Goal: Transaction & Acquisition: Purchase product/service

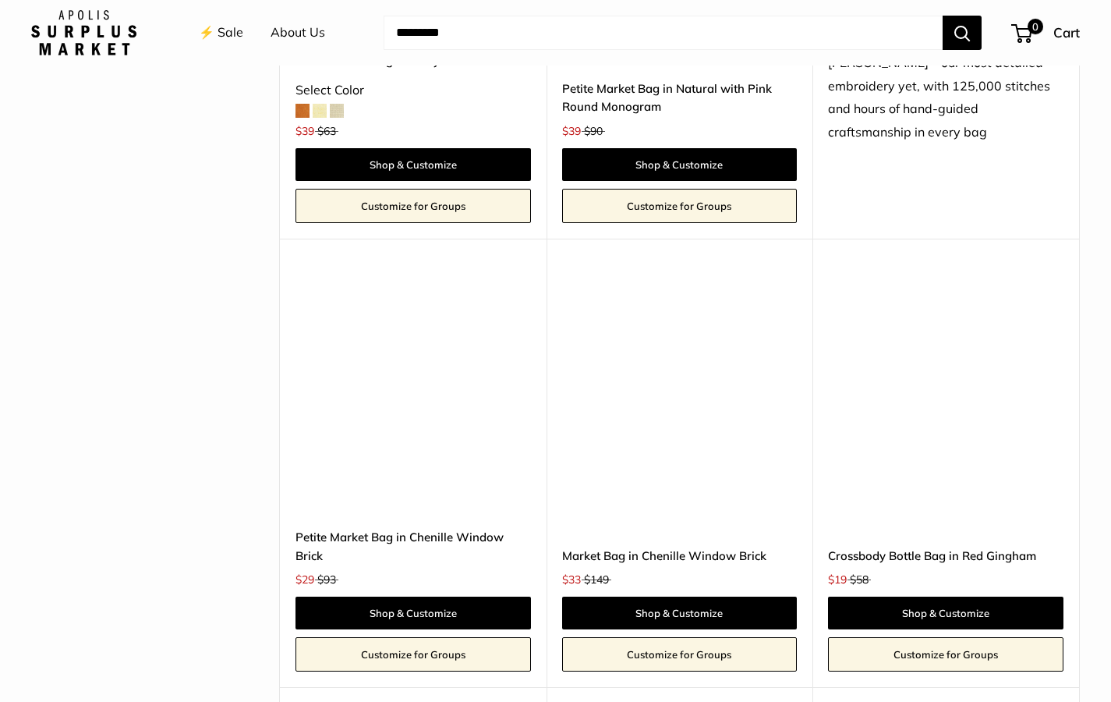
scroll to position [2837, 0]
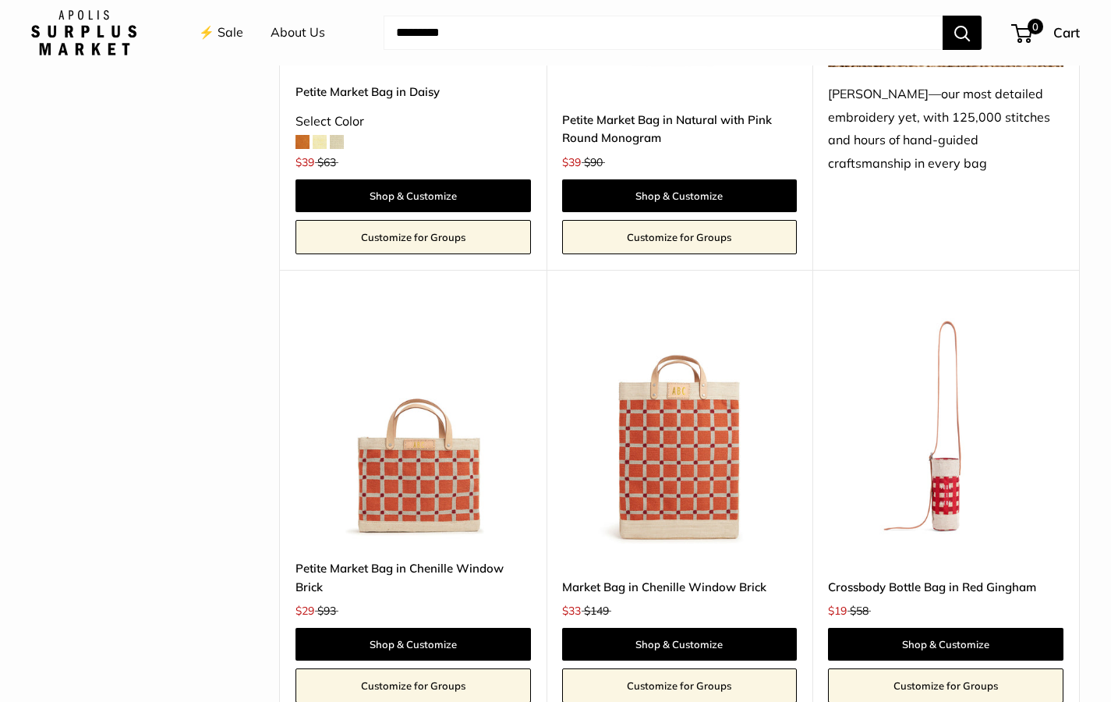
click at [0, 0] on img at bounding box center [0, 0] width 0 height 0
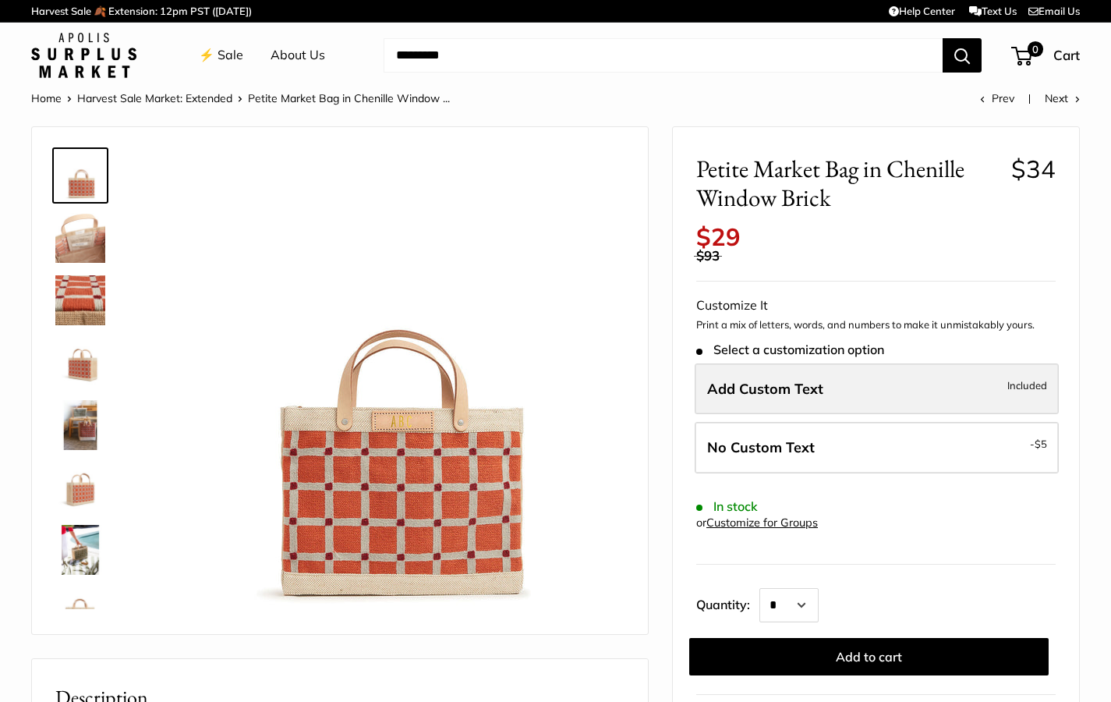
click at [760, 380] on span "Add Custom Text" at bounding box center [765, 389] width 116 height 18
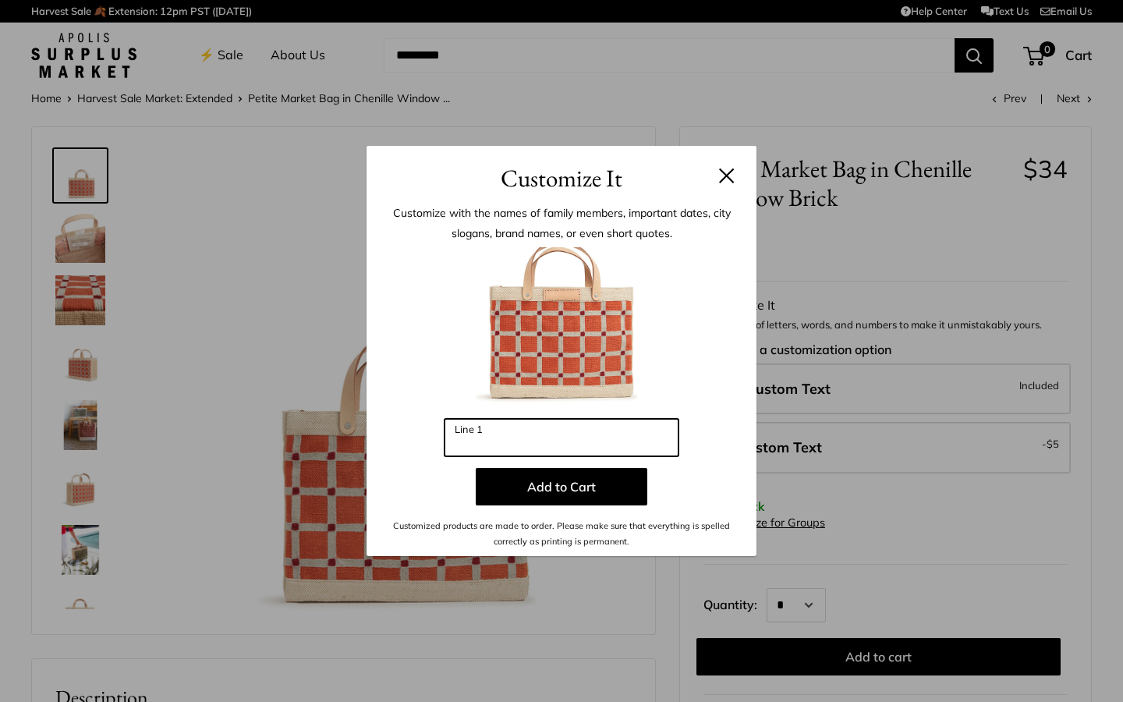
click at [511, 438] on input "Line 1" at bounding box center [561, 437] width 234 height 37
type input "***"
click at [729, 172] on button at bounding box center [727, 176] width 16 height 16
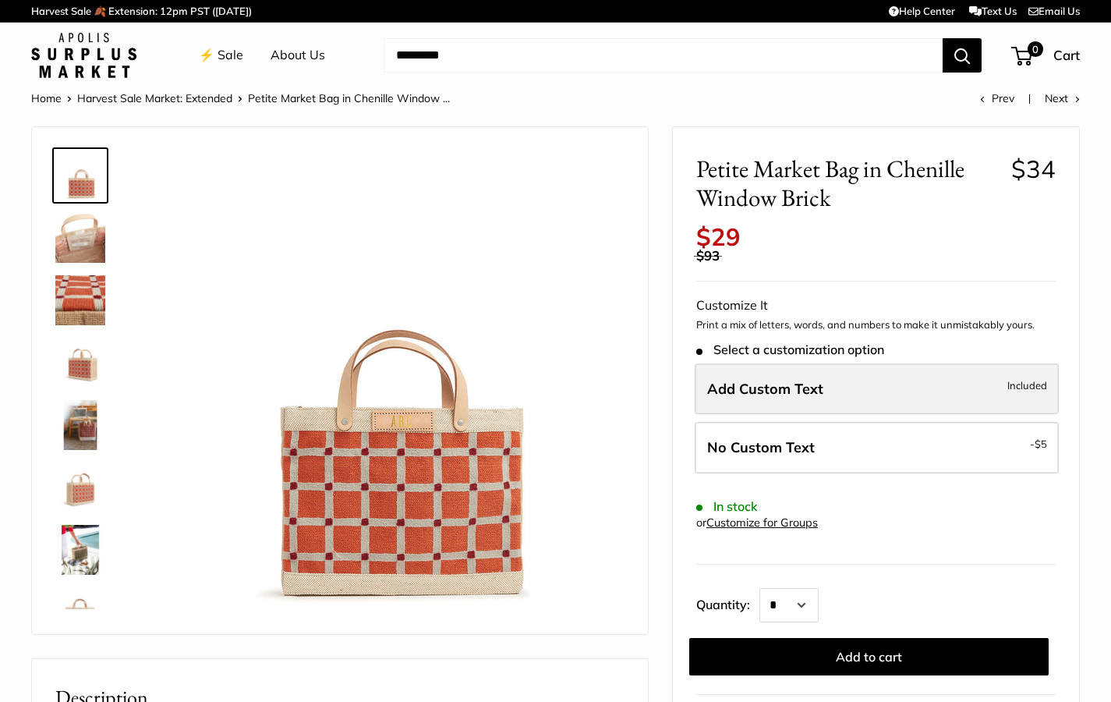
click at [753, 380] on span "Add Custom Text" at bounding box center [765, 389] width 116 height 18
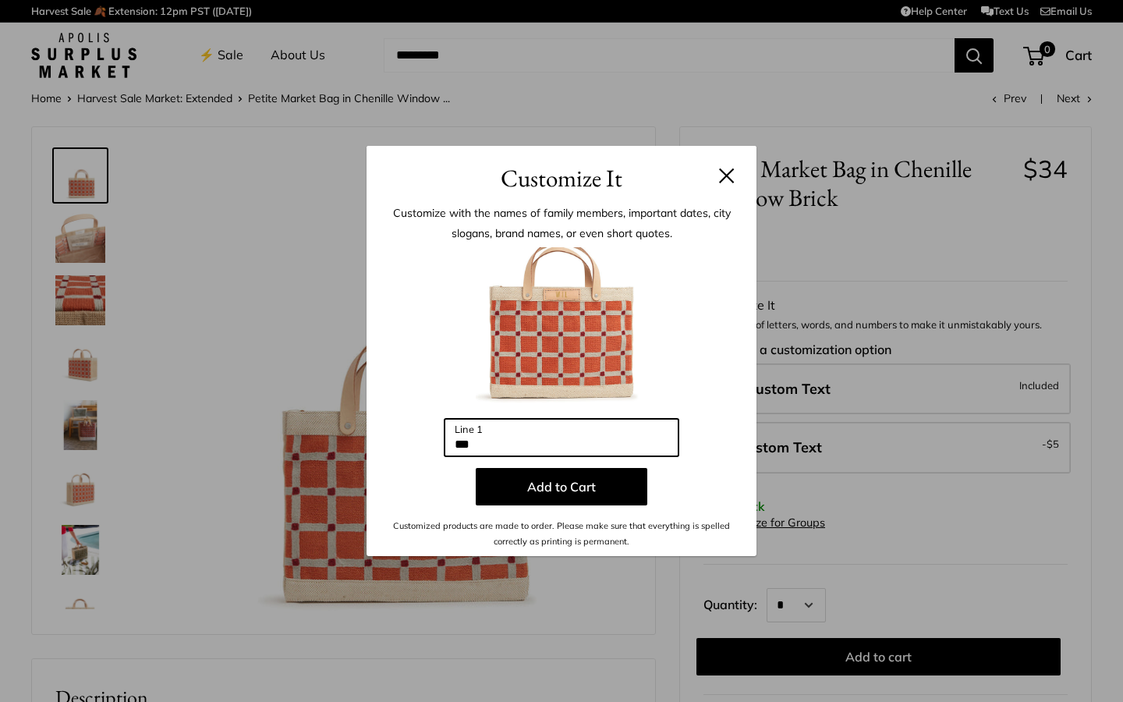
click at [519, 438] on input "***" at bounding box center [561, 437] width 234 height 37
click at [487, 443] on input "***" at bounding box center [561, 437] width 234 height 37
click at [725, 180] on button at bounding box center [727, 176] width 16 height 16
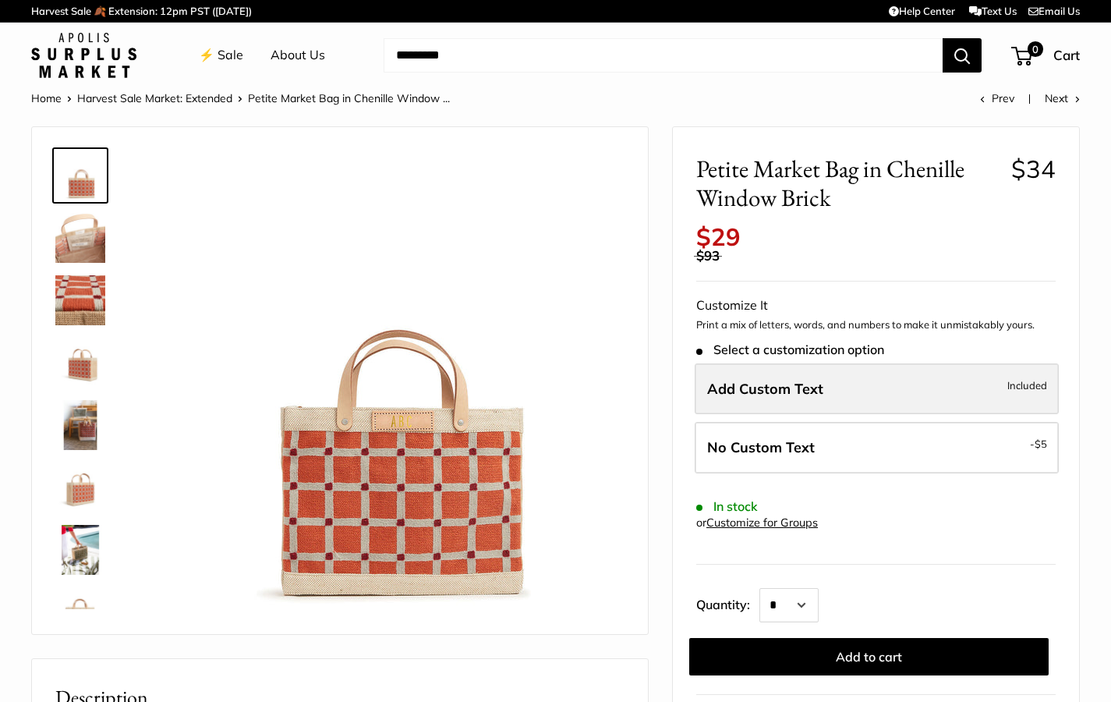
click at [780, 381] on span "Add Custom Text" at bounding box center [765, 389] width 116 height 18
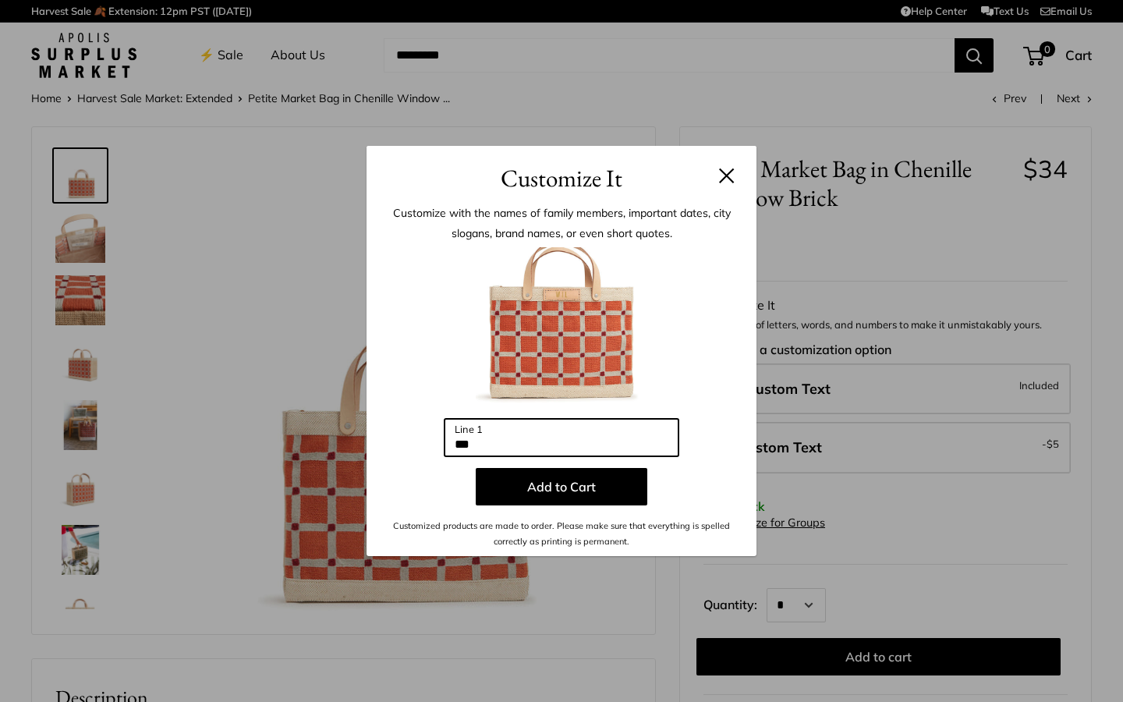
click at [491, 442] on input "***" at bounding box center [561, 437] width 234 height 37
click at [733, 180] on button at bounding box center [727, 176] width 16 height 16
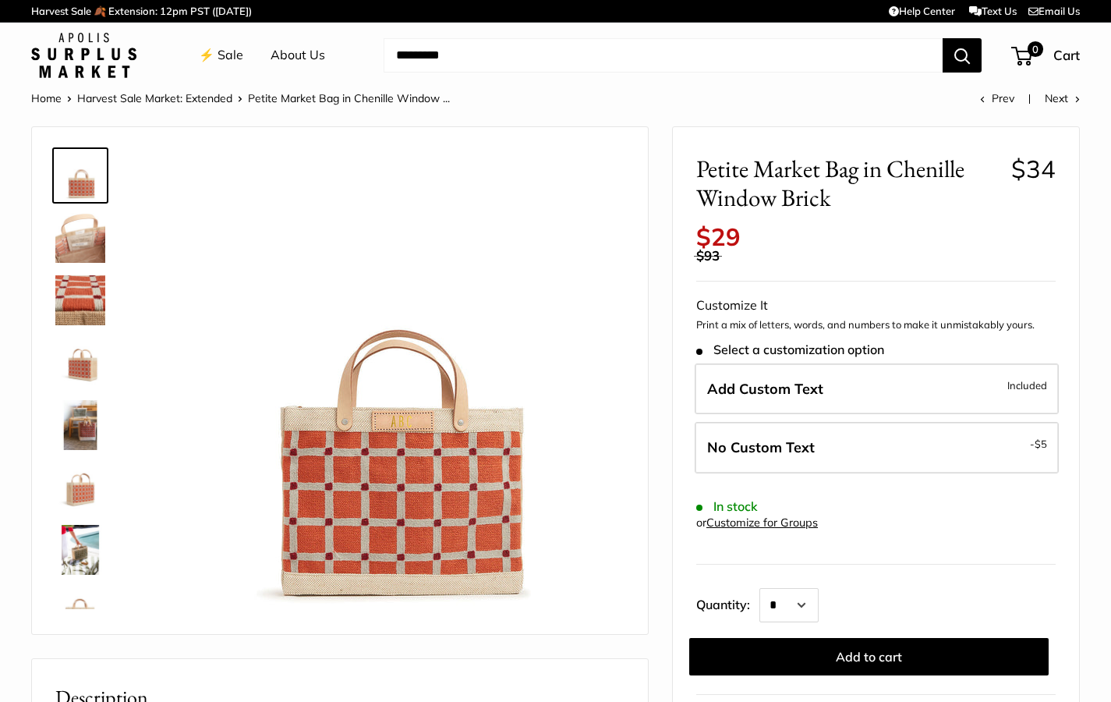
click at [748, 515] on link "Customize for Groups" at bounding box center [763, 522] width 112 height 14
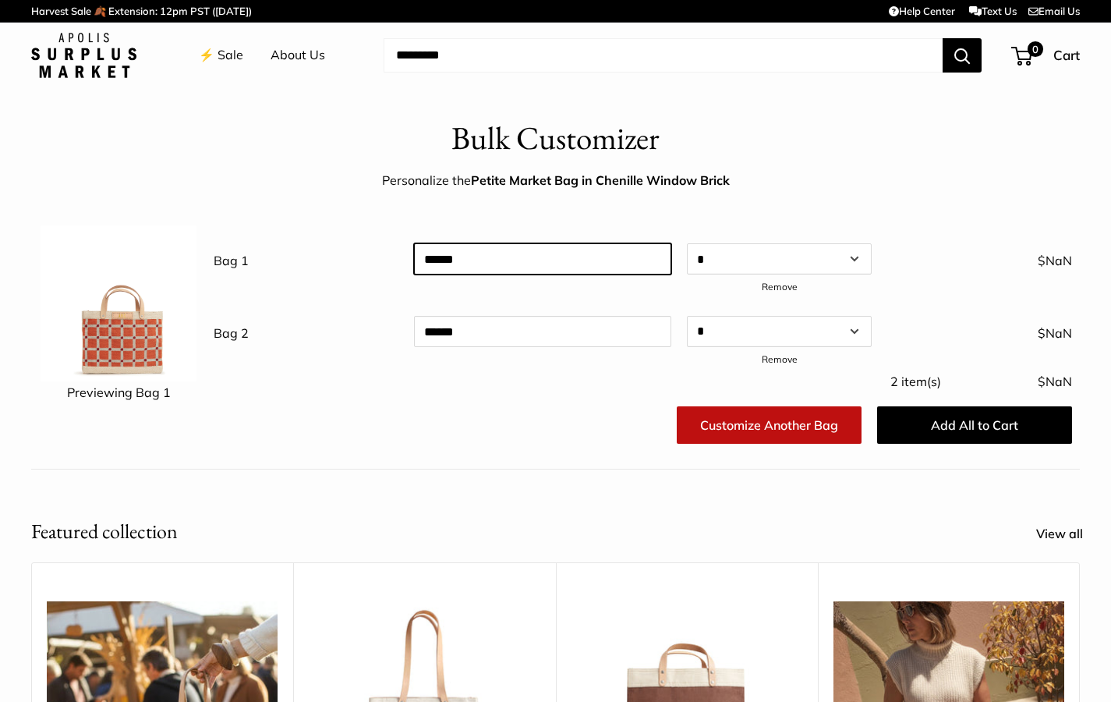
click at [437, 258] on input "text" at bounding box center [542, 258] width 257 height 31
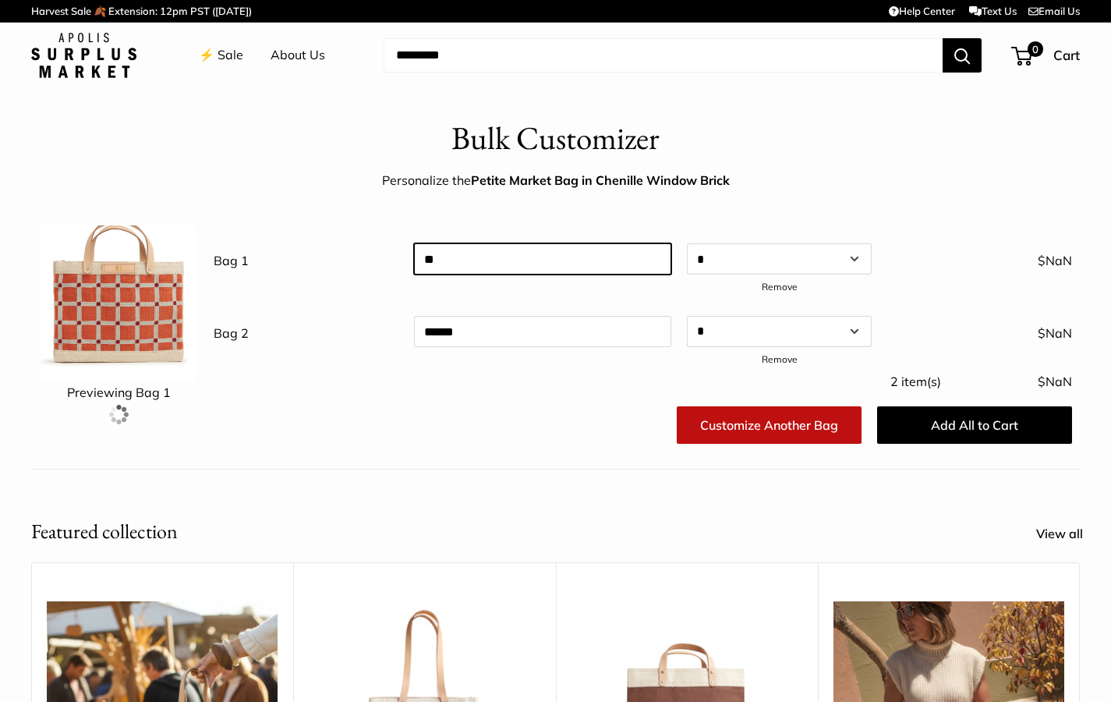
type input "*"
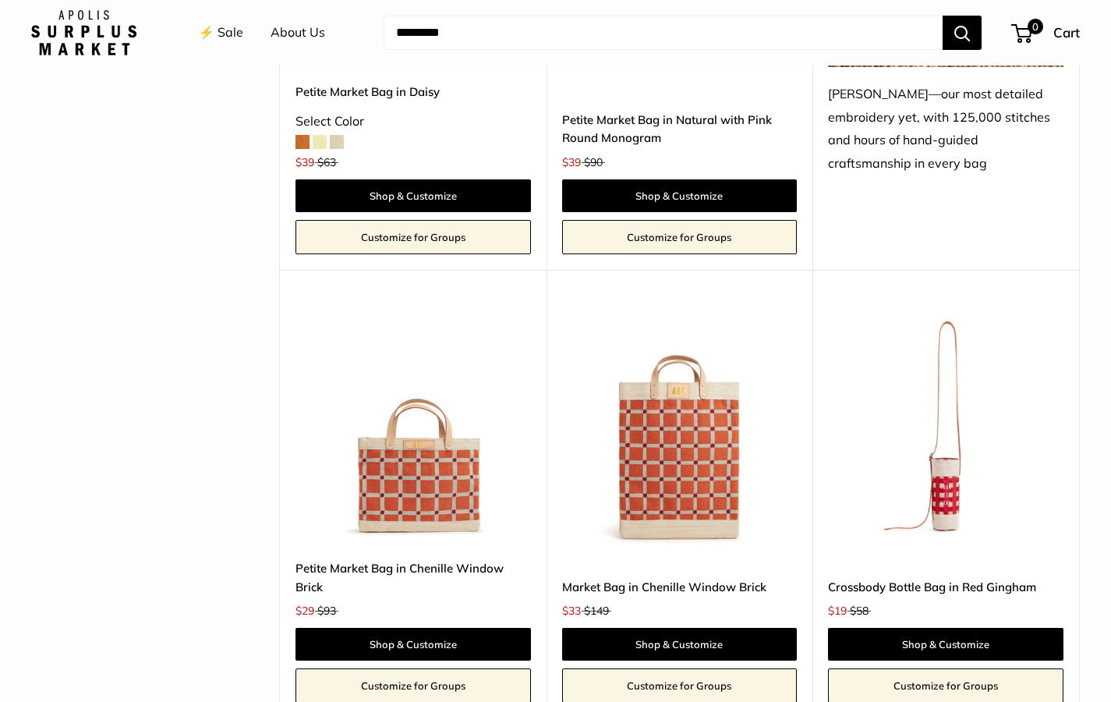
click at [0, 0] on img at bounding box center [0, 0] width 0 height 0
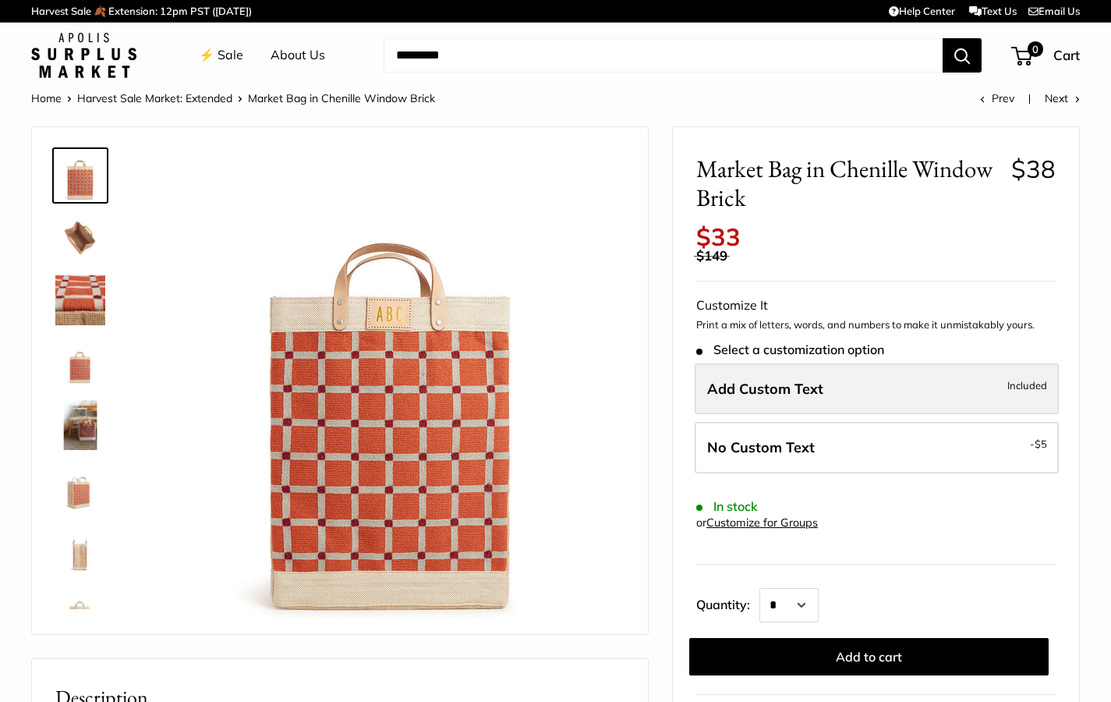
click at [774, 382] on label "Add Custom Text Included" at bounding box center [877, 388] width 364 height 51
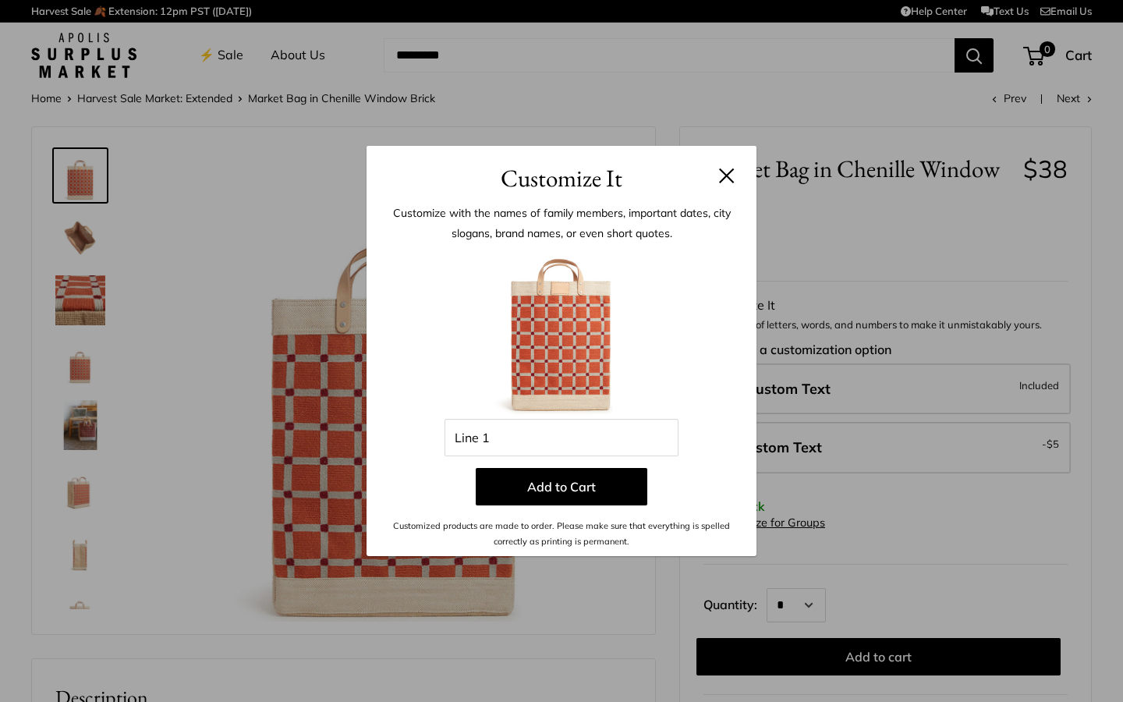
click at [495, 455] on div "Enter 3 letters Line 1 Add to Cart Customized products are made to order. Pleas…" at bounding box center [561, 398] width 343 height 303
click at [498, 439] on input "Line 1" at bounding box center [561, 437] width 234 height 37
type input "***"
click at [731, 176] on button at bounding box center [727, 176] width 16 height 16
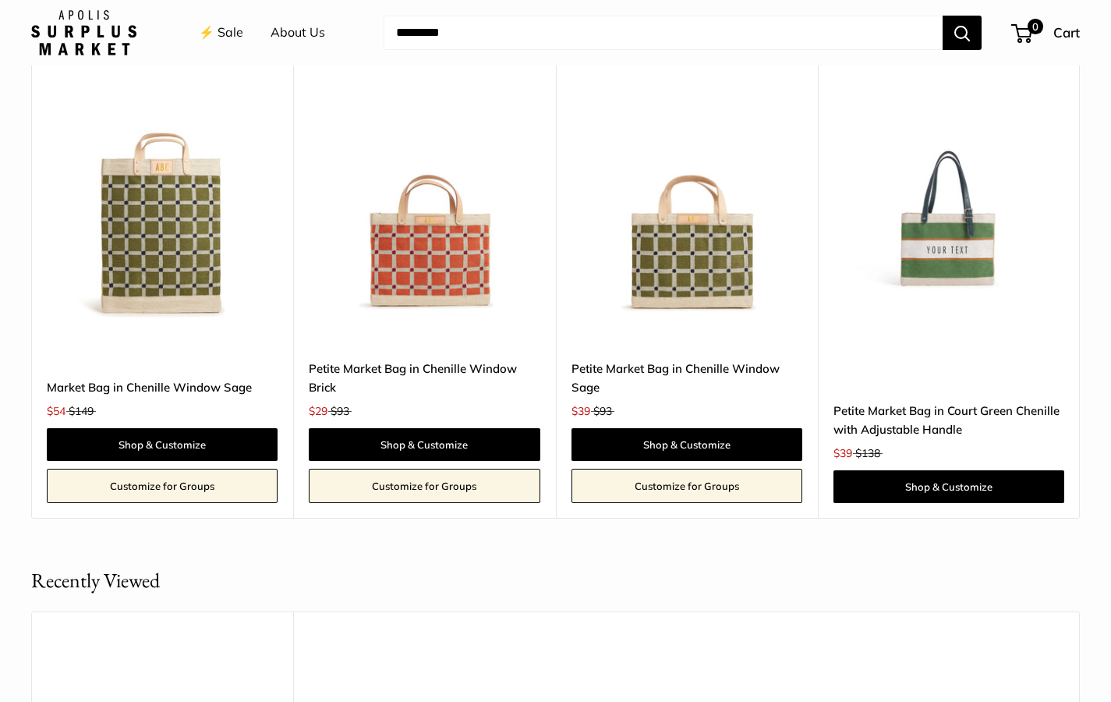
scroll to position [1598, 0]
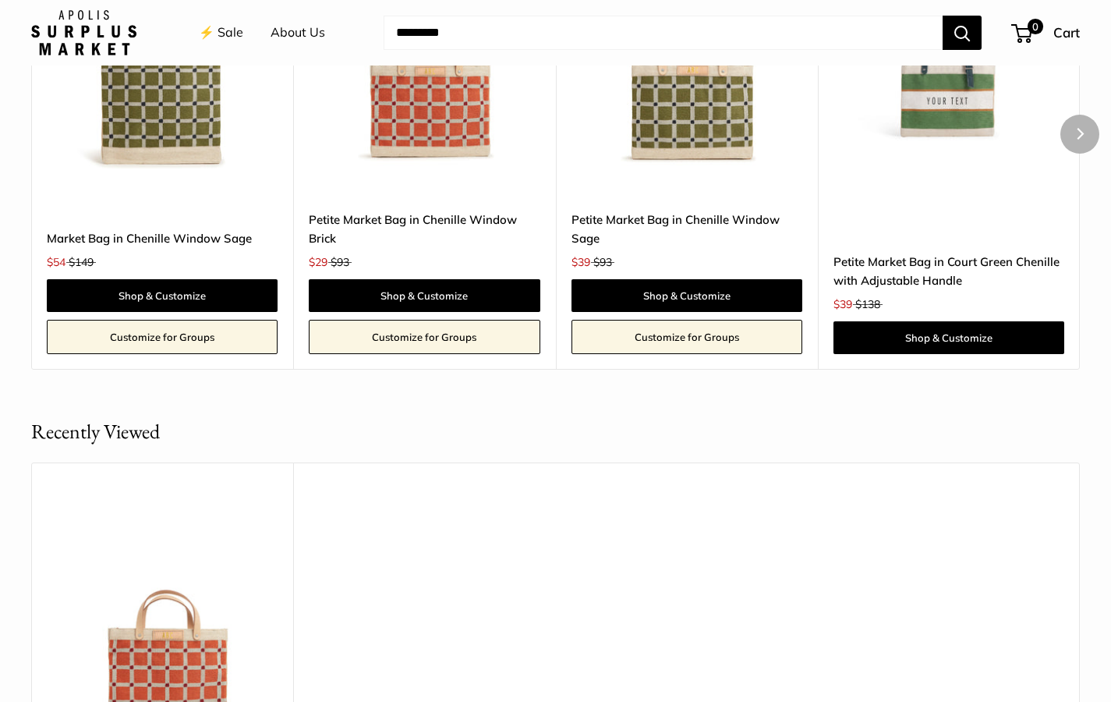
click at [0, 0] on img at bounding box center [0, 0] width 0 height 0
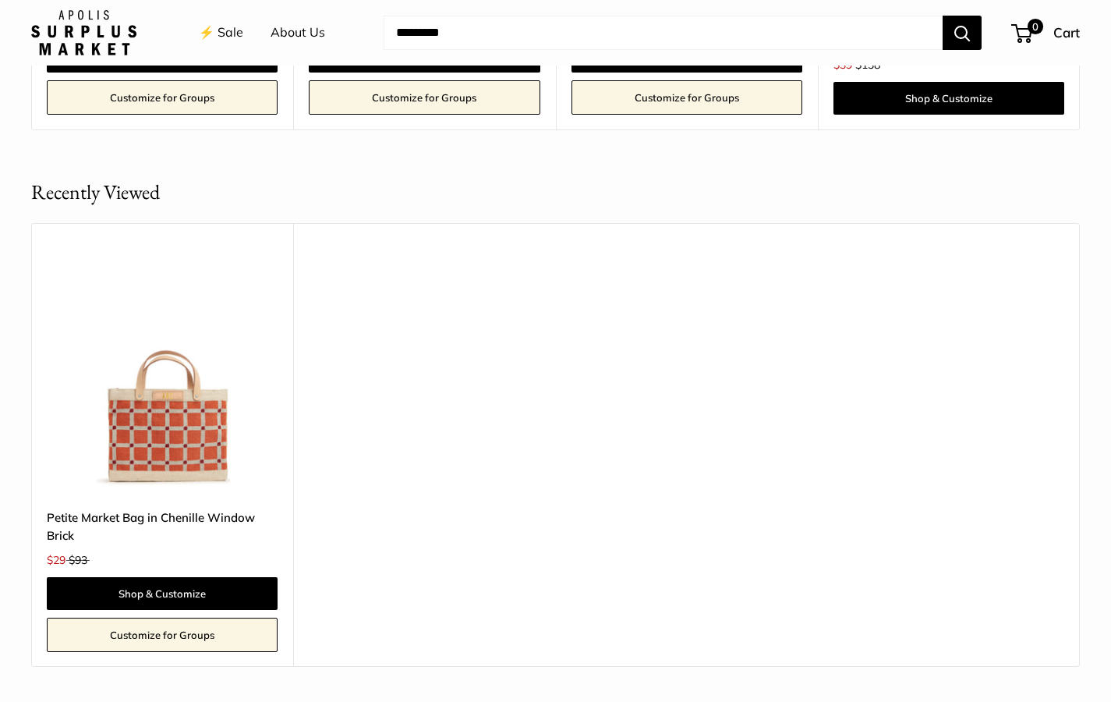
scroll to position [1875, 0]
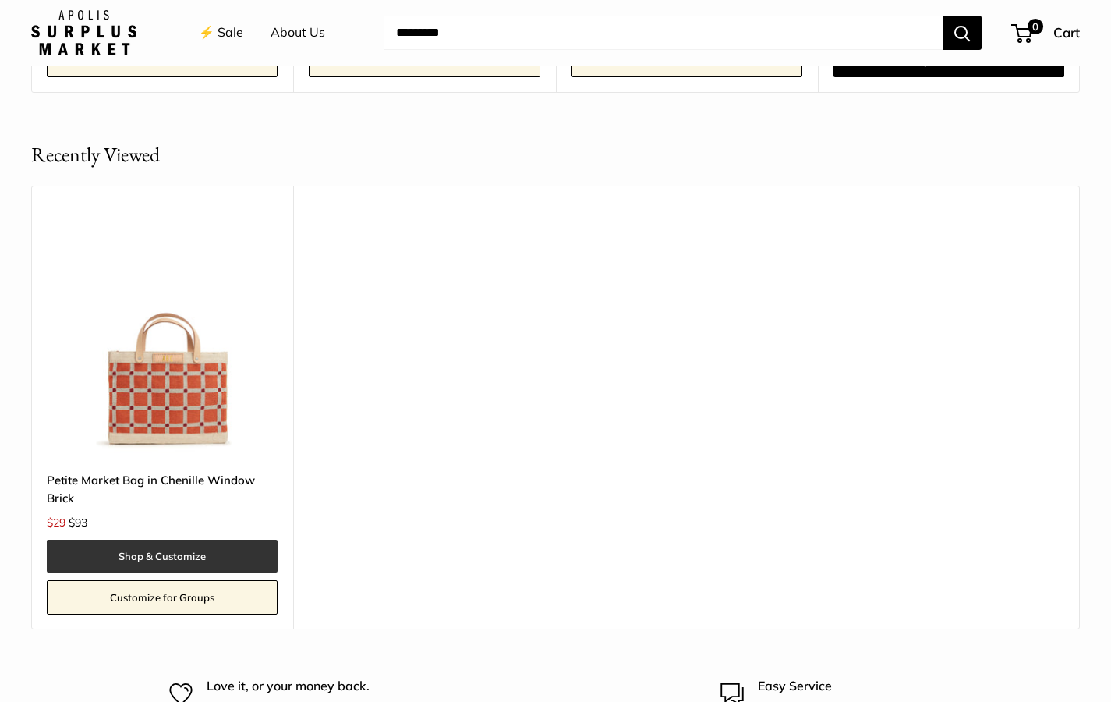
click at [177, 556] on link "Shop & Customize" at bounding box center [162, 556] width 231 height 33
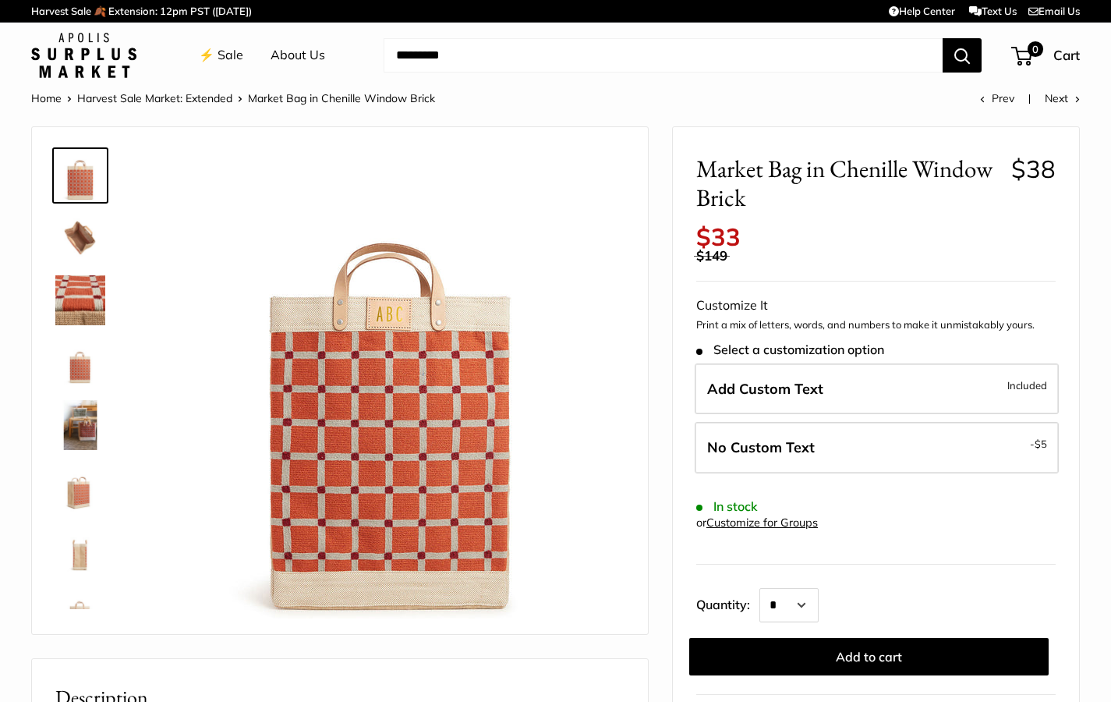
scroll to position [0, 0]
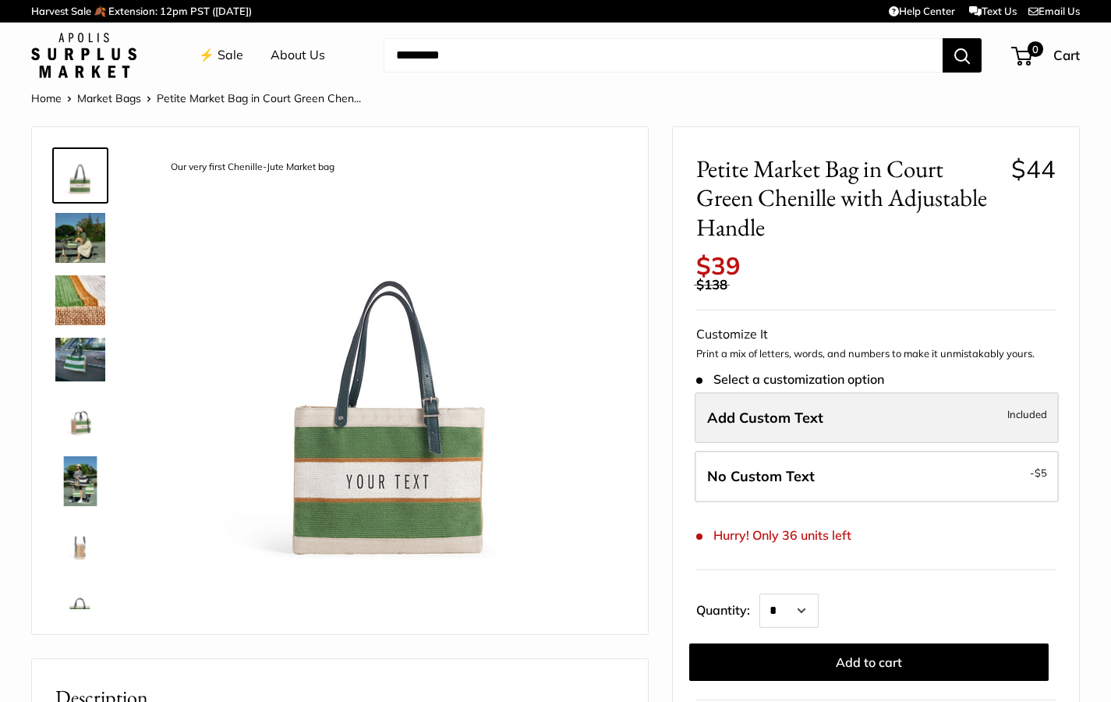
click at [753, 409] on span "Add Custom Text" at bounding box center [765, 418] width 116 height 18
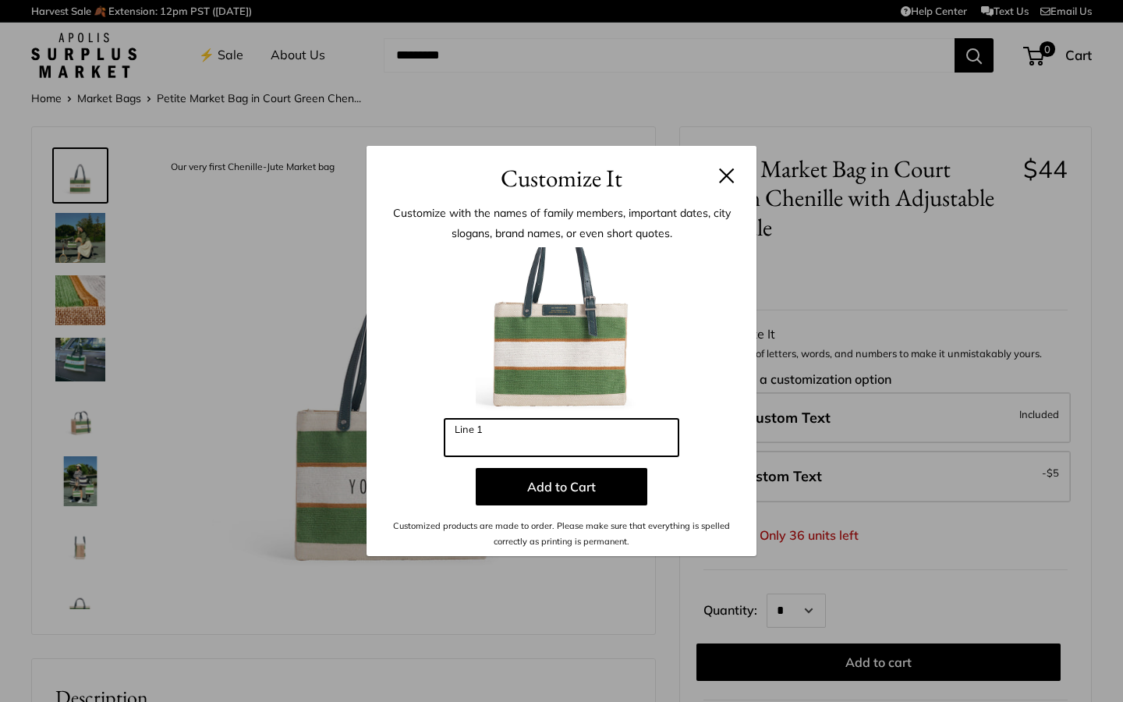
click at [469, 452] on input "Line 1" at bounding box center [561, 437] width 234 height 37
type input "**********"
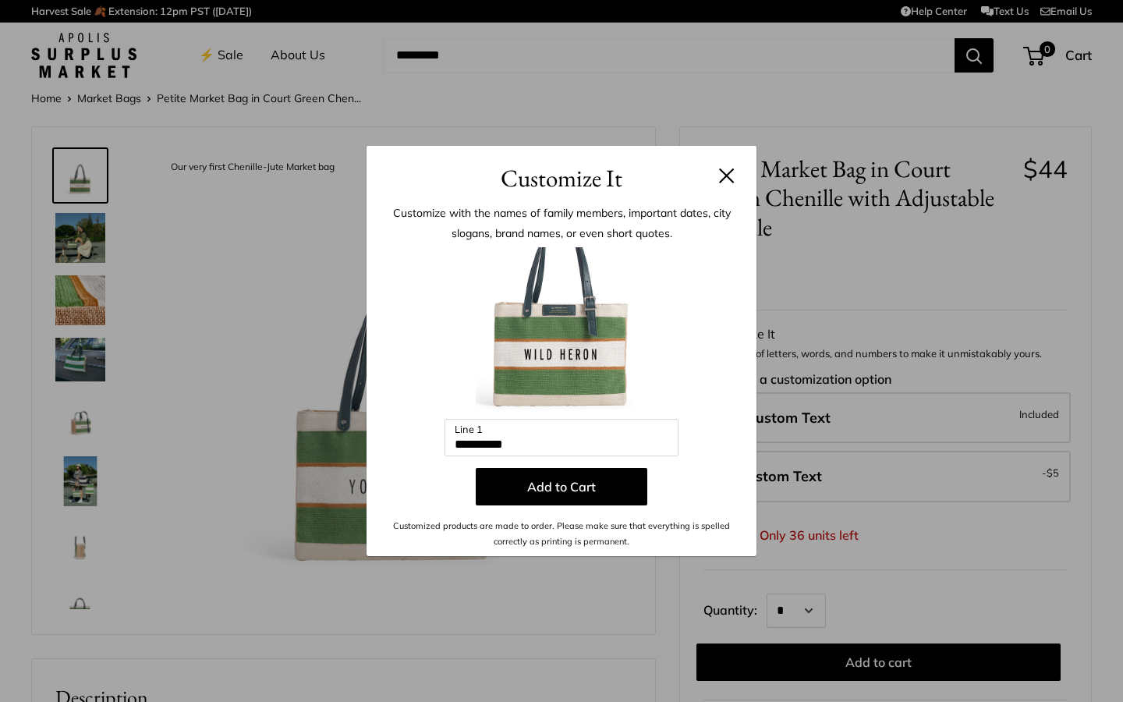
click at [733, 183] on button at bounding box center [727, 176] width 16 height 16
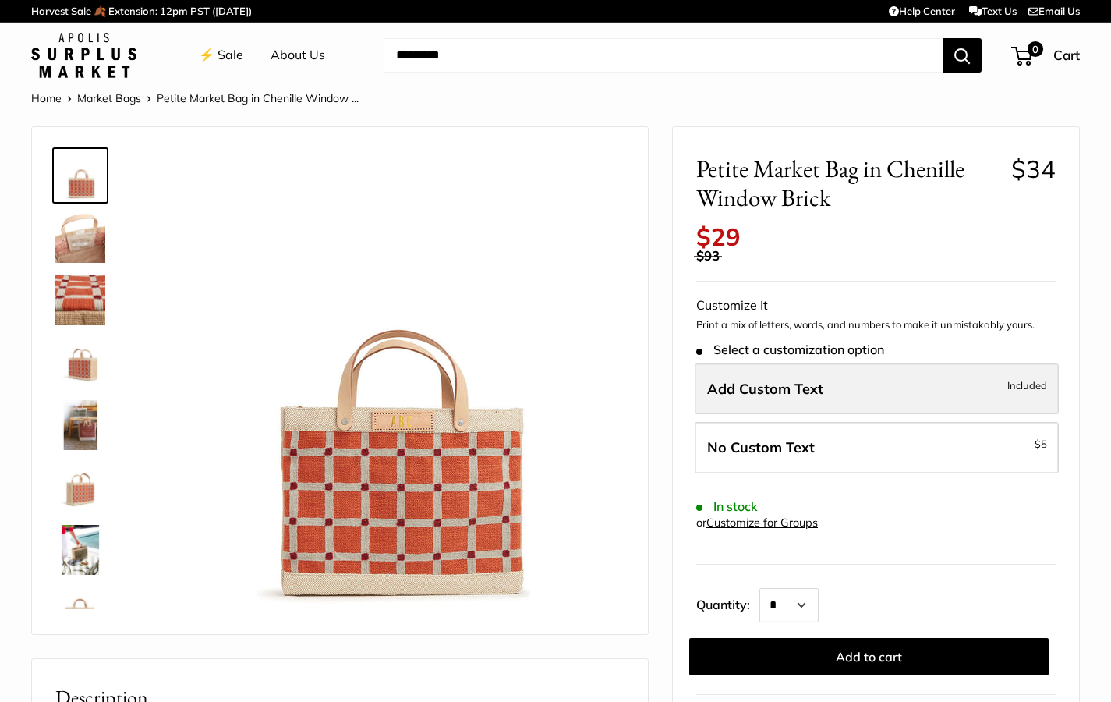
click at [781, 380] on span "Add Custom Text" at bounding box center [765, 389] width 116 height 18
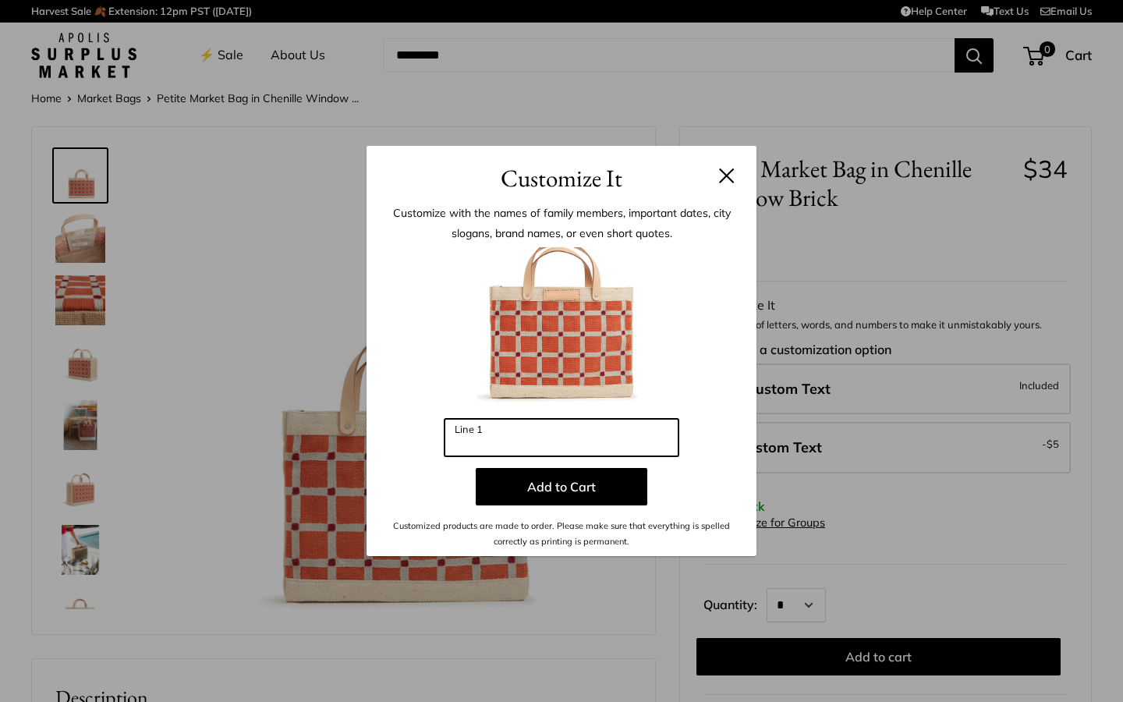
click at [531, 444] on input "Line 1" at bounding box center [561, 437] width 234 height 37
click at [728, 178] on button at bounding box center [727, 176] width 16 height 16
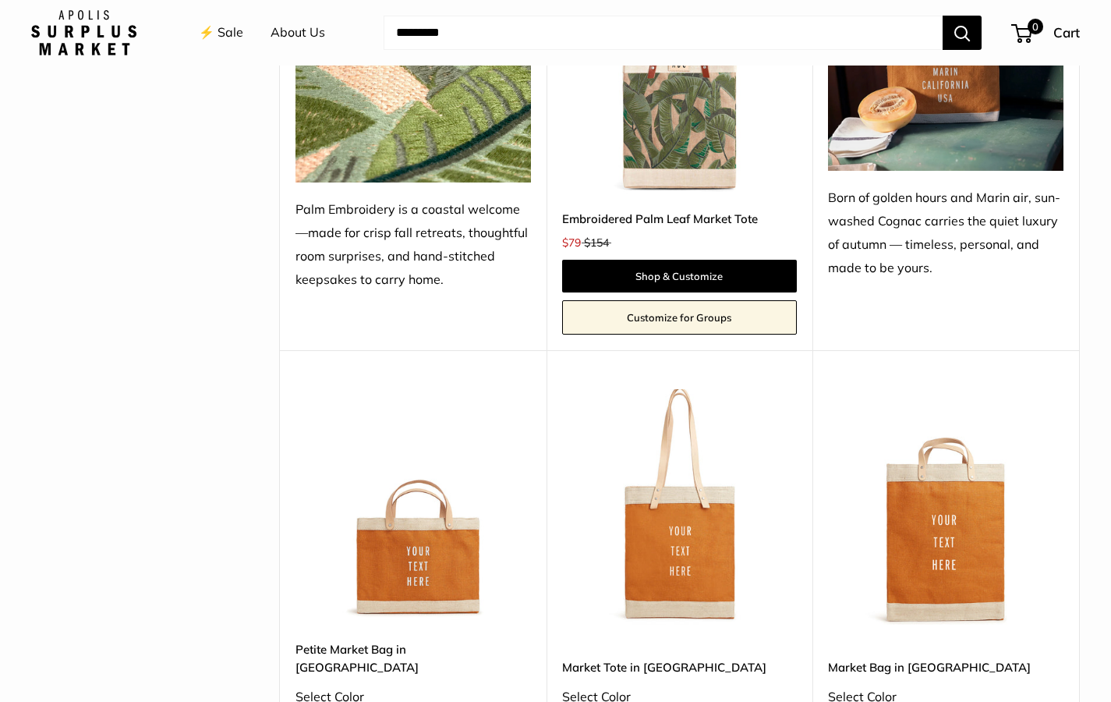
scroll to position [1330, 0]
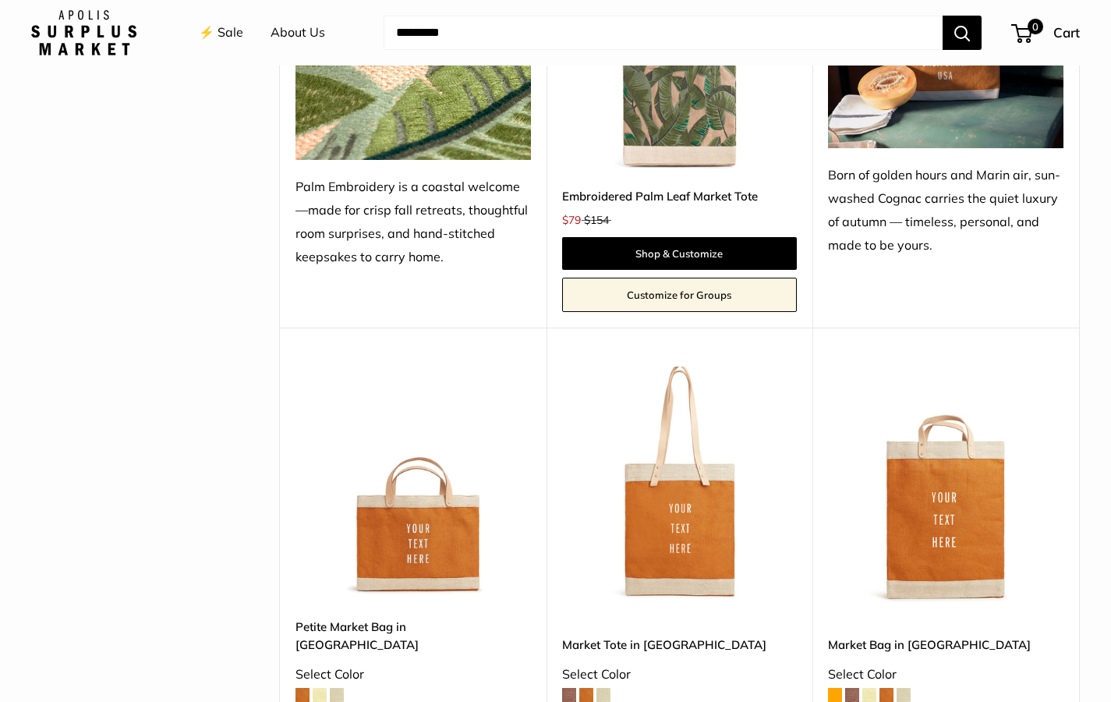
click at [0, 0] on img at bounding box center [0, 0] width 0 height 0
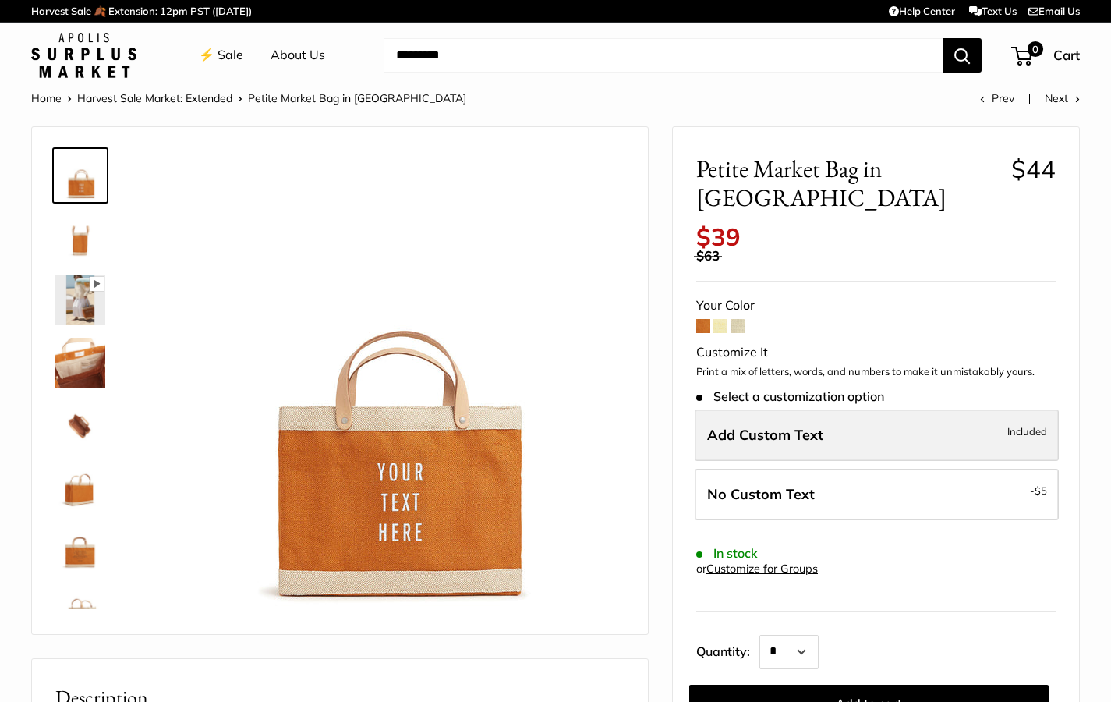
click at [760, 426] on span "Add Custom Text" at bounding box center [765, 435] width 116 height 18
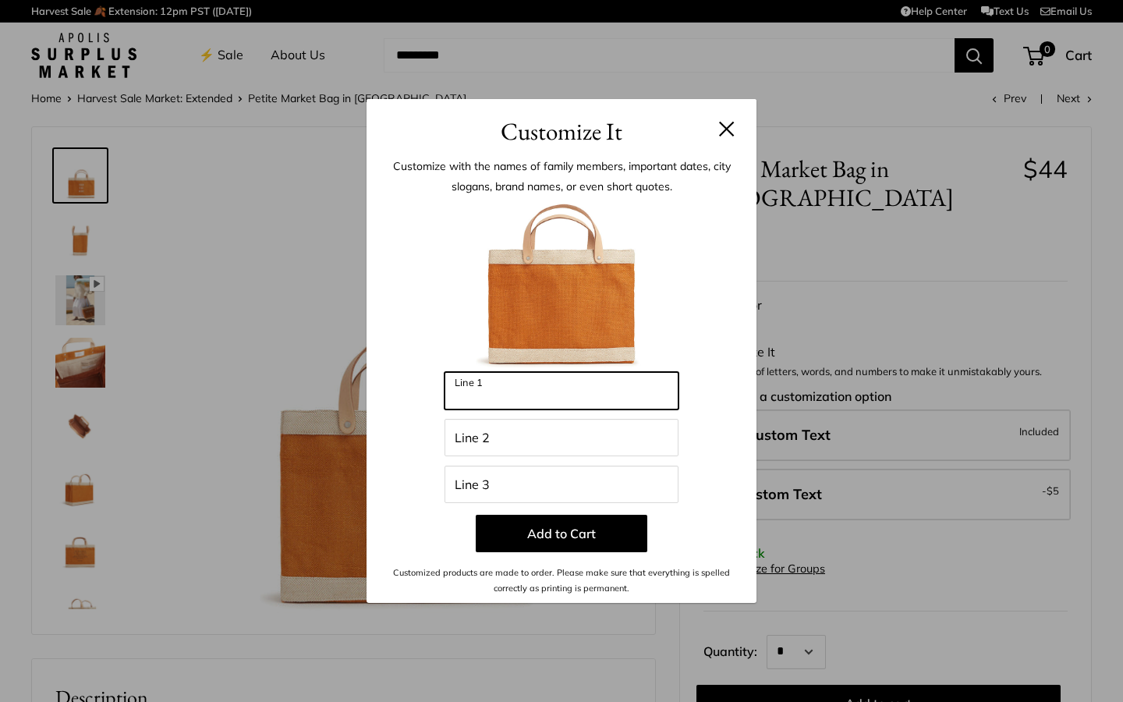
click at [525, 396] on input "Line 1" at bounding box center [561, 390] width 234 height 37
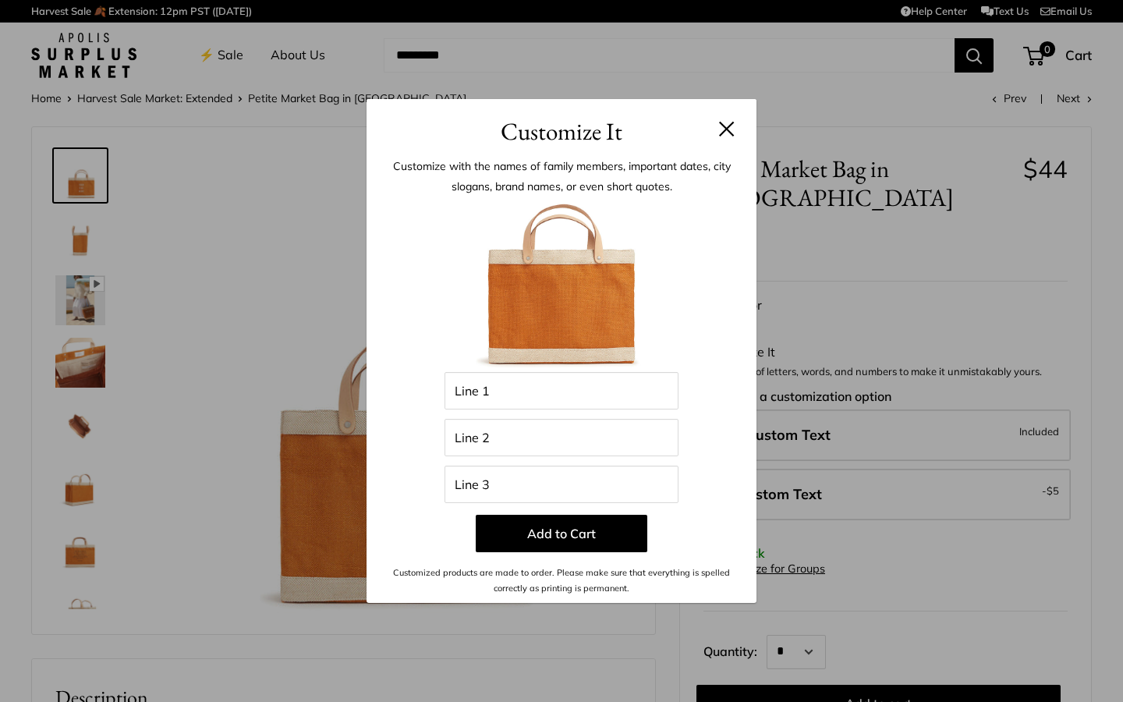
click at [731, 133] on button at bounding box center [727, 129] width 16 height 16
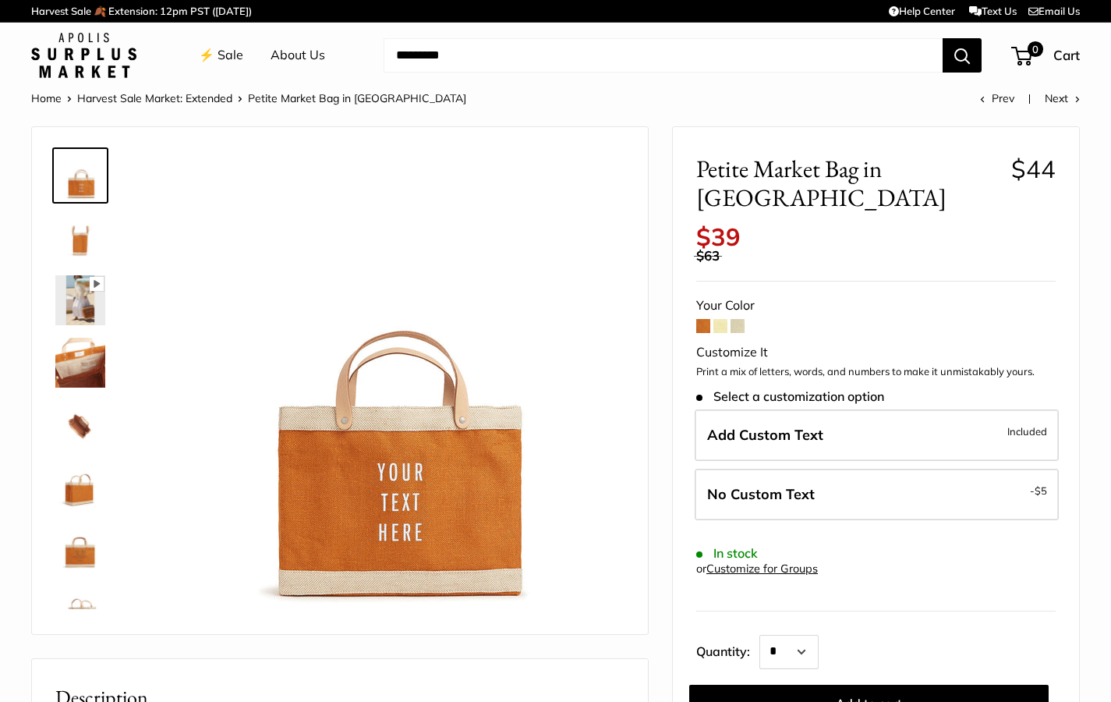
click at [721, 294] on form "Your Color Customize It Print a mix of letters, words, and numbers to make it u…" at bounding box center [875, 508] width 359 height 428
click at [724, 319] on span at bounding box center [721, 326] width 14 height 14
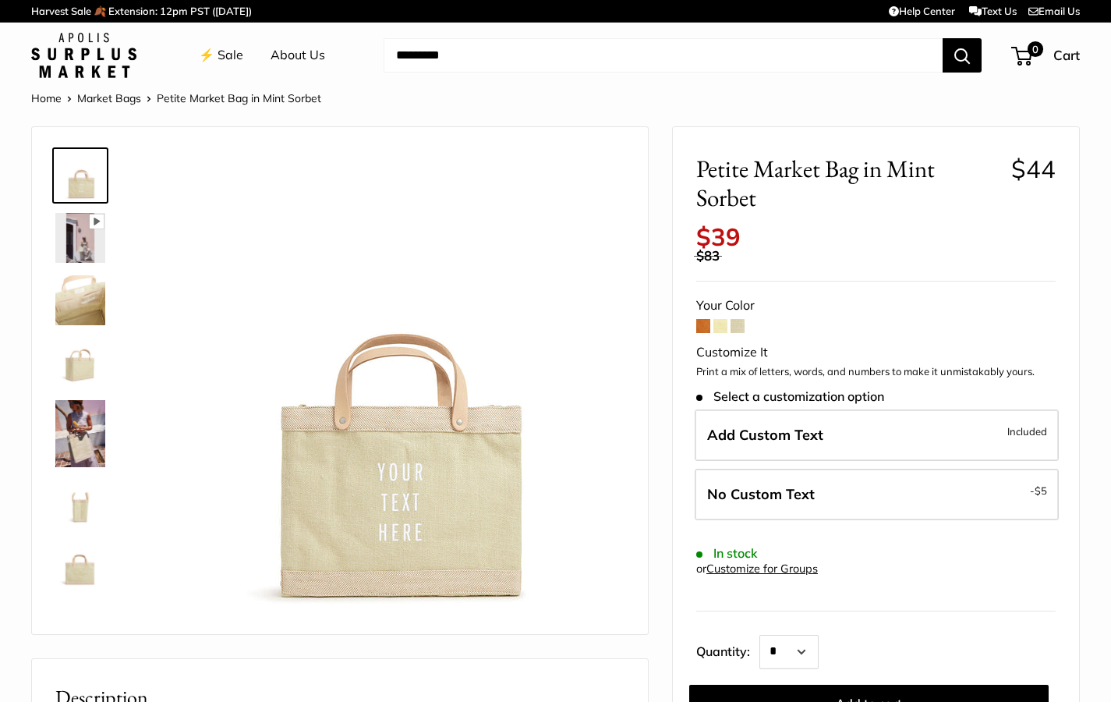
click at [748, 311] on form "Your Color Customize It Print a mix of letters, words, and numbers to make it u…" at bounding box center [875, 508] width 359 height 428
click at [742, 319] on span at bounding box center [738, 326] width 14 height 14
click at [719, 319] on span at bounding box center [721, 326] width 14 height 14
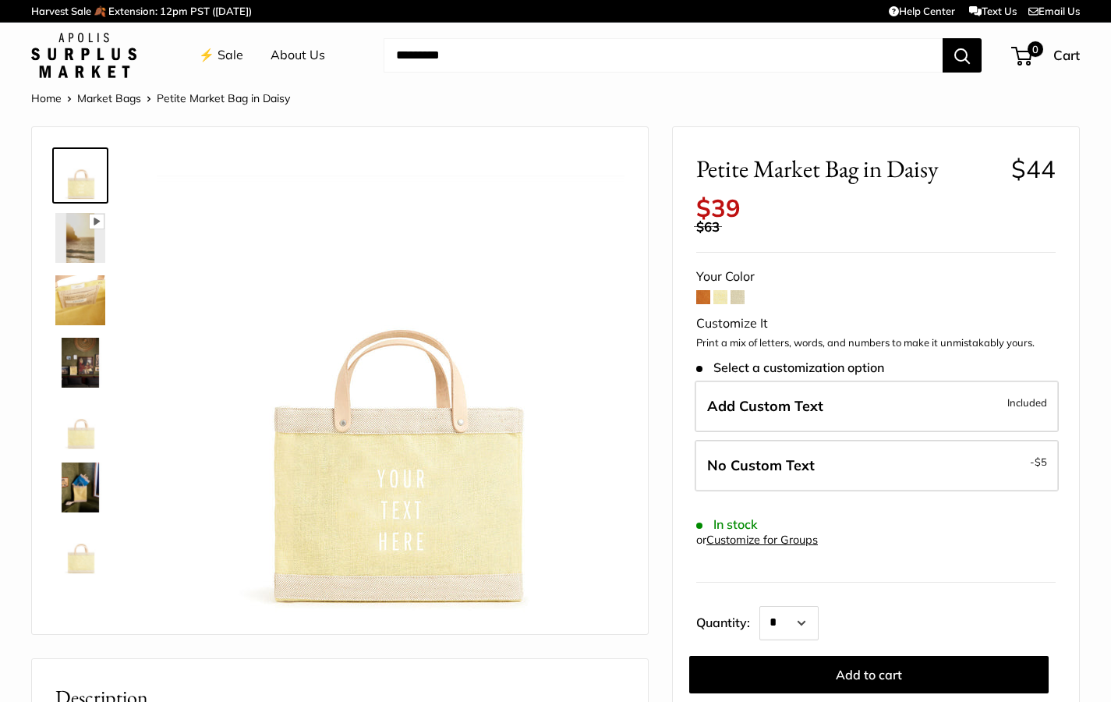
click at [702, 290] on span at bounding box center [703, 297] width 14 height 14
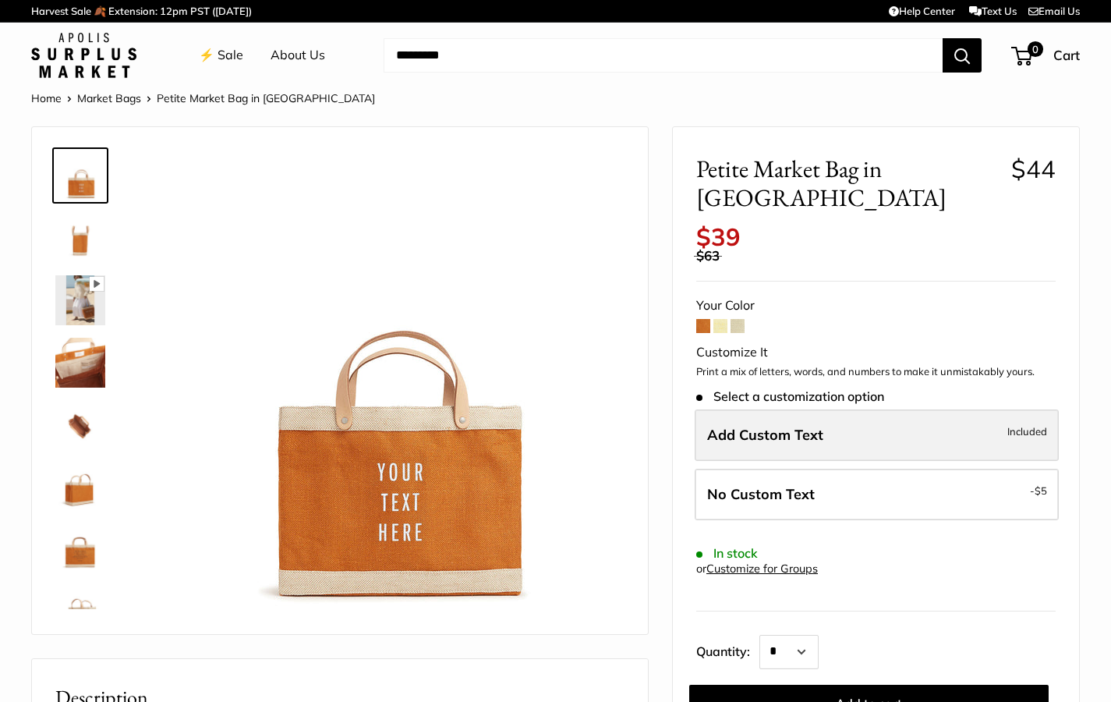
click at [761, 426] on span "Add Custom Text" at bounding box center [765, 435] width 116 height 18
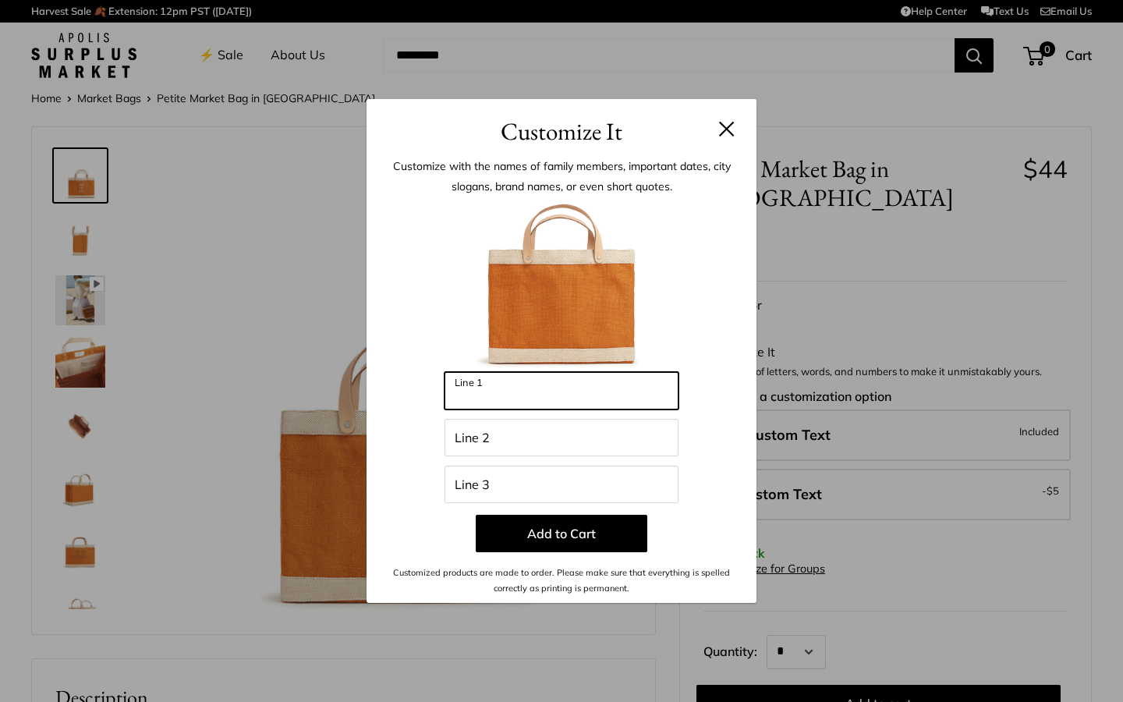
click at [526, 402] on input "Line 1" at bounding box center [561, 390] width 234 height 37
type input "**********"
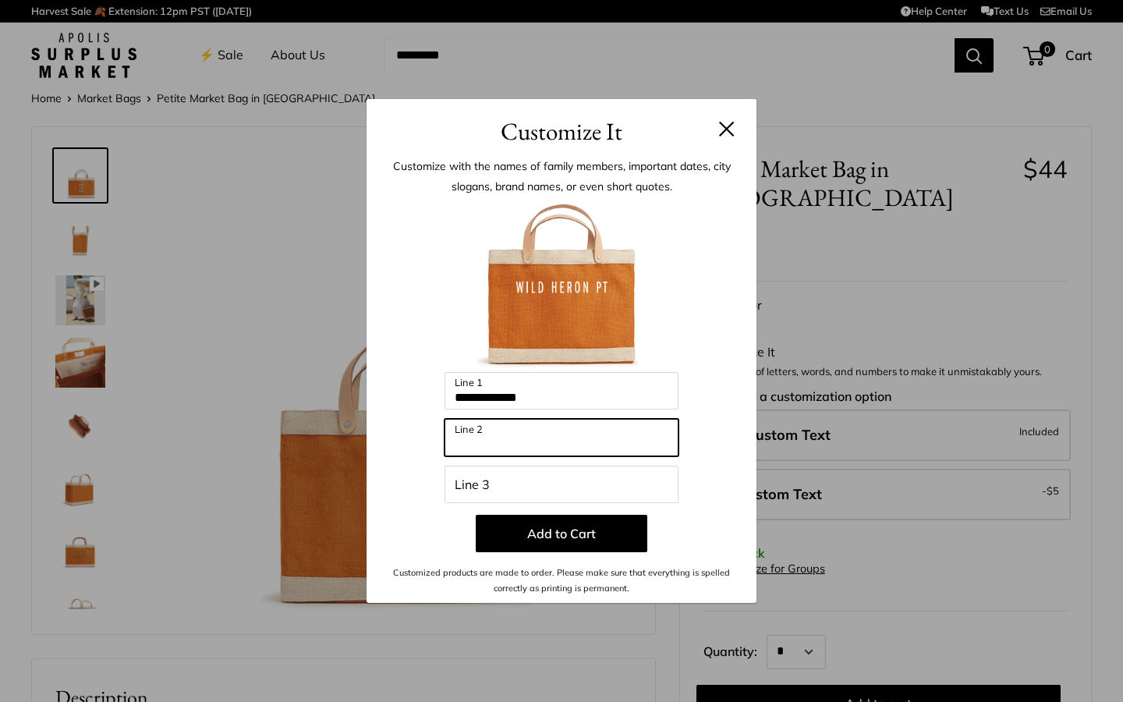
click at [486, 440] on input "Line 2" at bounding box center [561, 437] width 234 height 37
type input "*********"
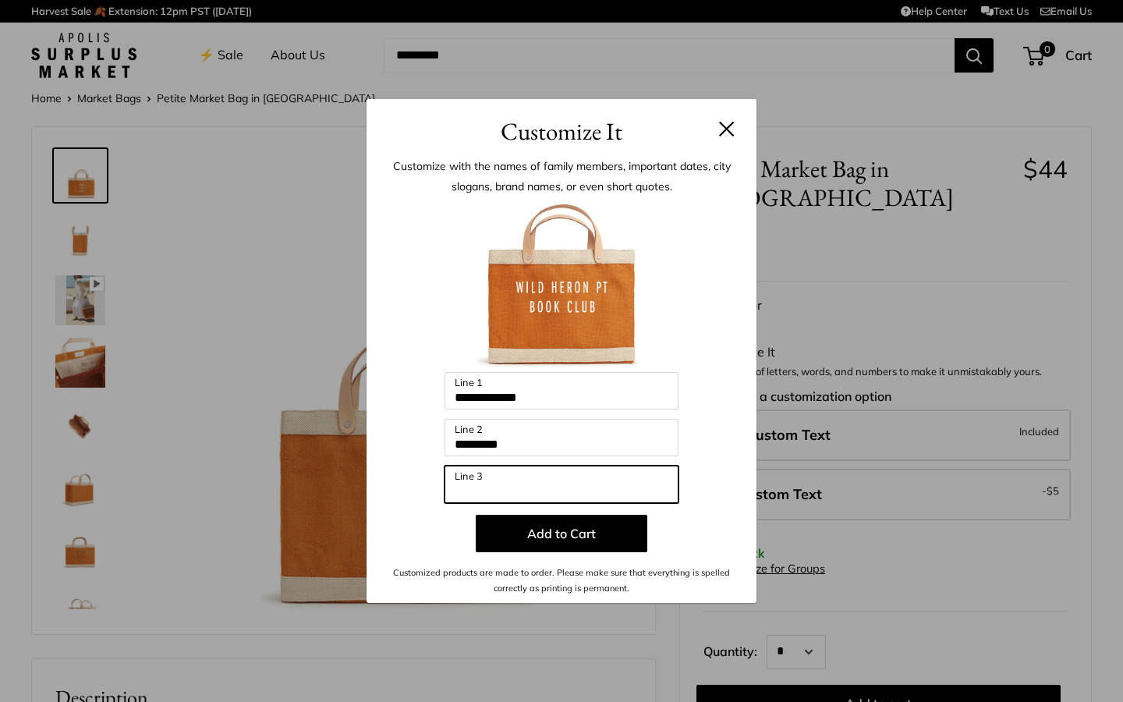
click at [472, 482] on input "Line 3" at bounding box center [561, 484] width 234 height 37
type input "*********"
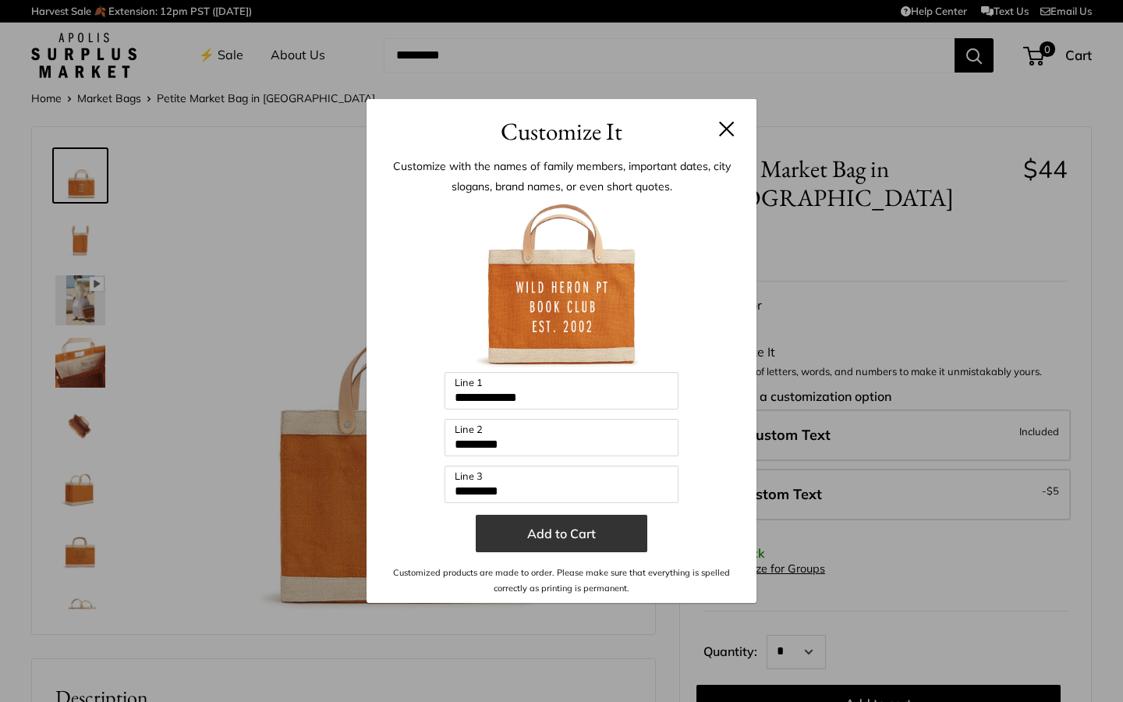
click at [557, 548] on button "Add to Cart" at bounding box center [562, 533] width 172 height 37
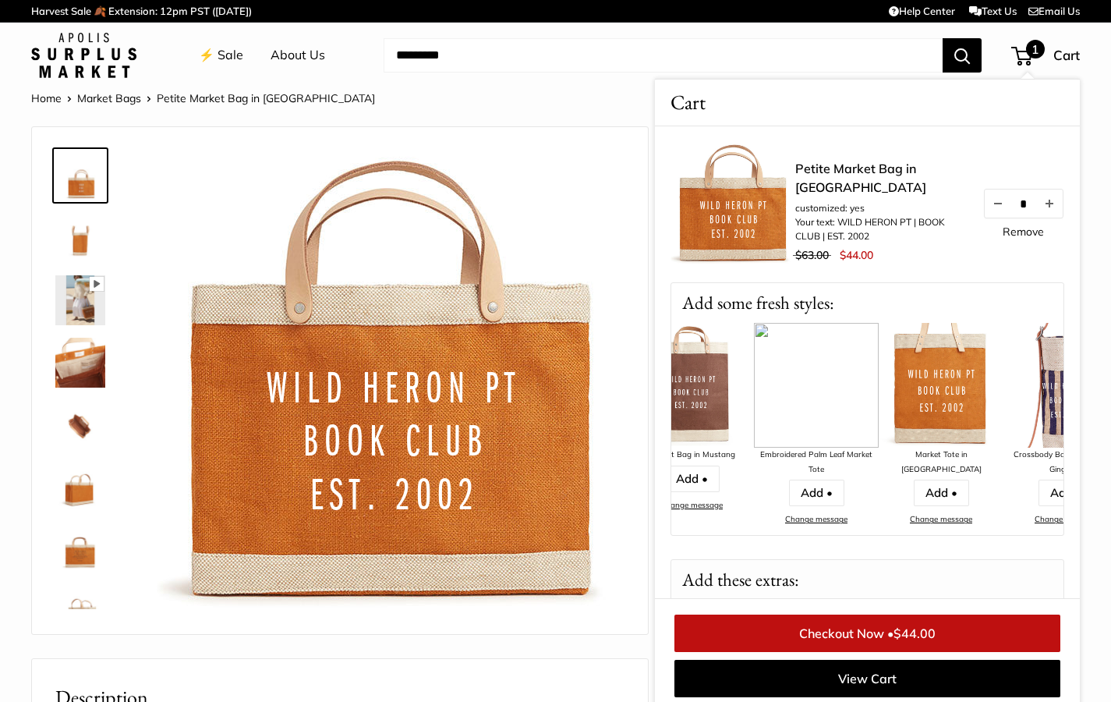
scroll to position [0, 250]
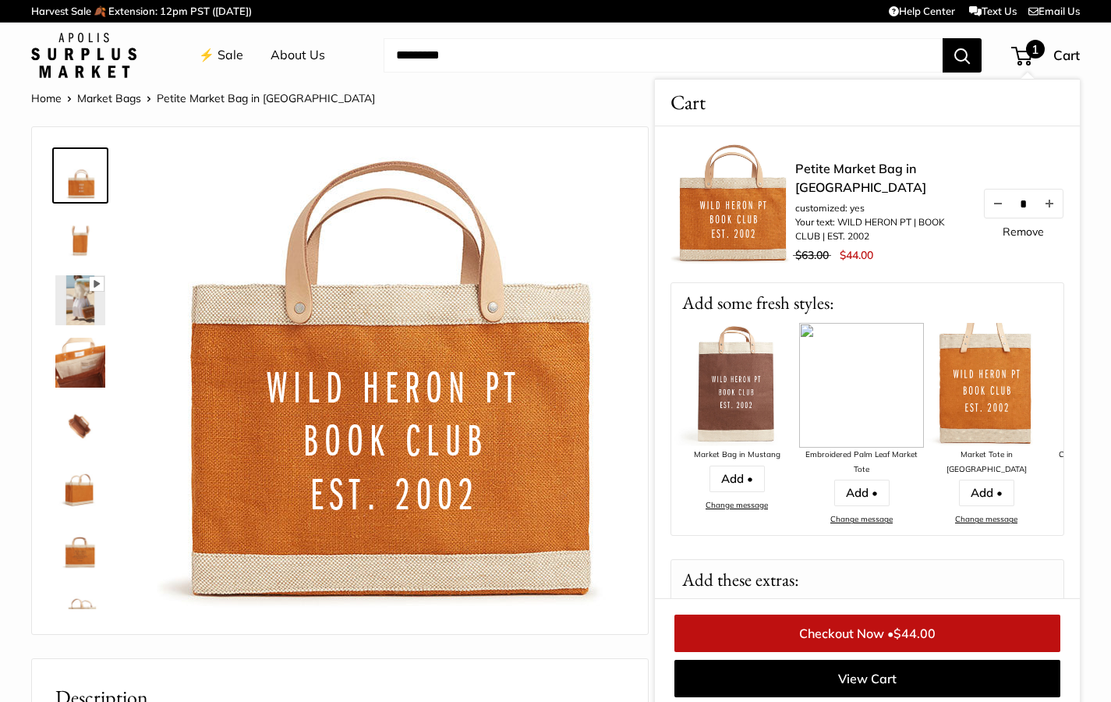
click at [860, 398] on img at bounding box center [861, 385] width 125 height 125
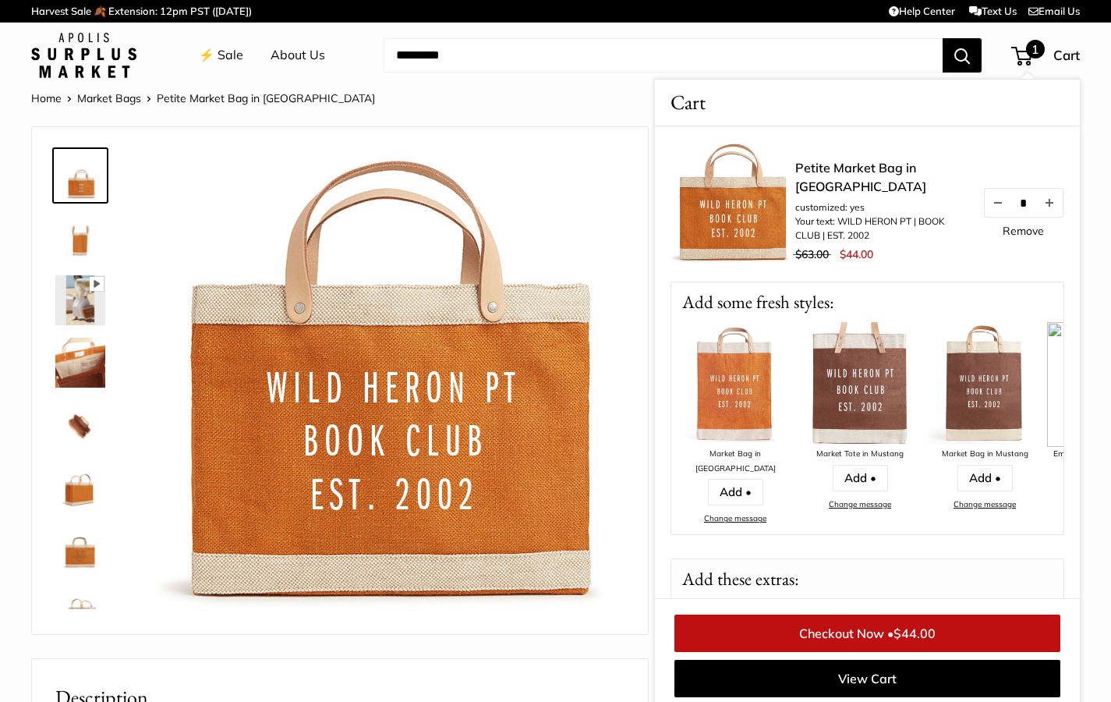
scroll to position [0, 1]
click at [986, 418] on img at bounding box center [986, 384] width 125 height 125
click at [980, 478] on link "Add •" at bounding box center [986, 478] width 55 height 27
click at [983, 426] on img at bounding box center [986, 384] width 125 height 125
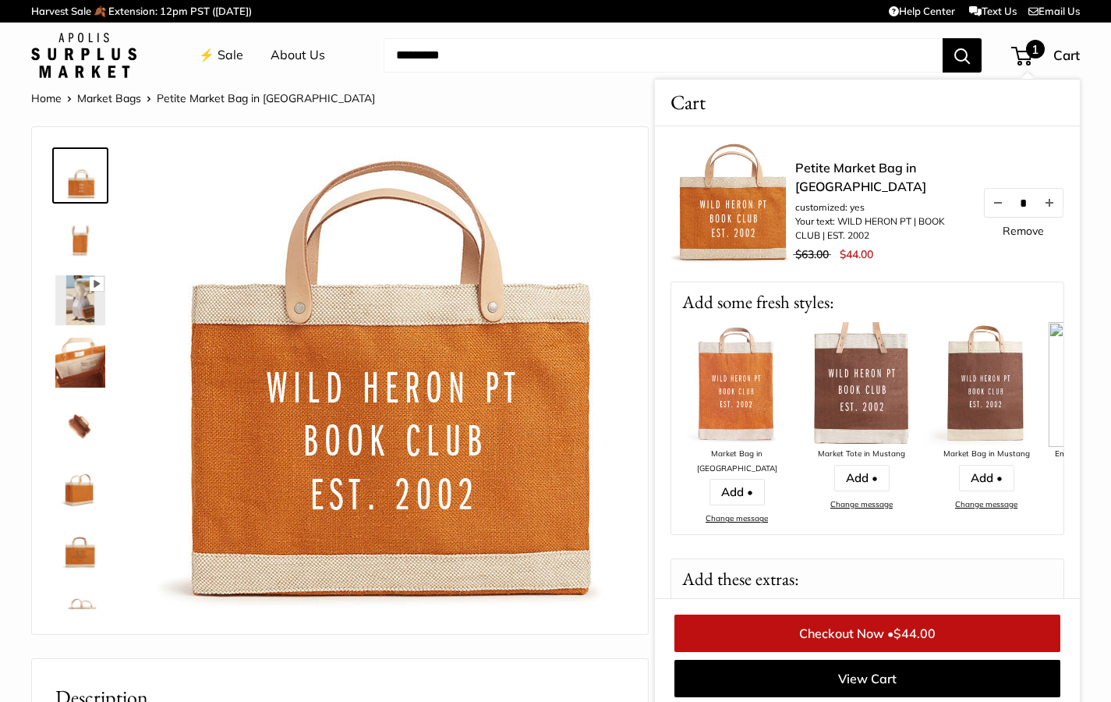
click at [983, 426] on img at bounding box center [986, 384] width 125 height 125
click at [112, 101] on link "Market Bags" at bounding box center [109, 98] width 64 height 14
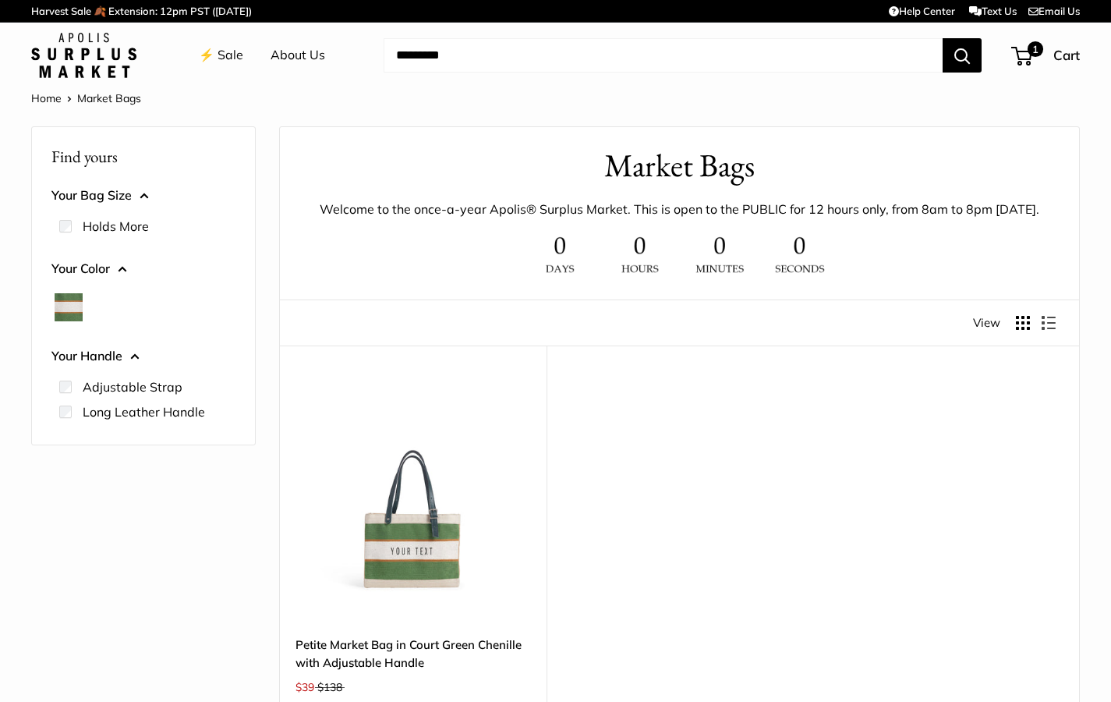
click at [36, 97] on link "Home" at bounding box center [46, 98] width 30 height 14
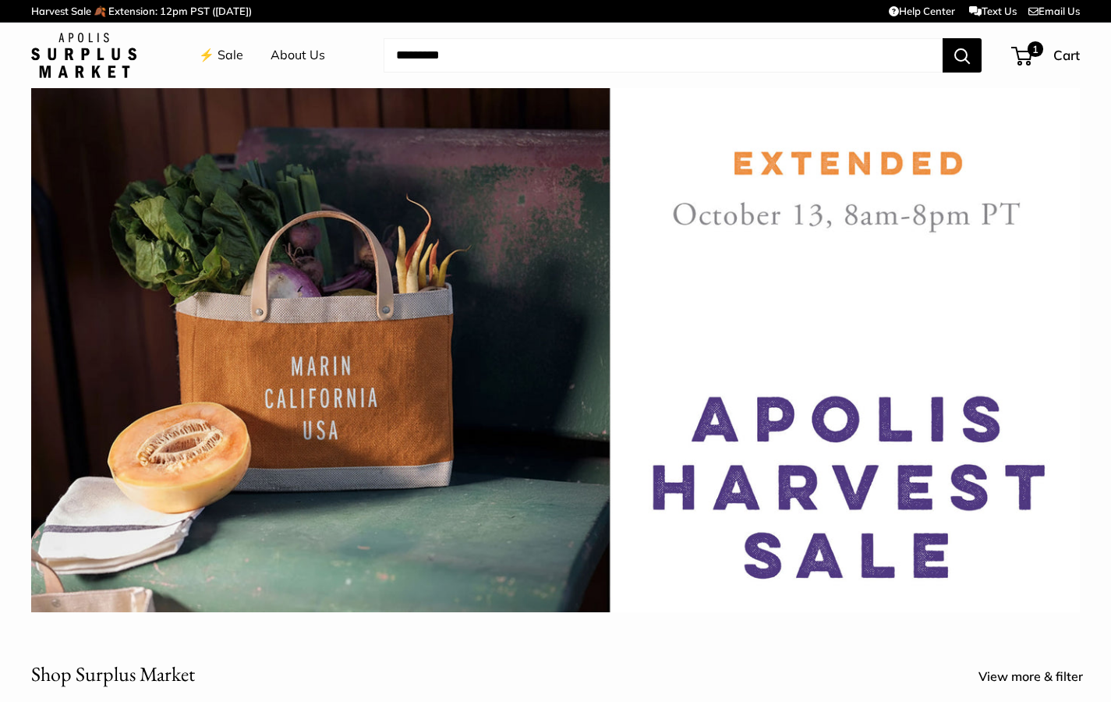
click at [227, 53] on link "⚡️ Sale" at bounding box center [221, 55] width 44 height 23
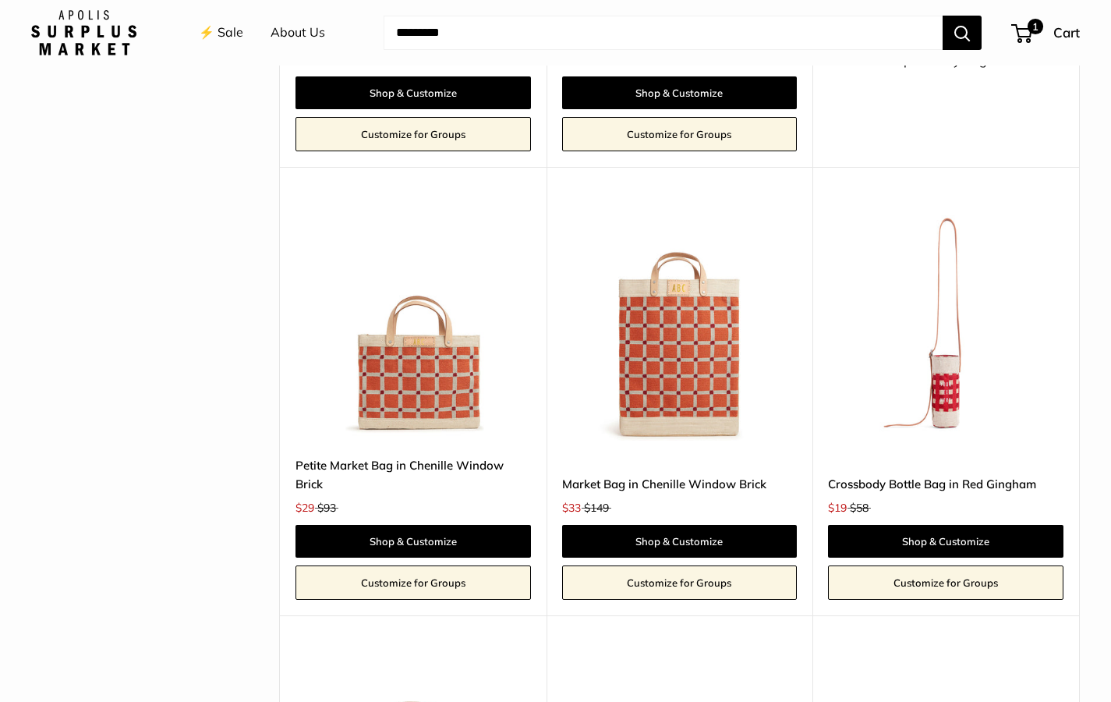
scroll to position [2942, 0]
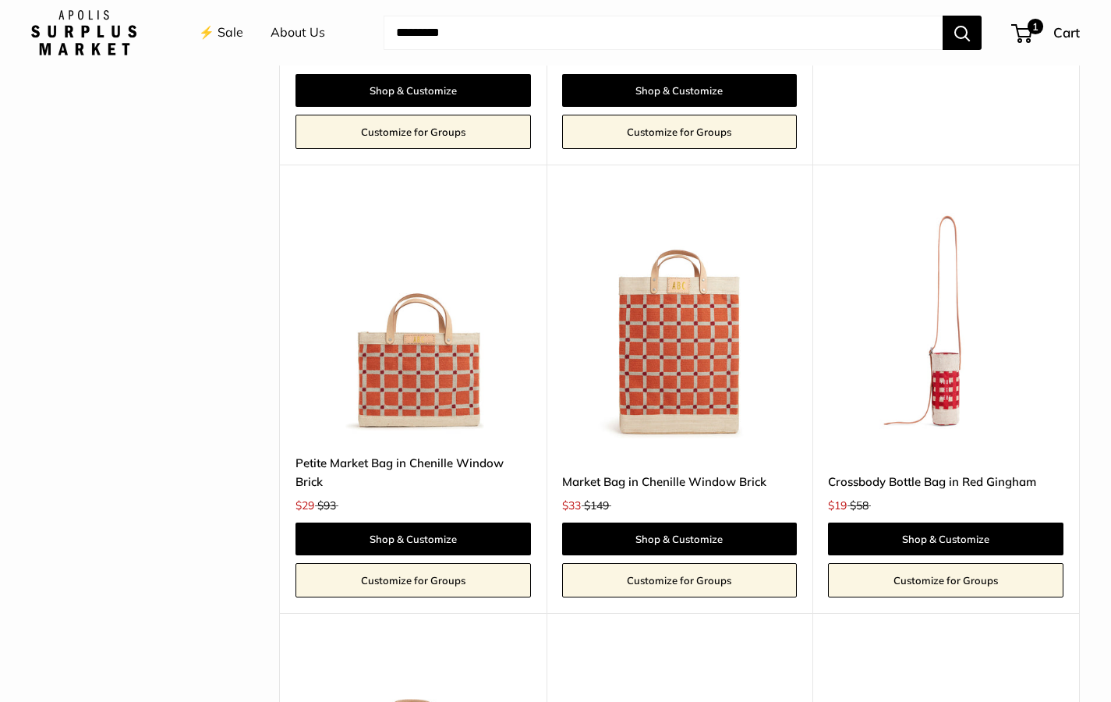
click at [0, 0] on img at bounding box center [0, 0] width 0 height 0
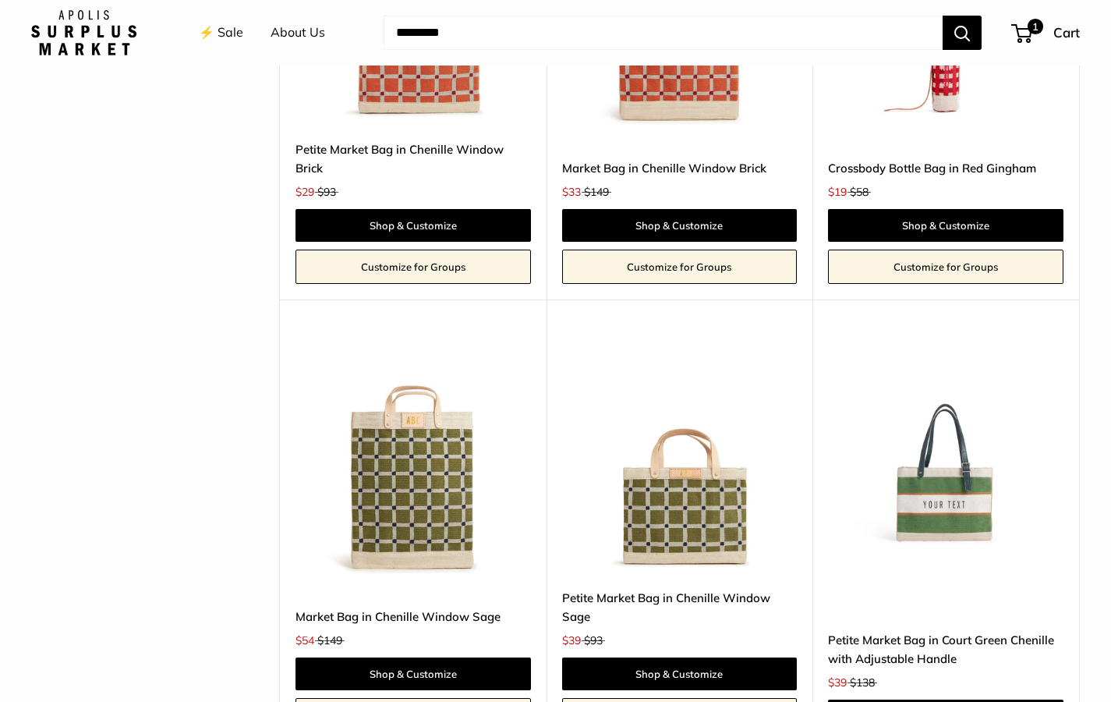
scroll to position [3259, 0]
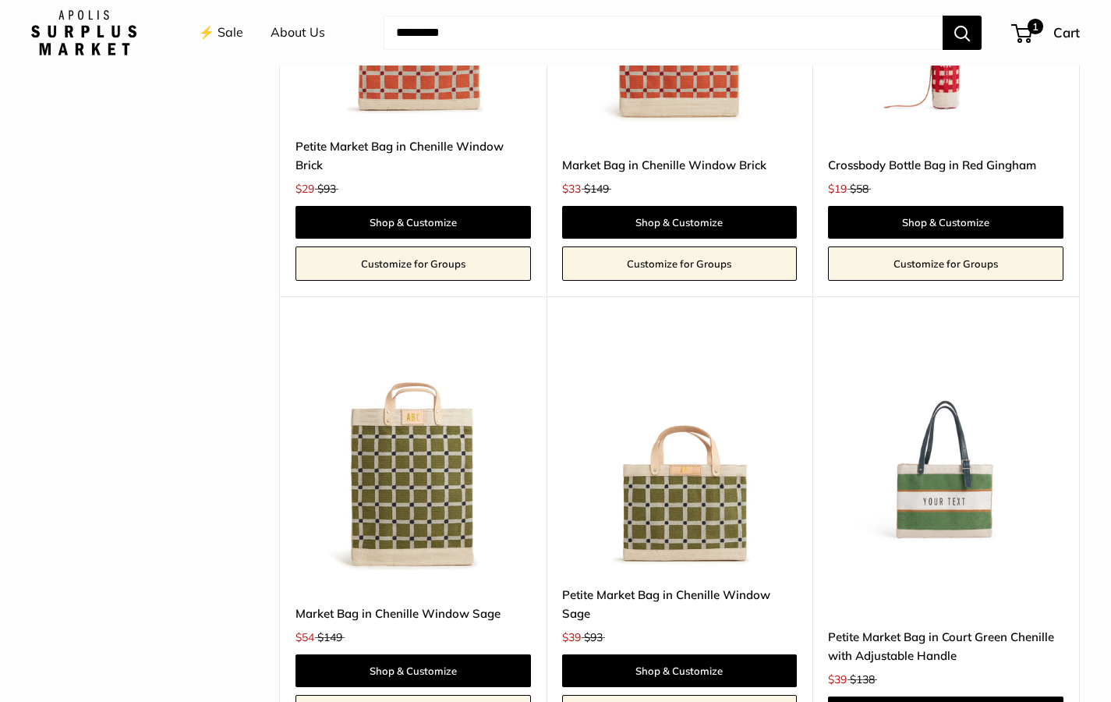
click at [0, 0] on img at bounding box center [0, 0] width 0 height 0
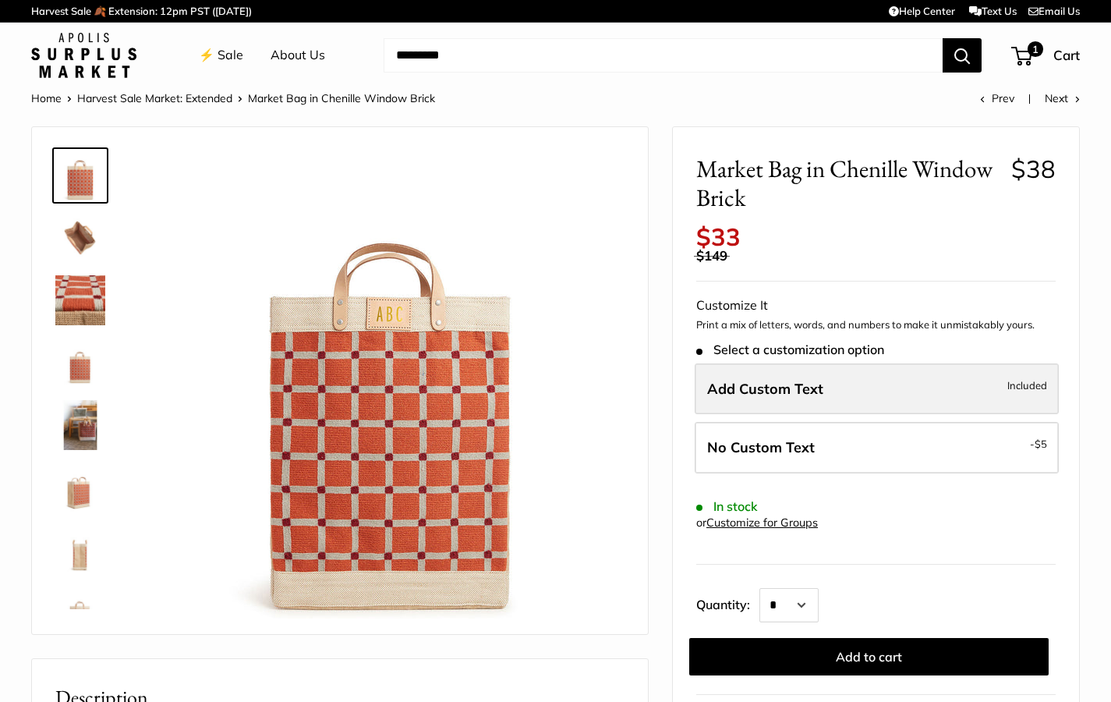
click at [856, 377] on label "Add Custom Text Included" at bounding box center [877, 388] width 364 height 51
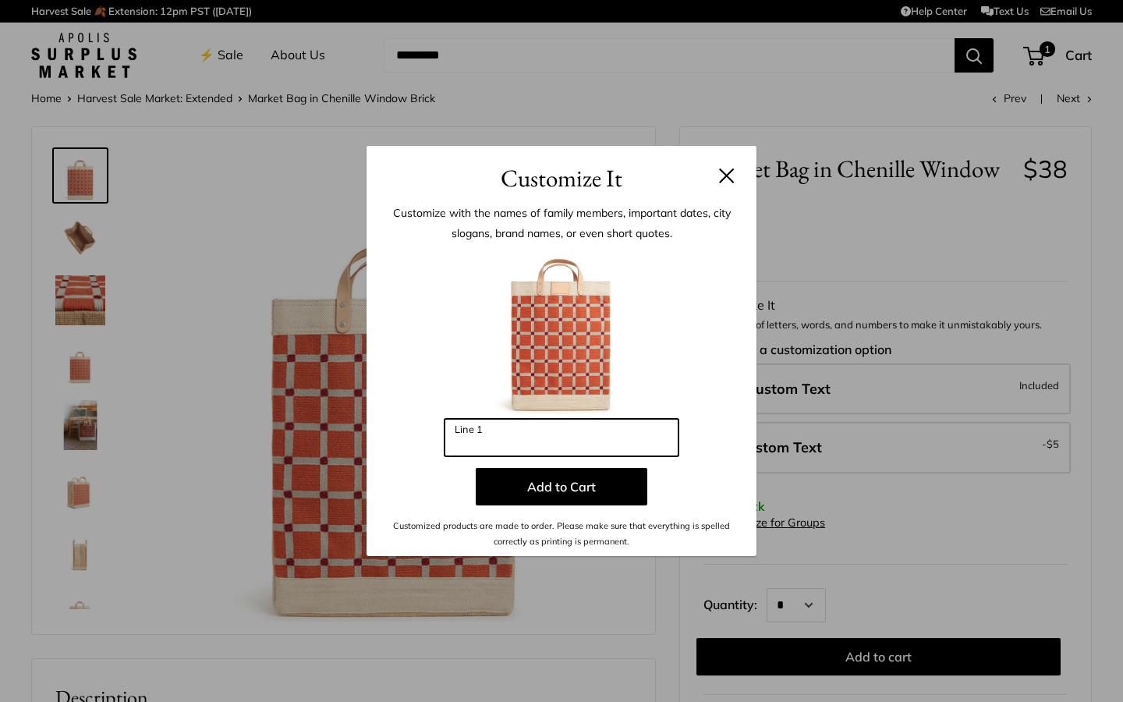
click at [521, 437] on input "Line 1" at bounding box center [561, 437] width 234 height 37
click at [727, 176] on button at bounding box center [727, 176] width 16 height 16
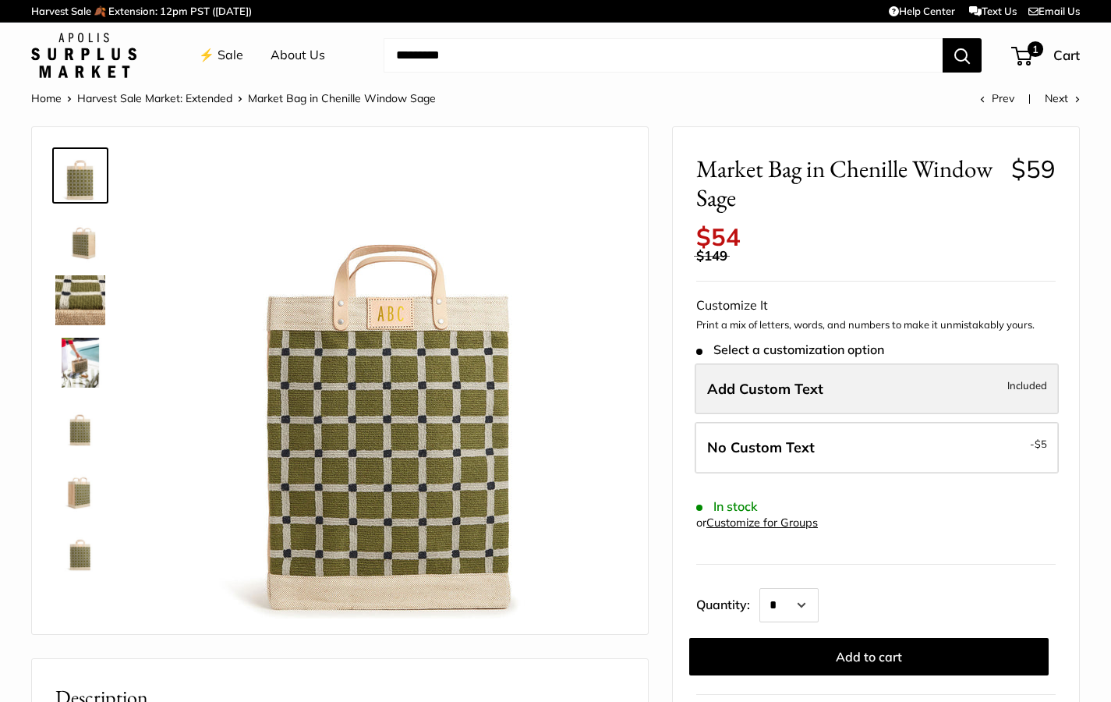
click at [820, 380] on span "Add Custom Text" at bounding box center [765, 389] width 116 height 18
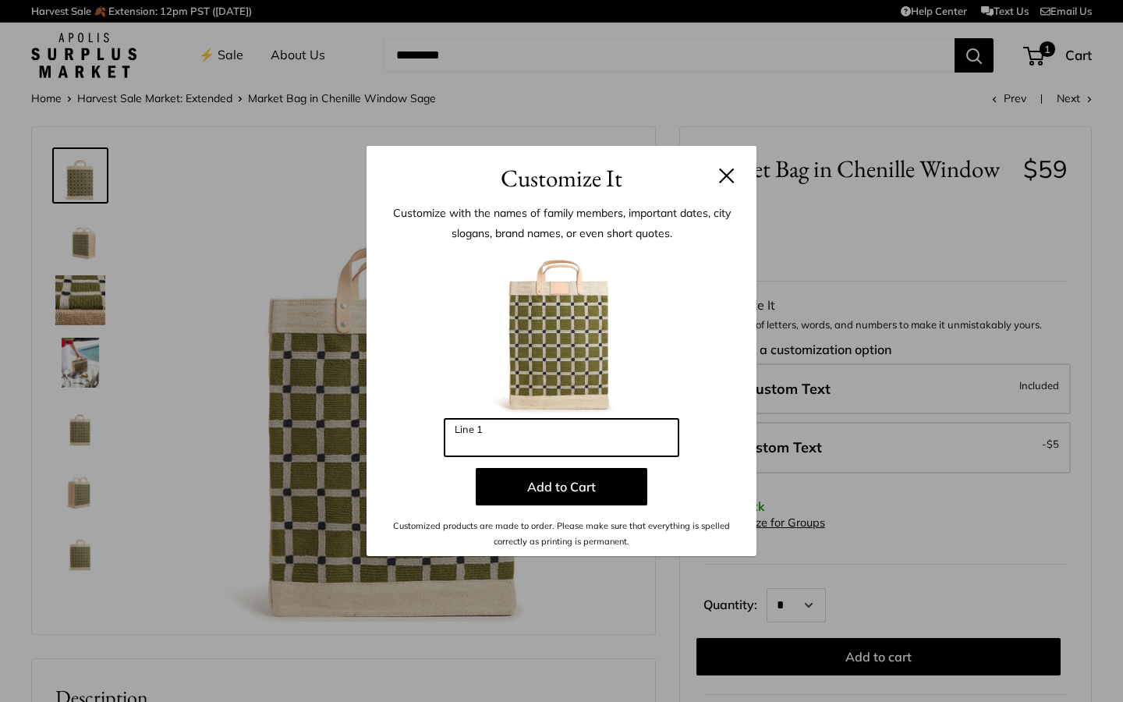
click at [551, 436] on input "Line 1" at bounding box center [561, 437] width 234 height 37
type input "***"
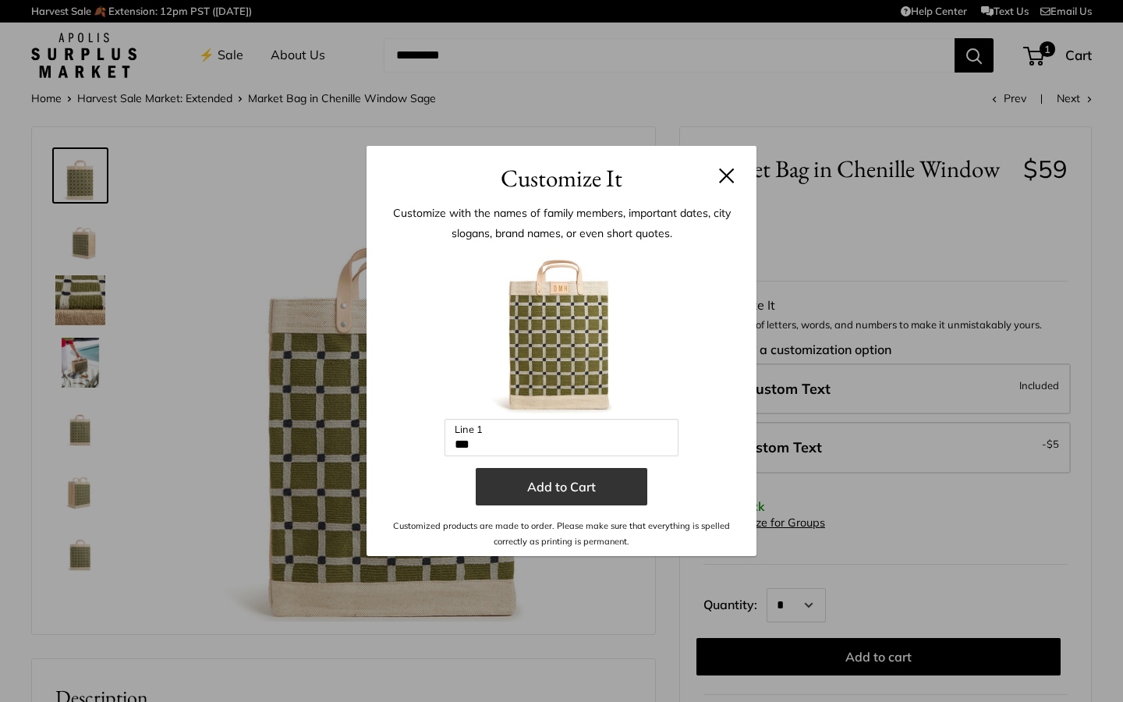
click at [564, 495] on button "Add to Cart" at bounding box center [562, 486] width 172 height 37
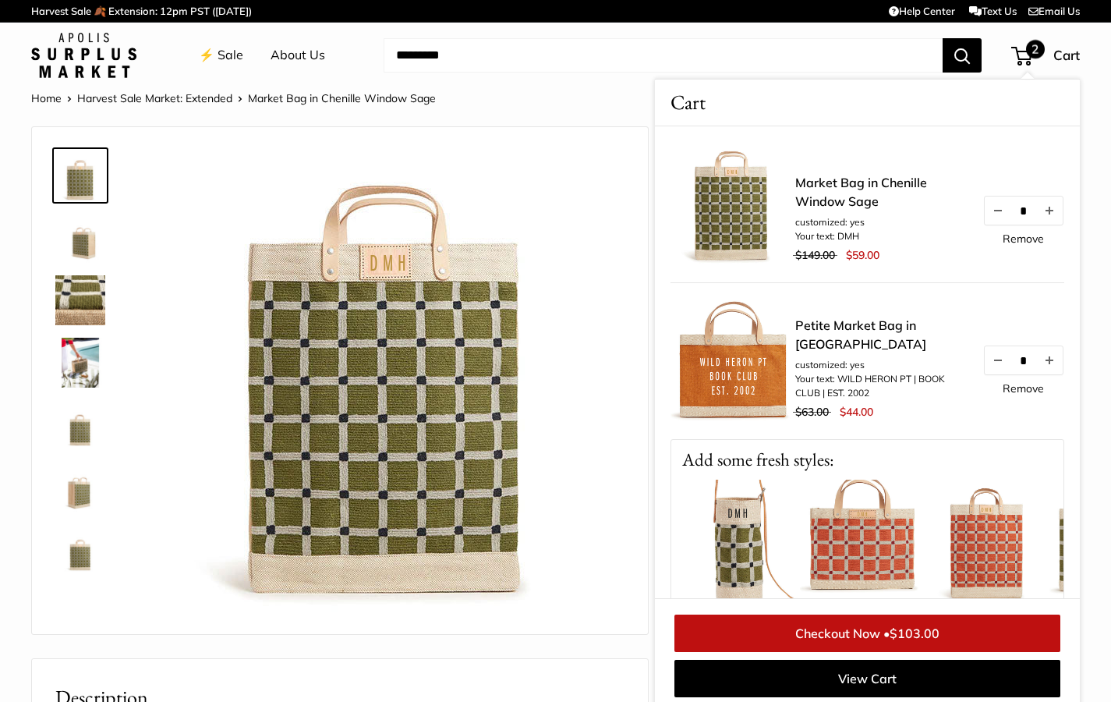
scroll to position [0, 1]
click at [758, 561] on img at bounding box center [737, 542] width 125 height 125
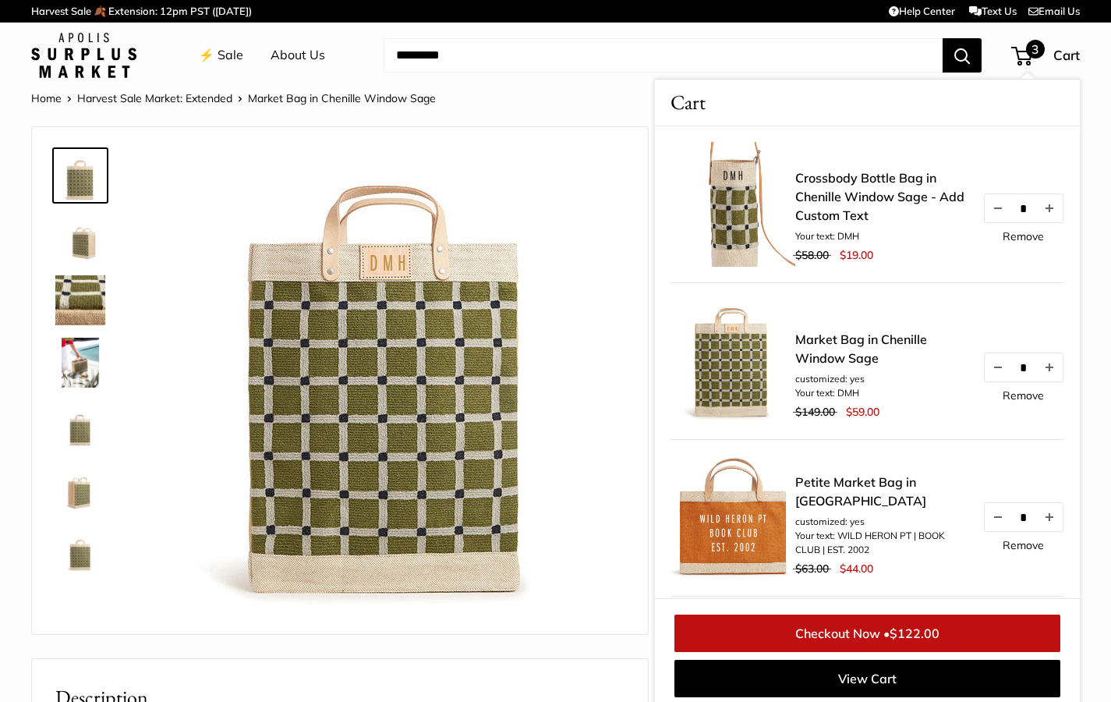
click at [856, 189] on link "Crossbody Bottle Bag in Chenille Window Sage - Add Custom Text" at bounding box center [881, 196] width 172 height 56
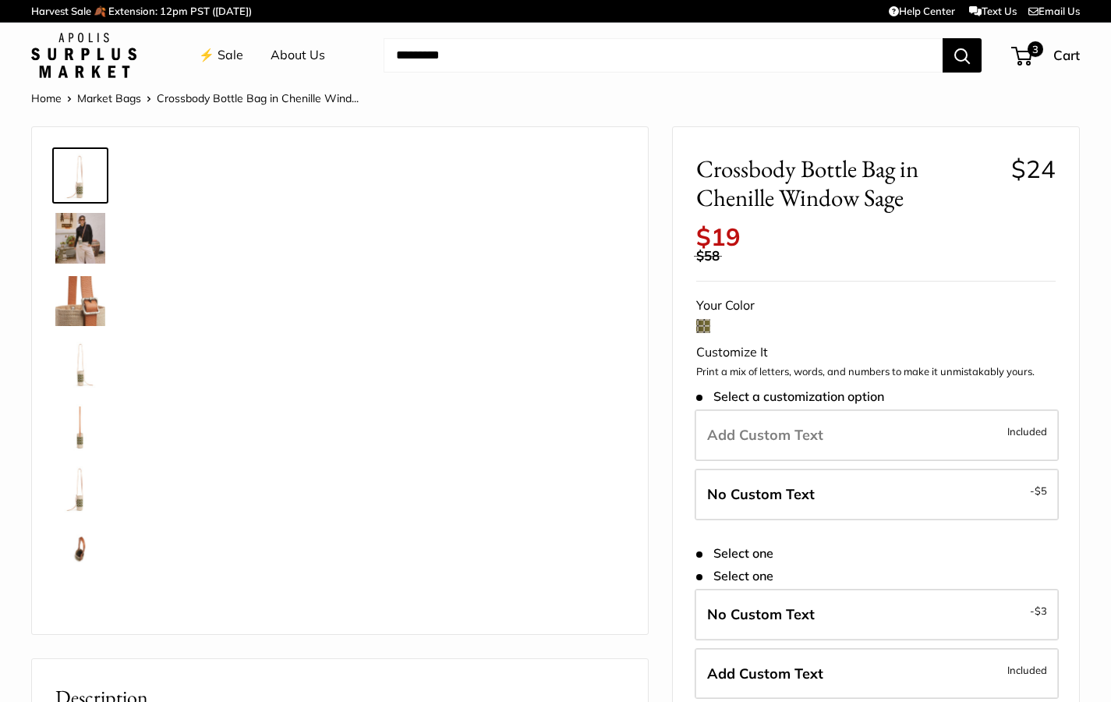
scroll to position [0, 1]
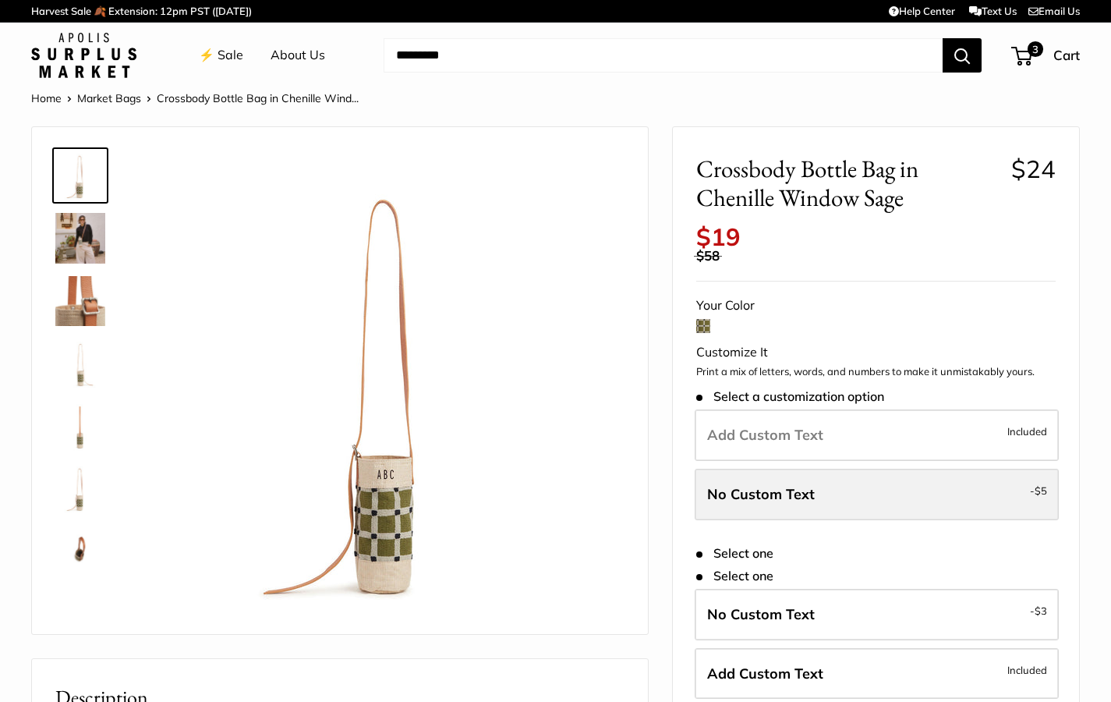
click at [760, 485] on span "No Custom Text" at bounding box center [761, 494] width 108 height 18
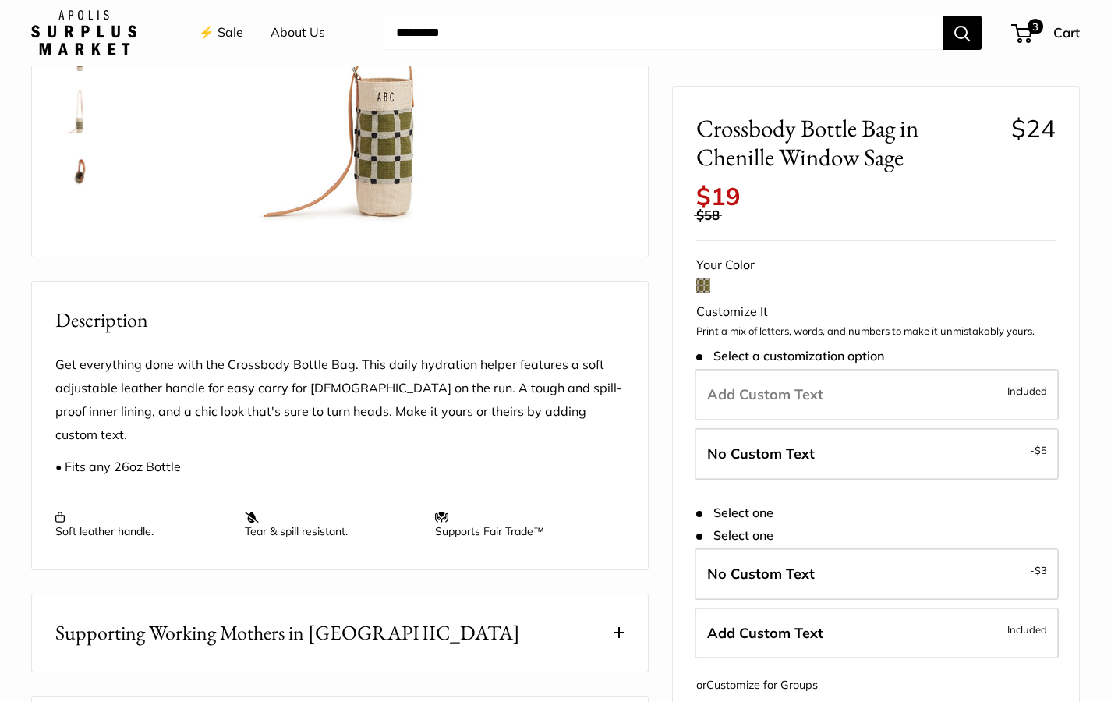
scroll to position [387, 0]
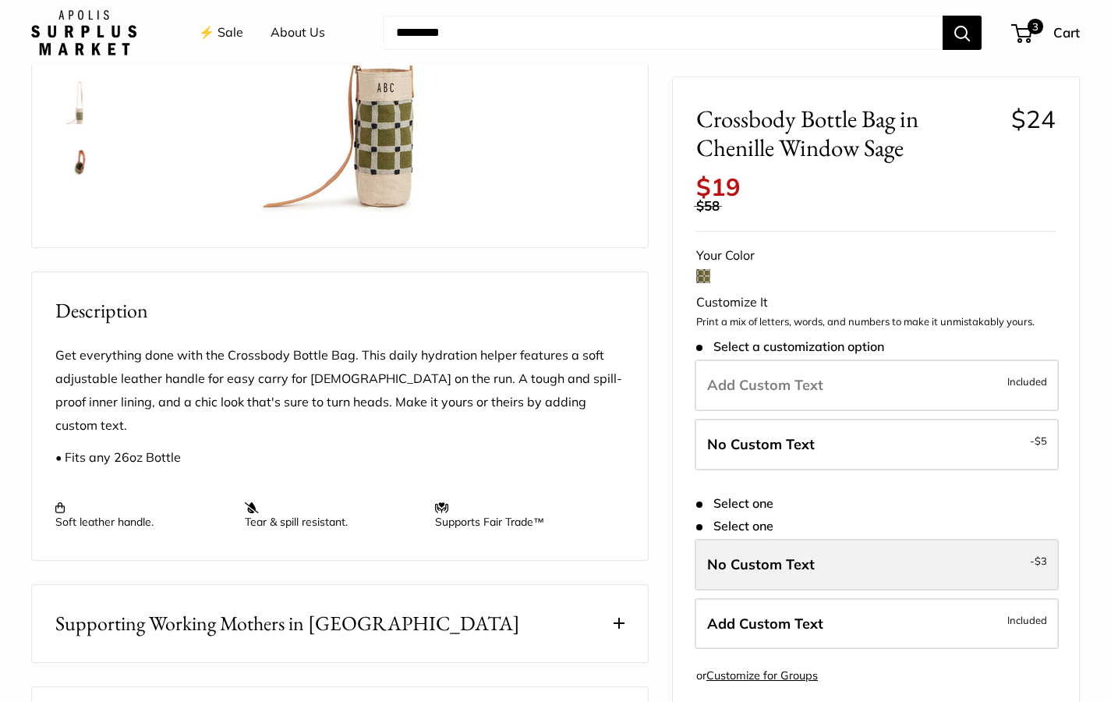
click at [770, 556] on span "No Custom Text" at bounding box center [761, 565] width 108 height 18
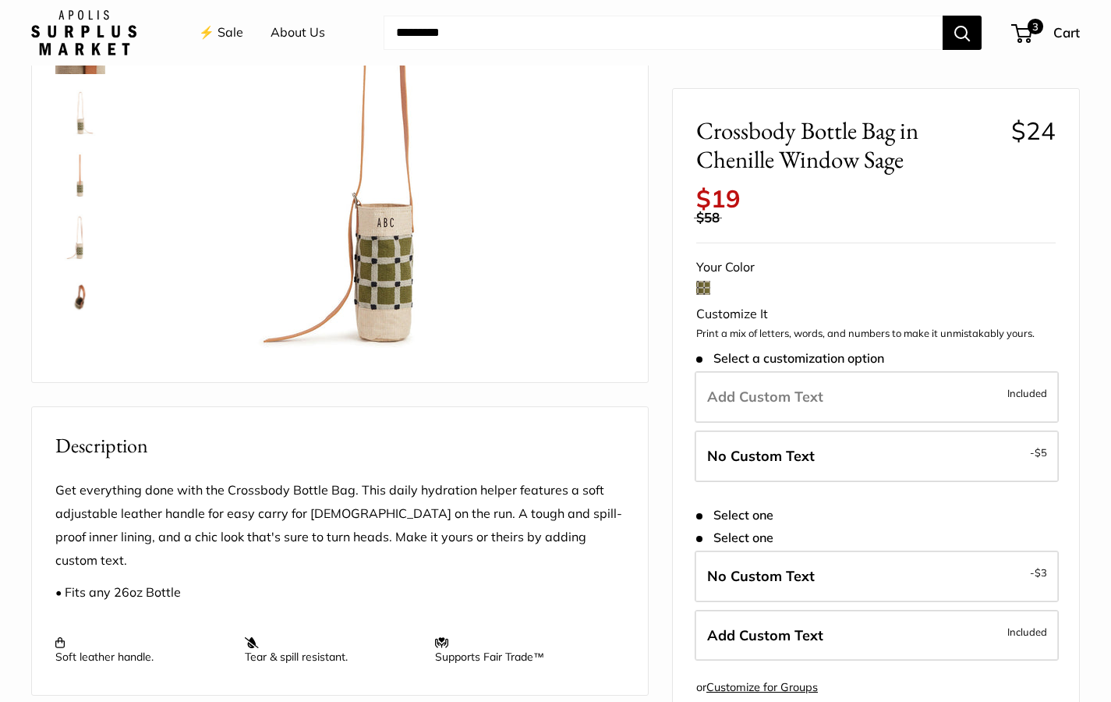
scroll to position [236, 0]
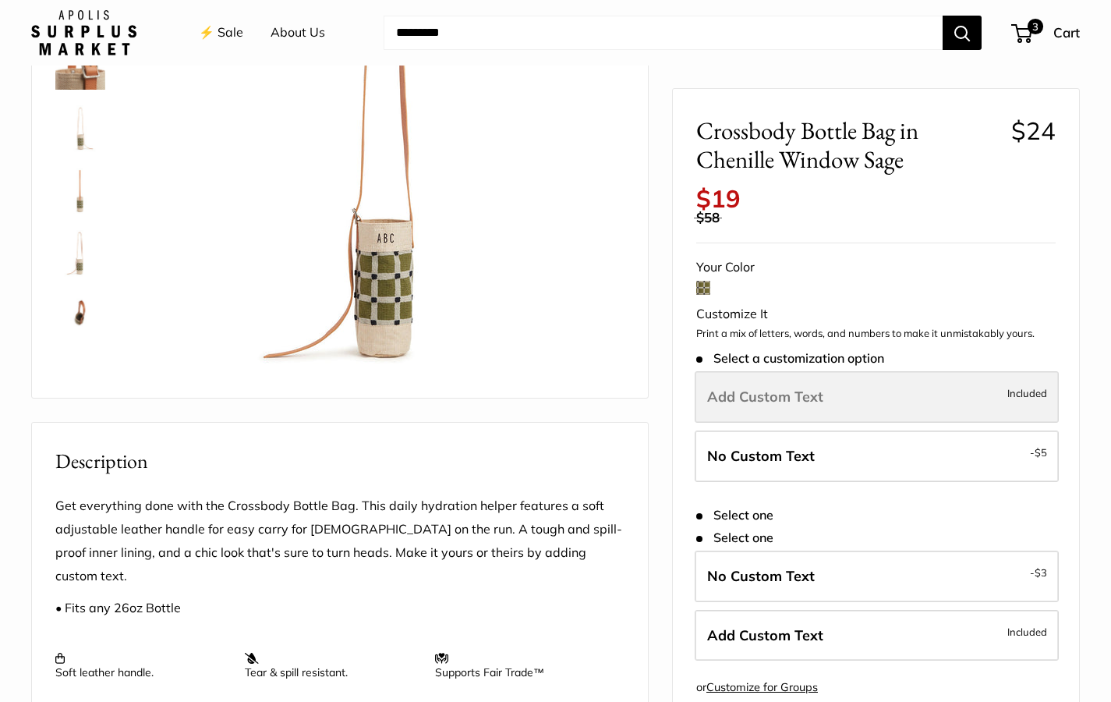
click at [904, 374] on label "Add Custom Text Included" at bounding box center [877, 396] width 364 height 51
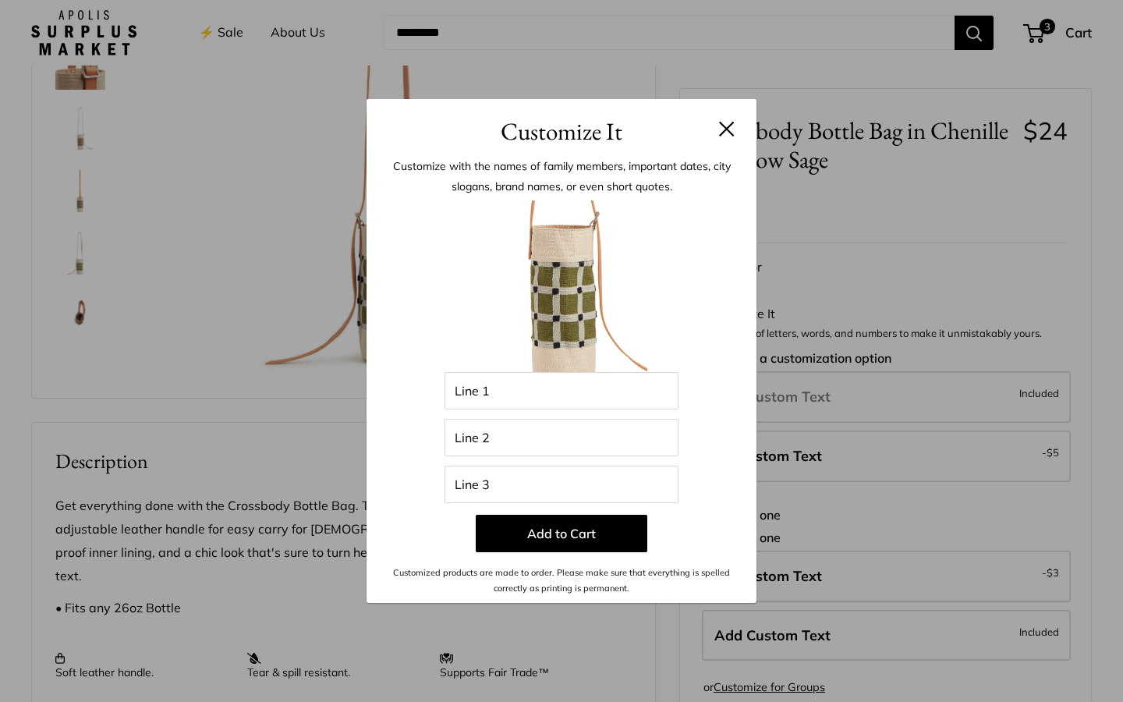
click at [728, 132] on button at bounding box center [727, 129] width 16 height 16
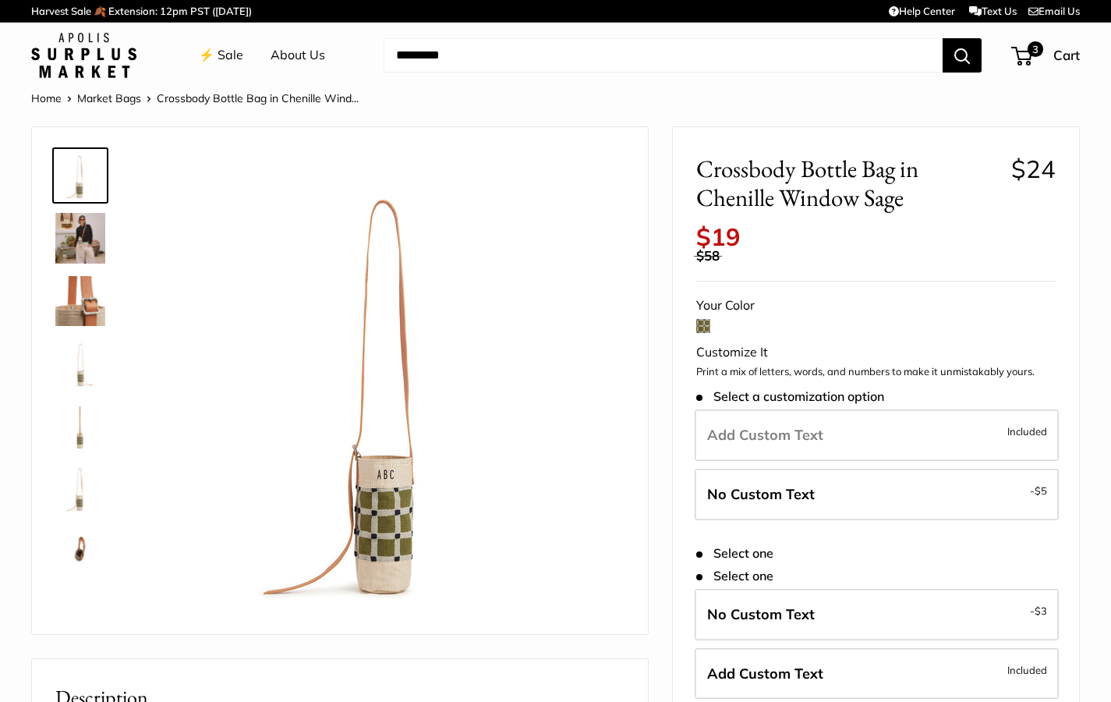
scroll to position [0, 0]
click at [131, 96] on link "Market Bags" at bounding box center [109, 98] width 64 height 14
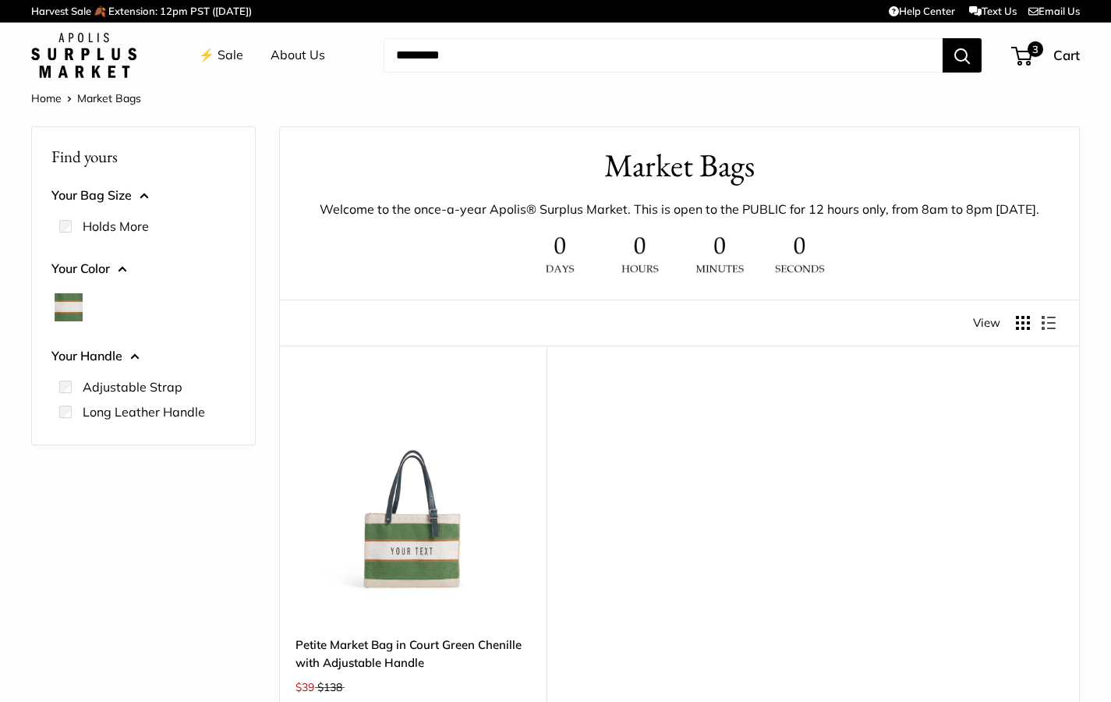
scroll to position [0, 1]
click at [225, 52] on link "⚡️ Sale" at bounding box center [221, 55] width 44 height 23
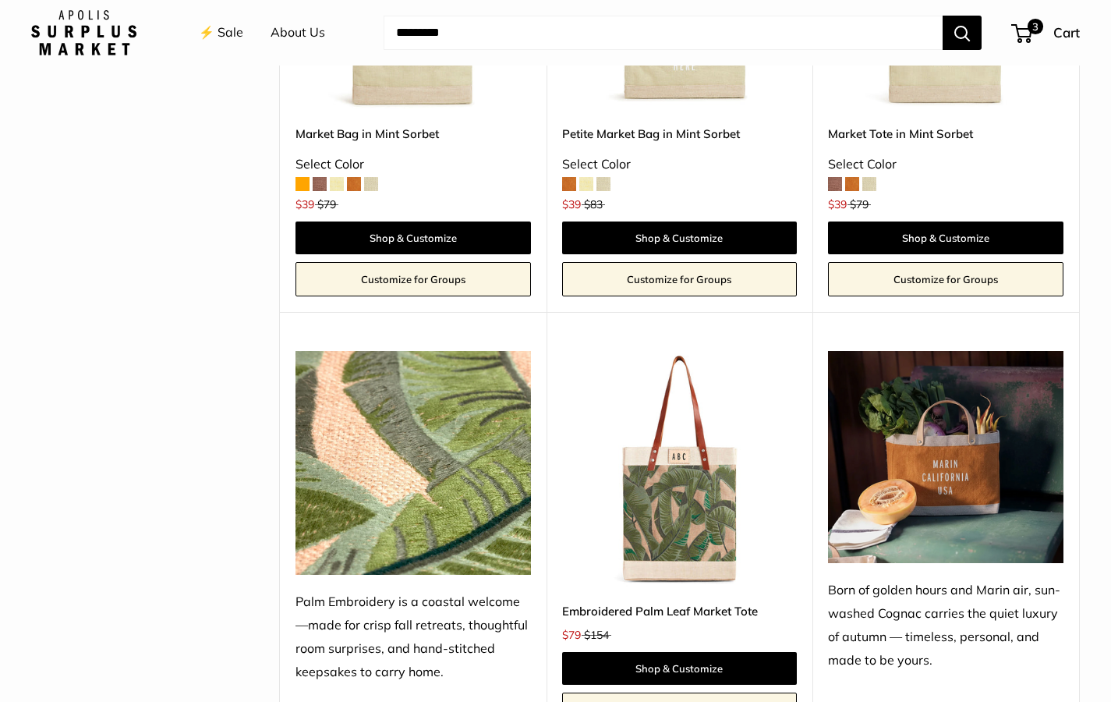
scroll to position [912, 0]
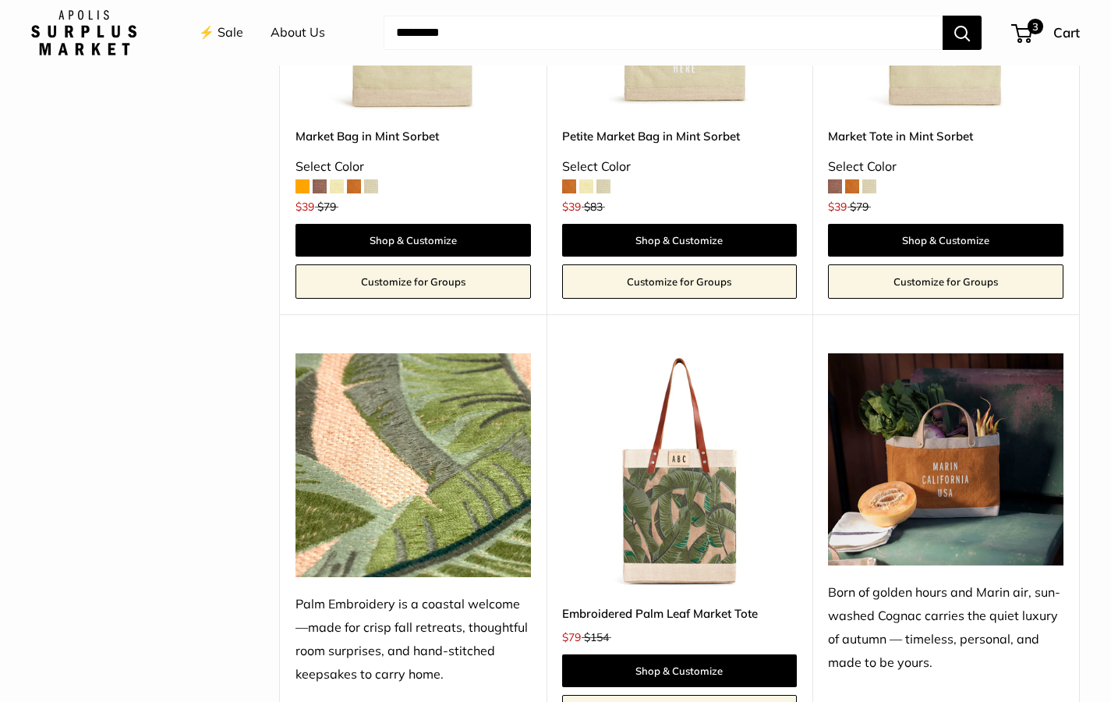
click at [0, 0] on img at bounding box center [0, 0] width 0 height 0
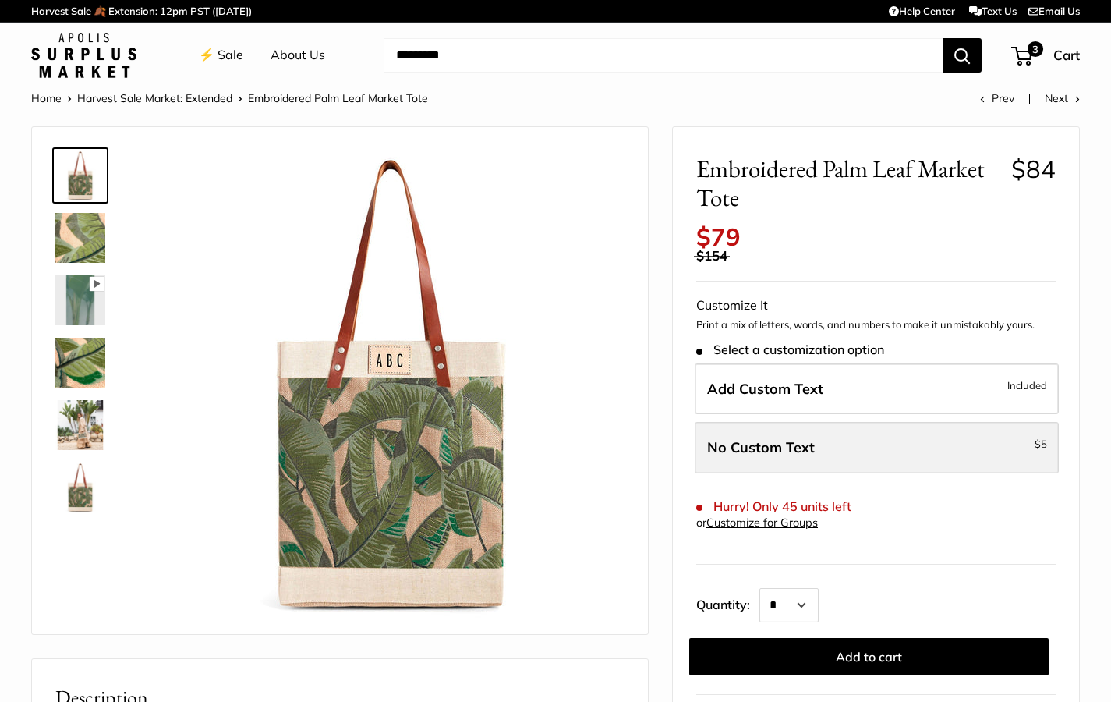
click at [763, 422] on label "No Custom Text - $5" at bounding box center [877, 447] width 364 height 51
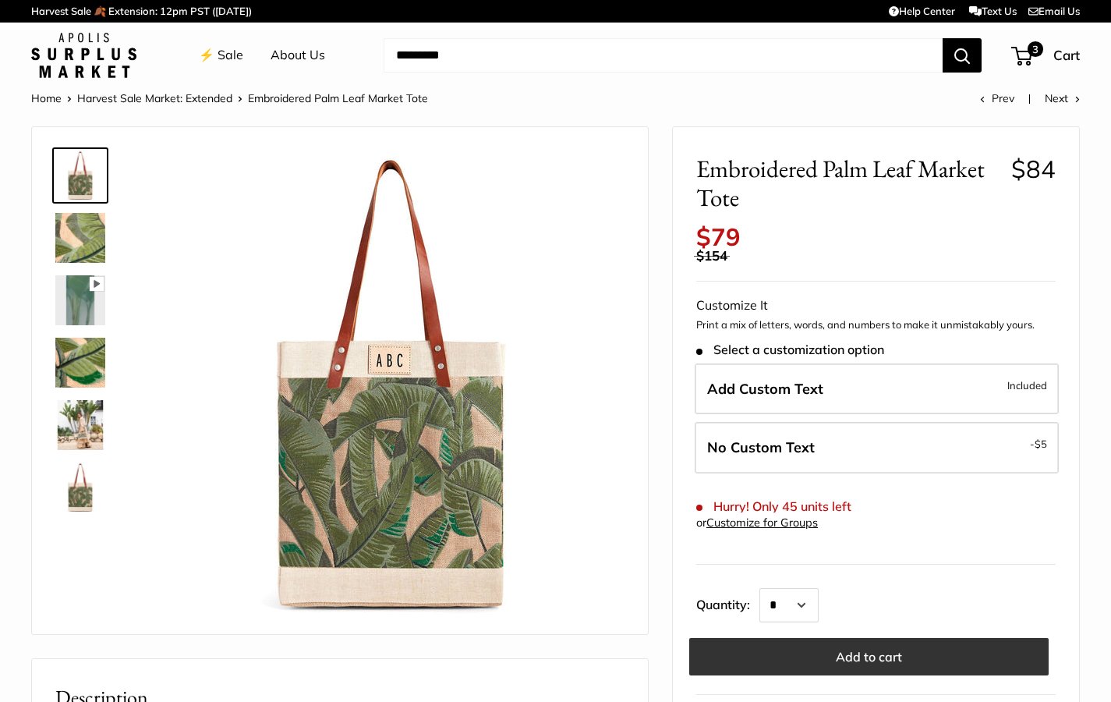
click at [872, 646] on button "Add to cart" at bounding box center [868, 656] width 359 height 37
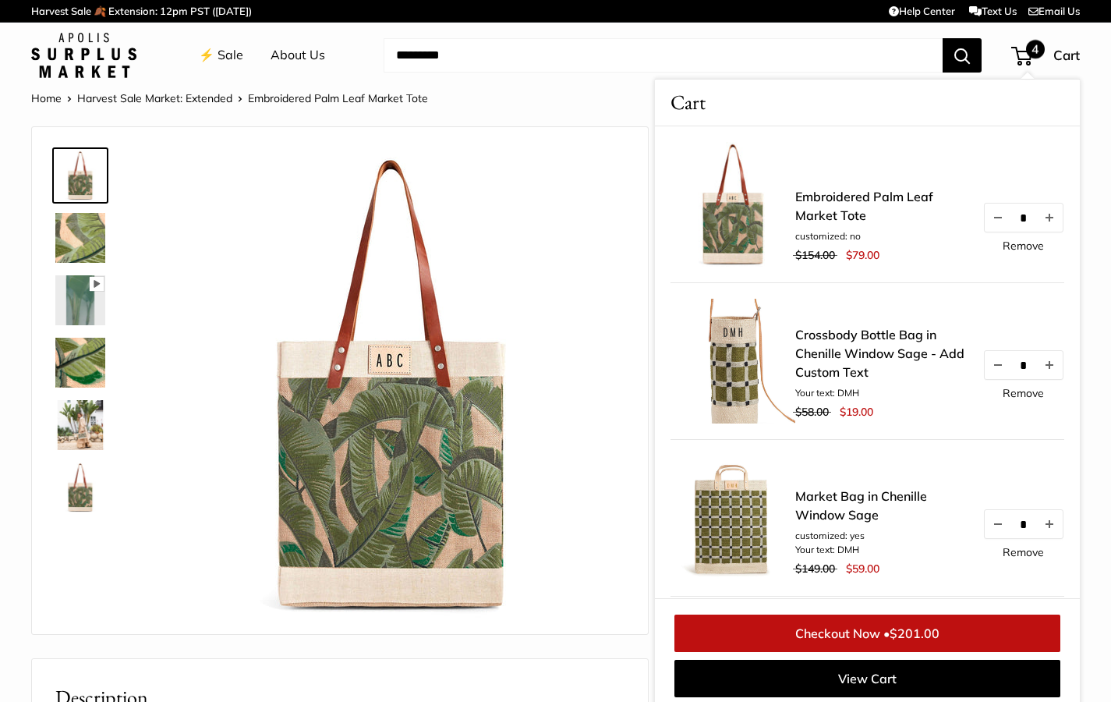
click at [127, 93] on link "Harvest Sale Market: Extended" at bounding box center [154, 98] width 155 height 14
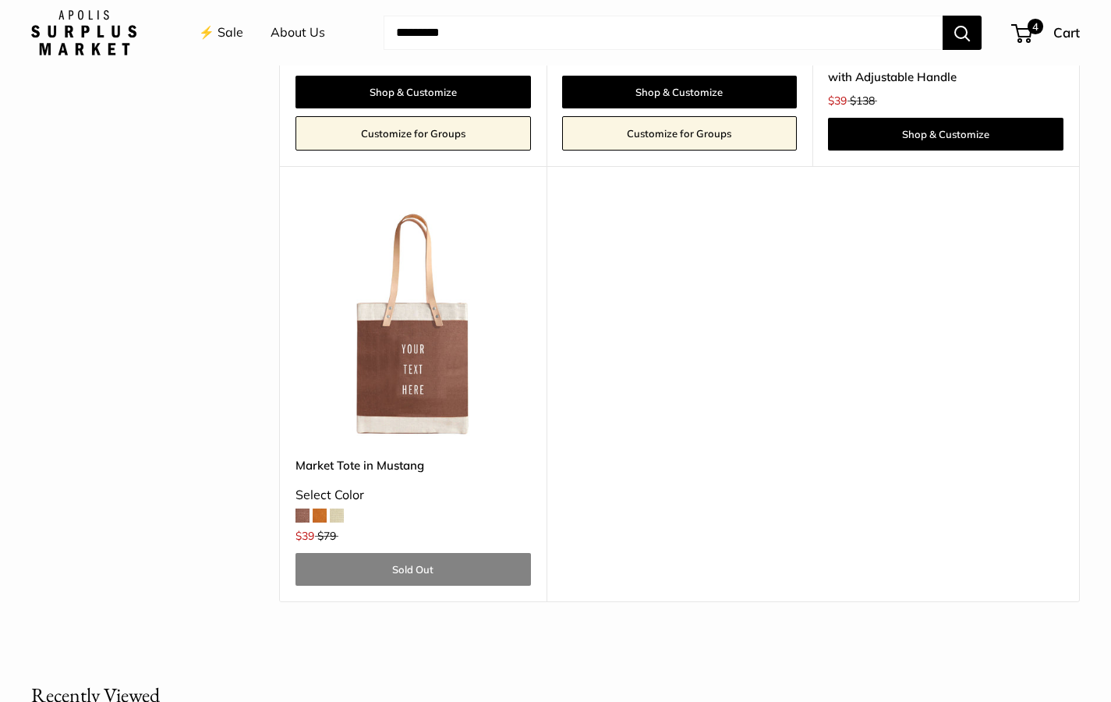
scroll to position [3862, 0]
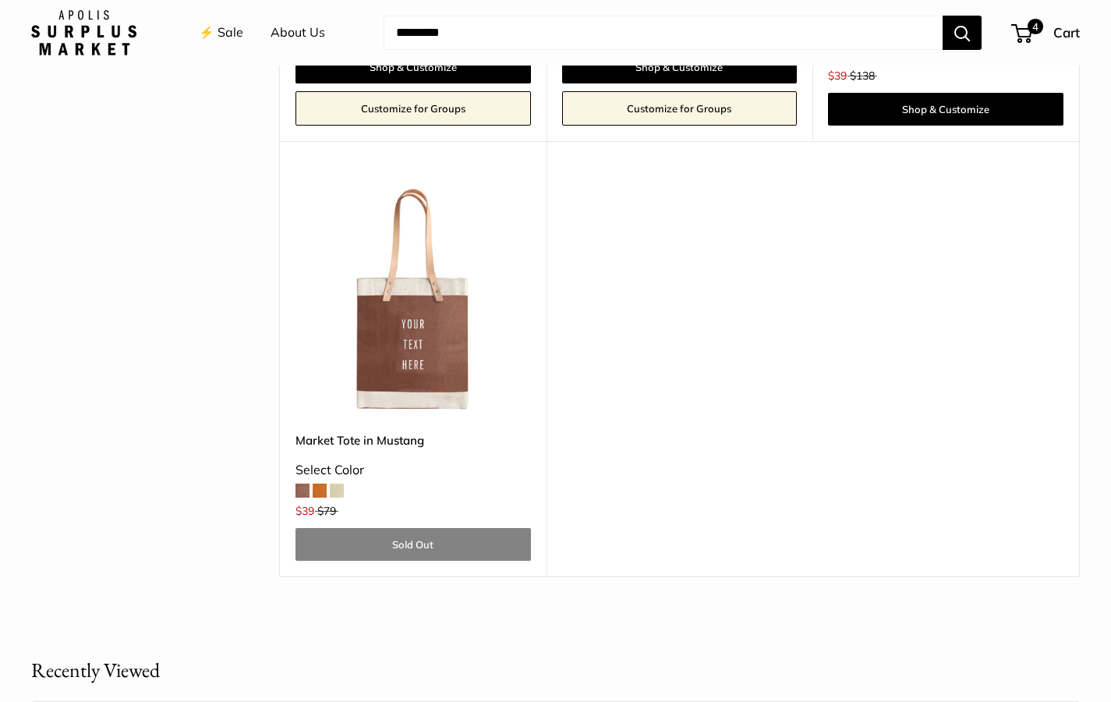
click at [0, 0] on img at bounding box center [0, 0] width 0 height 0
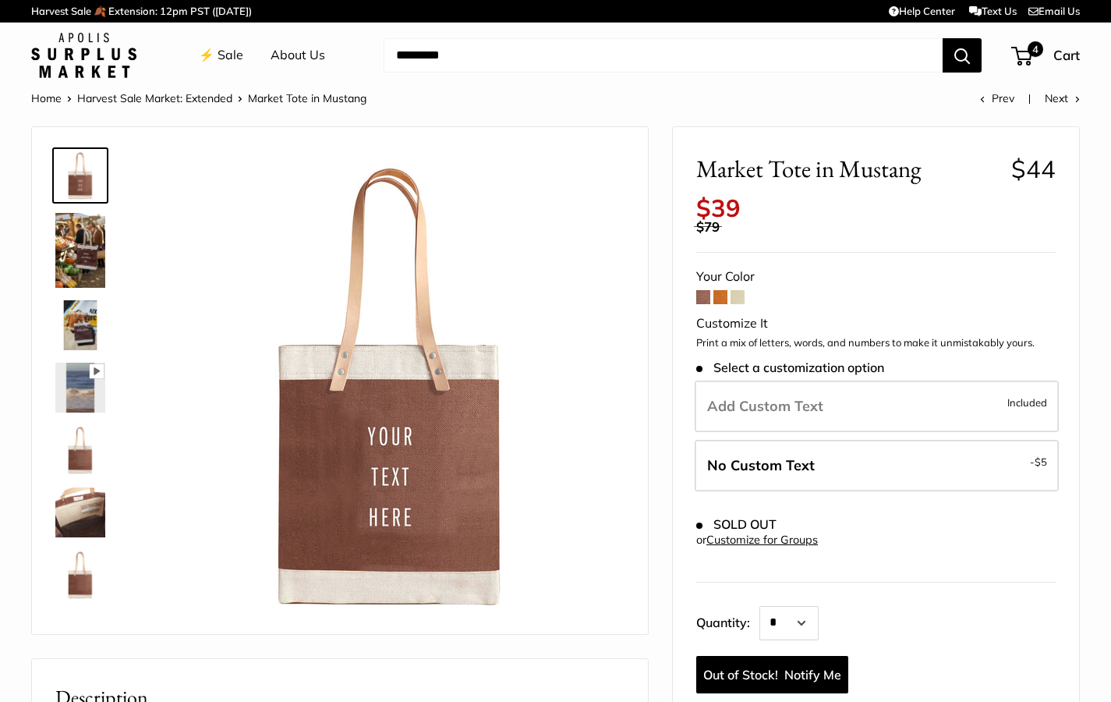
scroll to position [0, 1]
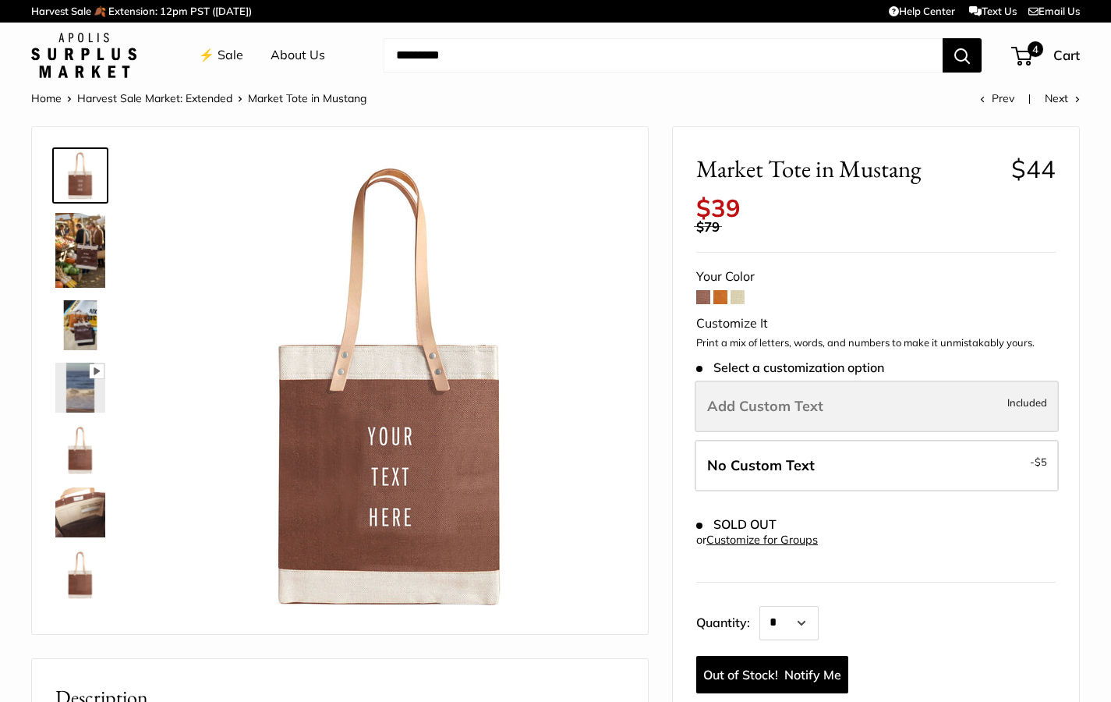
click at [833, 402] on label "Add Custom Text Included" at bounding box center [877, 406] width 364 height 51
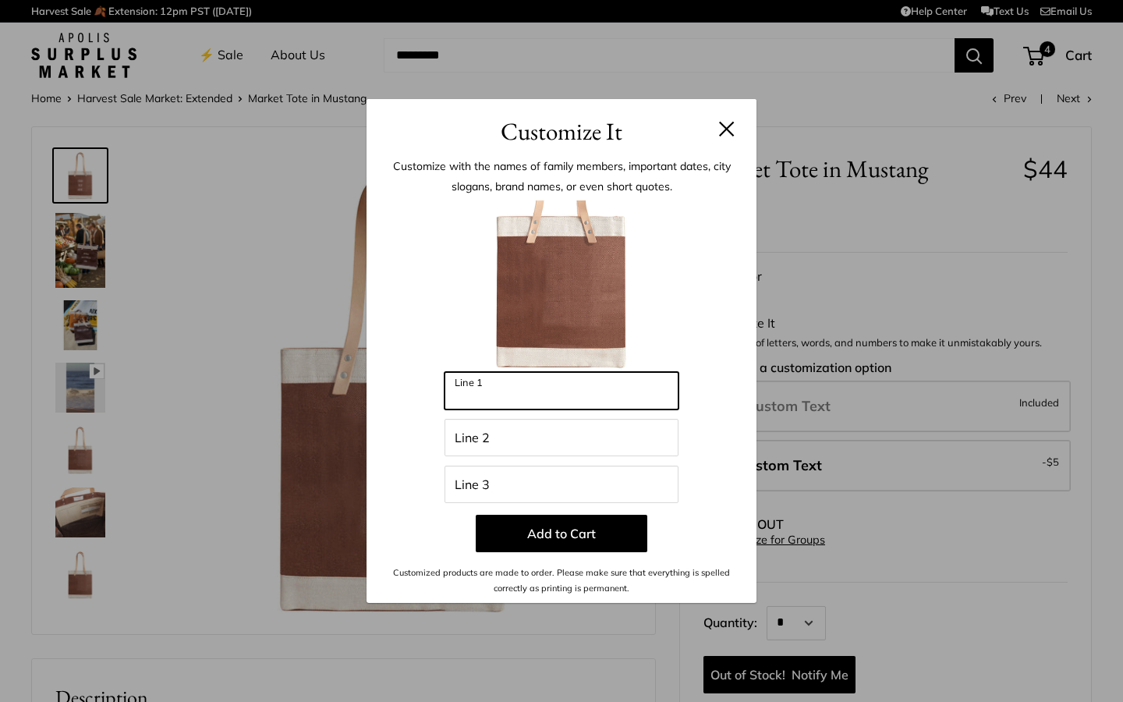
click at [526, 377] on input "Line 1" at bounding box center [561, 390] width 234 height 37
type input "**********"
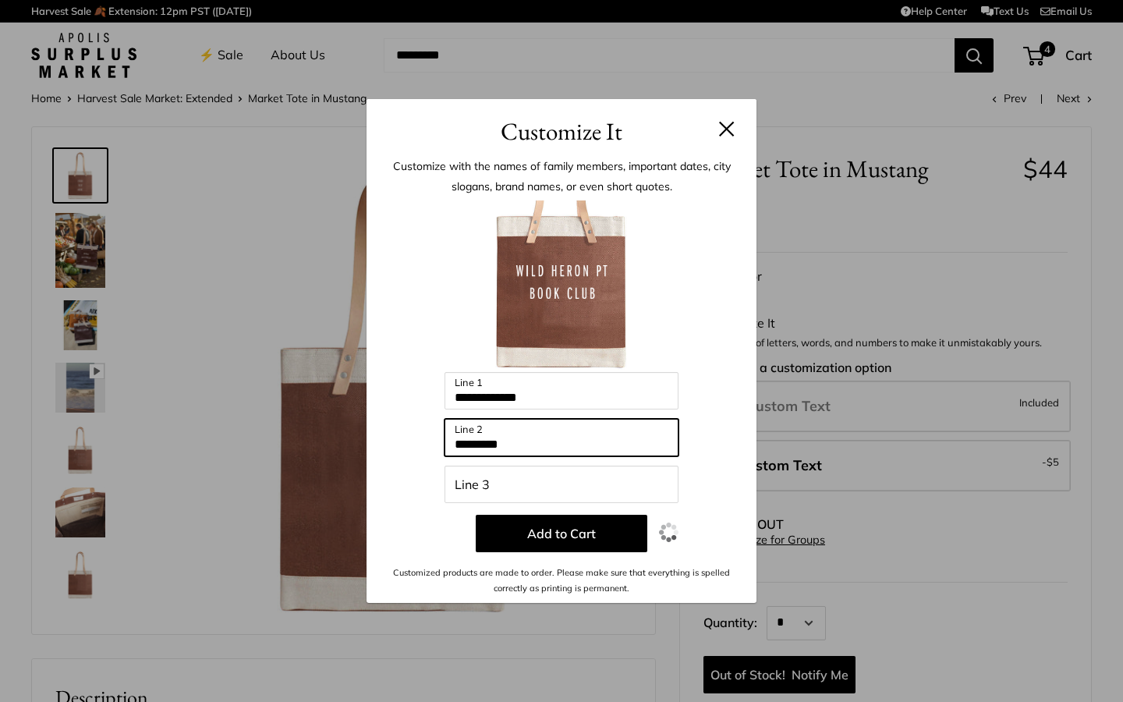
type input "*********"
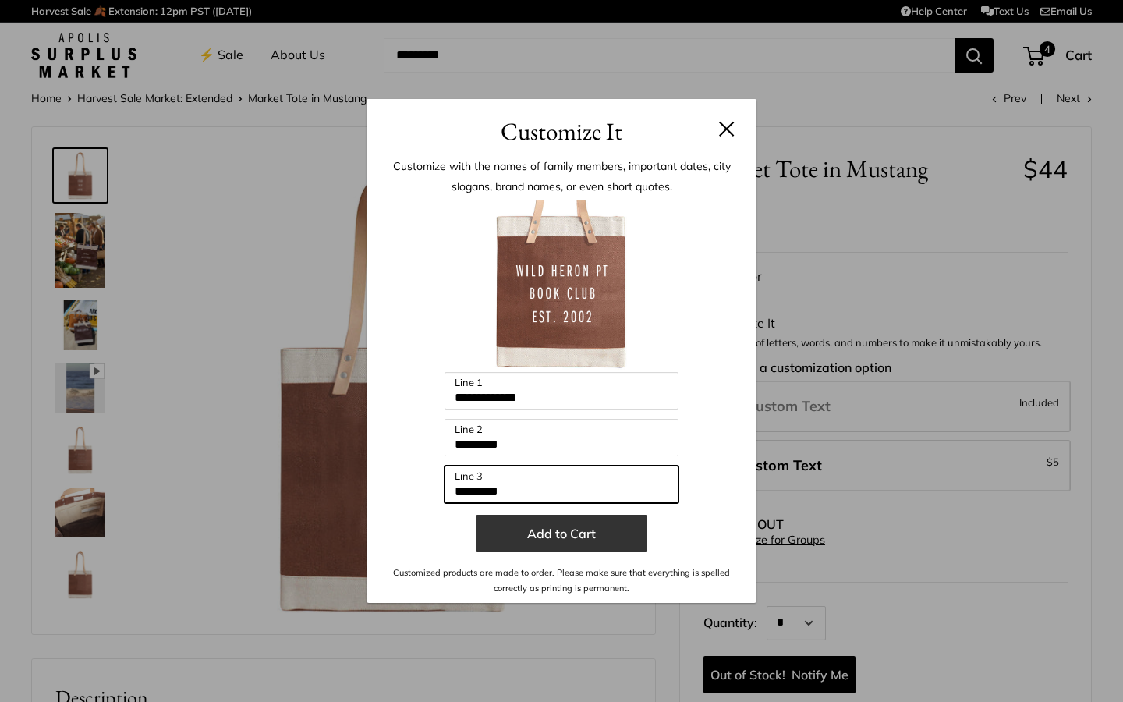
type input "*********"
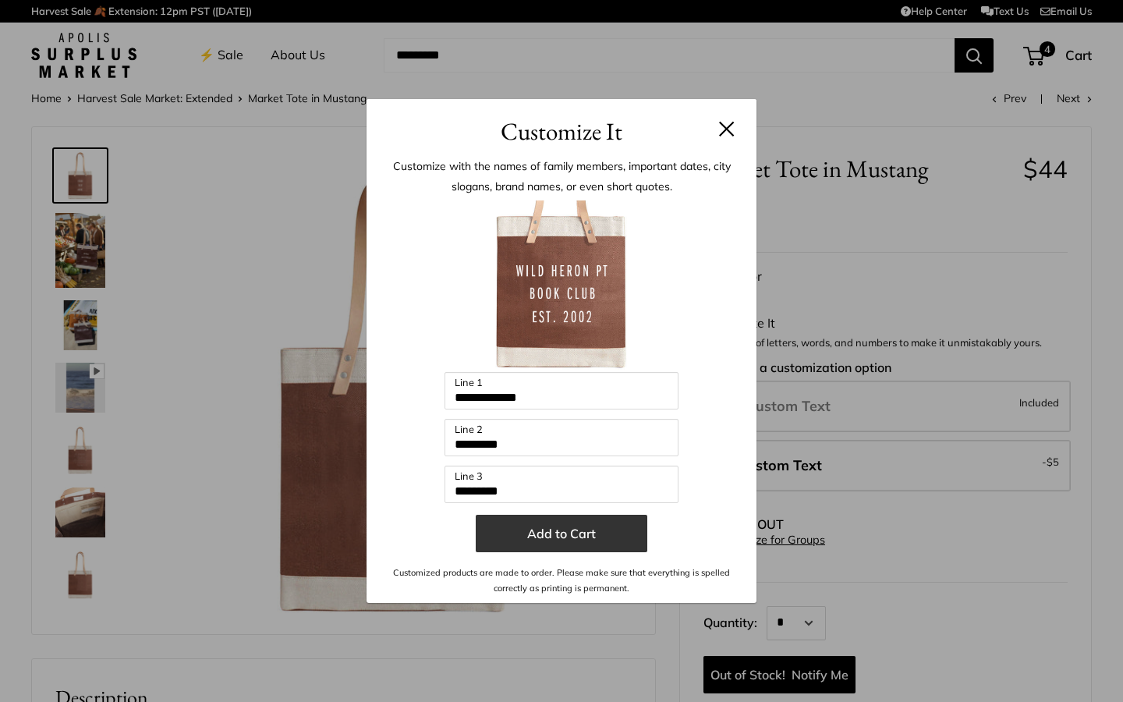
click at [568, 533] on button "Add to Cart" at bounding box center [562, 533] width 172 height 37
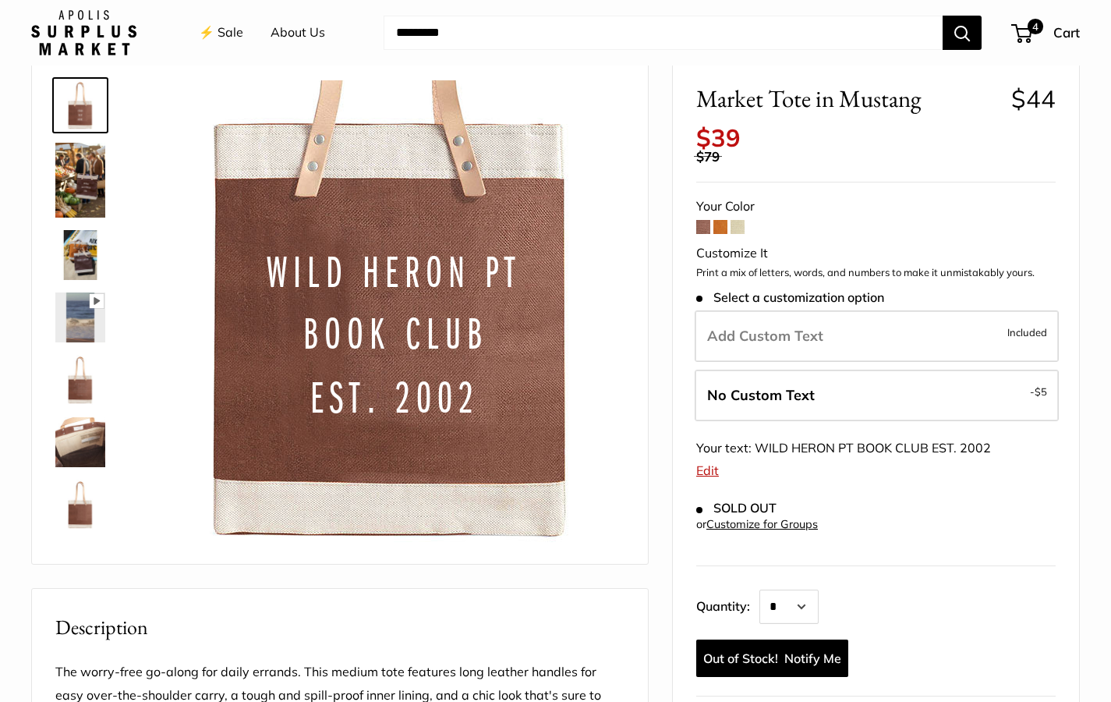
scroll to position [76, 0]
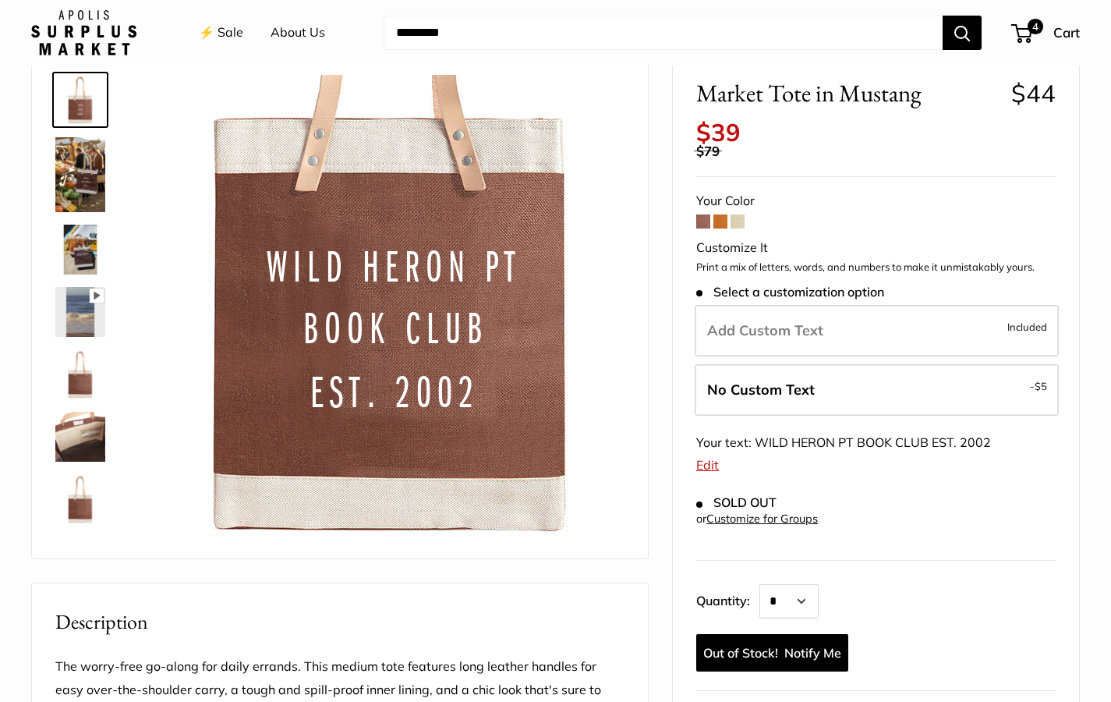
click at [717, 214] on span at bounding box center [721, 221] width 14 height 14
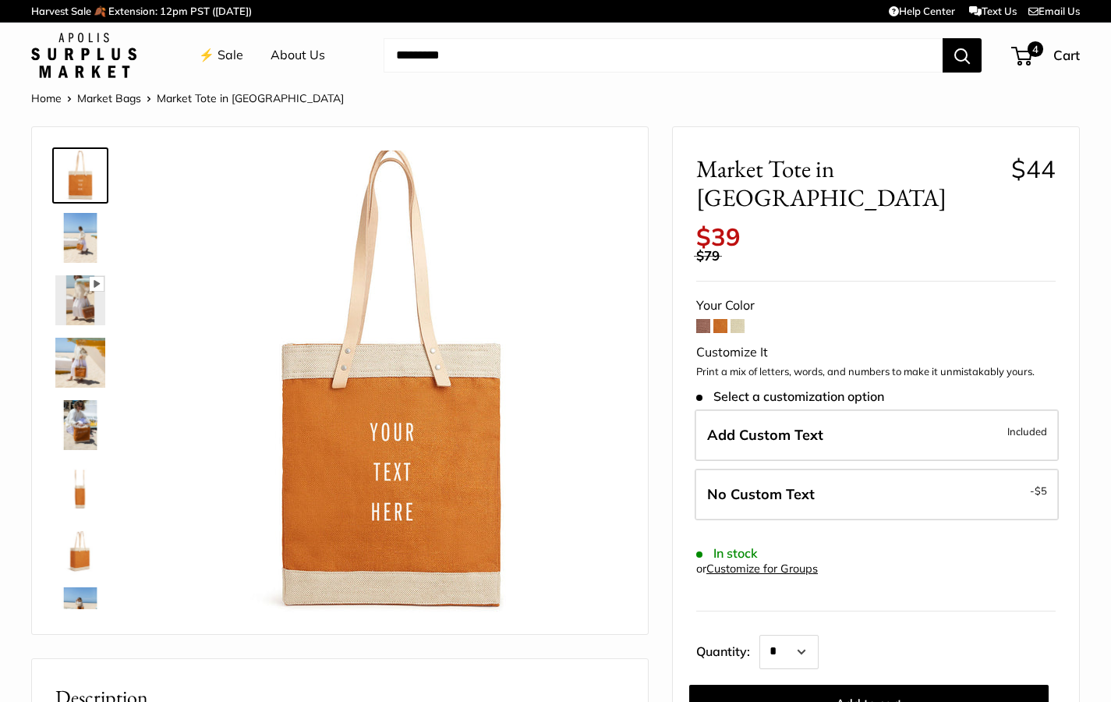
click at [740, 319] on span at bounding box center [738, 326] width 14 height 14
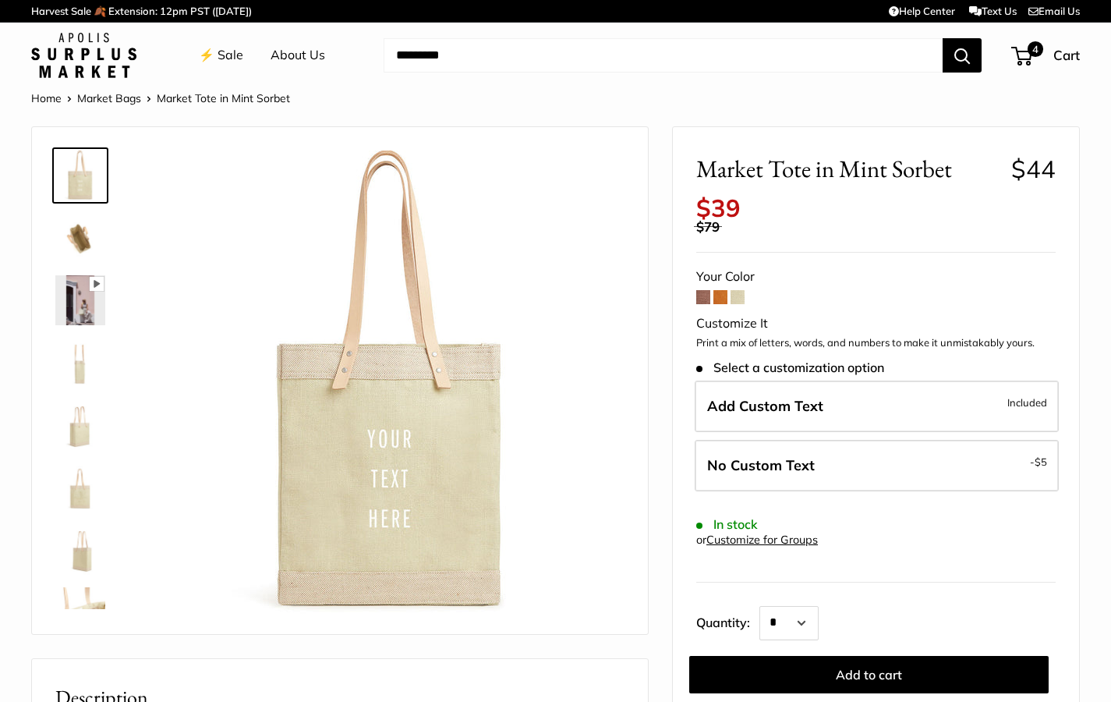
click at [703, 290] on span at bounding box center [703, 297] width 14 height 14
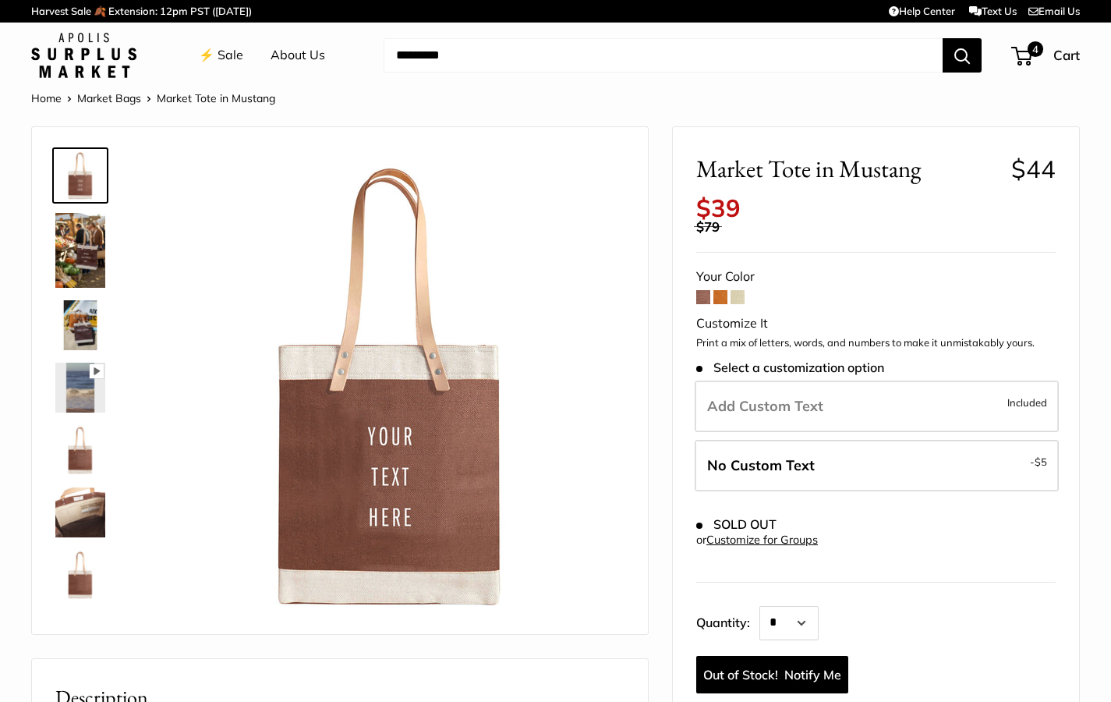
click at [721, 290] on span at bounding box center [721, 297] width 14 height 14
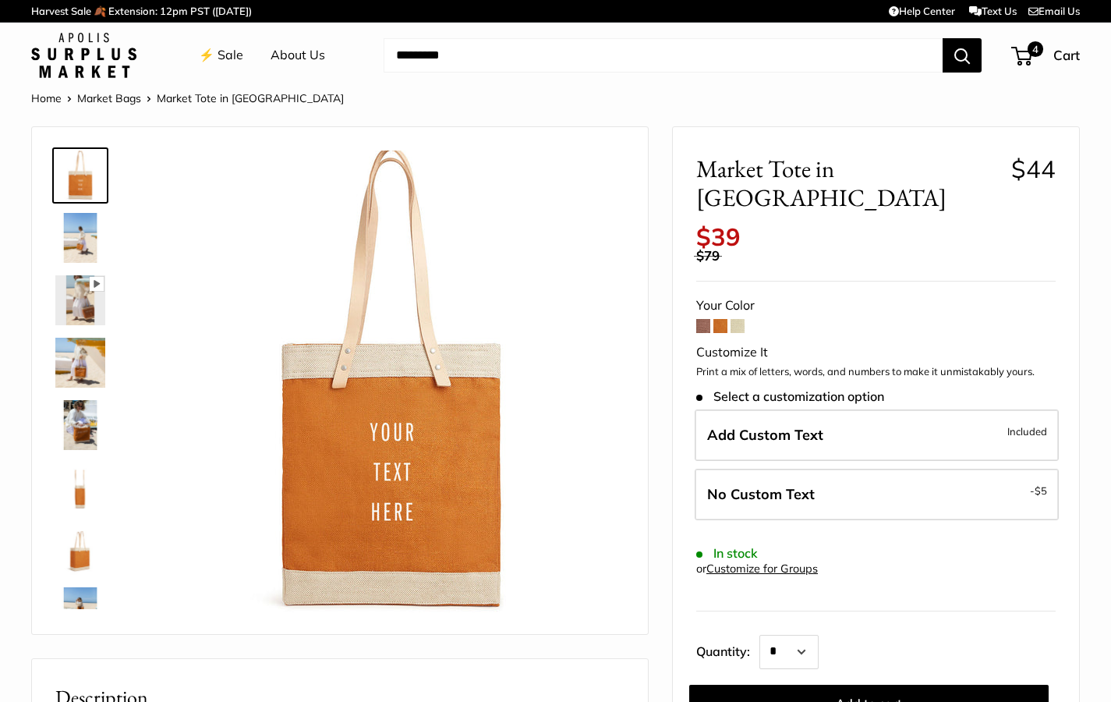
click at [741, 319] on span at bounding box center [738, 326] width 14 height 14
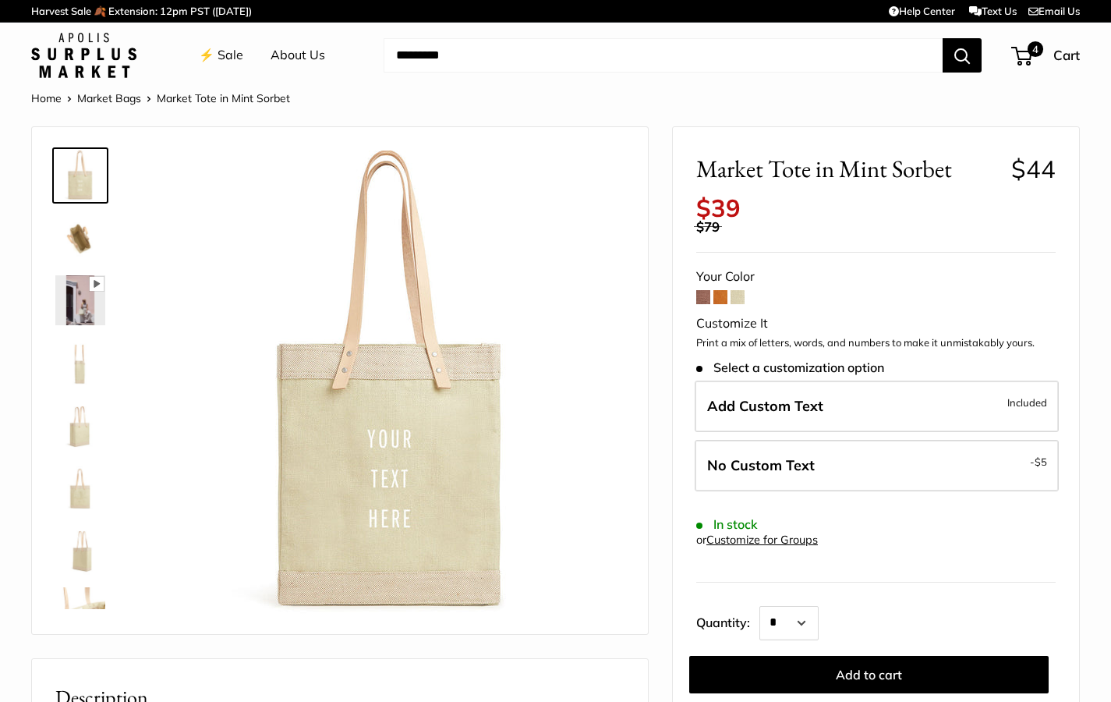
click at [707, 290] on span at bounding box center [703, 297] width 14 height 14
click at [229, 58] on link "⚡️ Sale" at bounding box center [221, 55] width 44 height 23
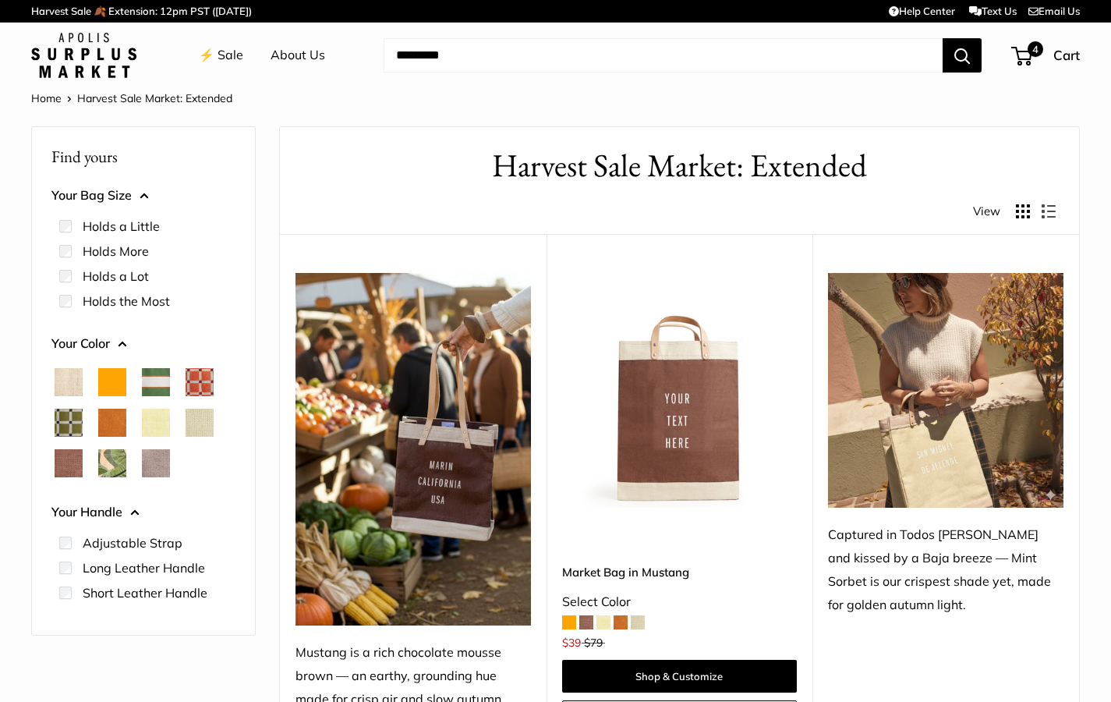
scroll to position [0, 1]
click at [73, 463] on span "Mustang" at bounding box center [69, 463] width 28 height 28
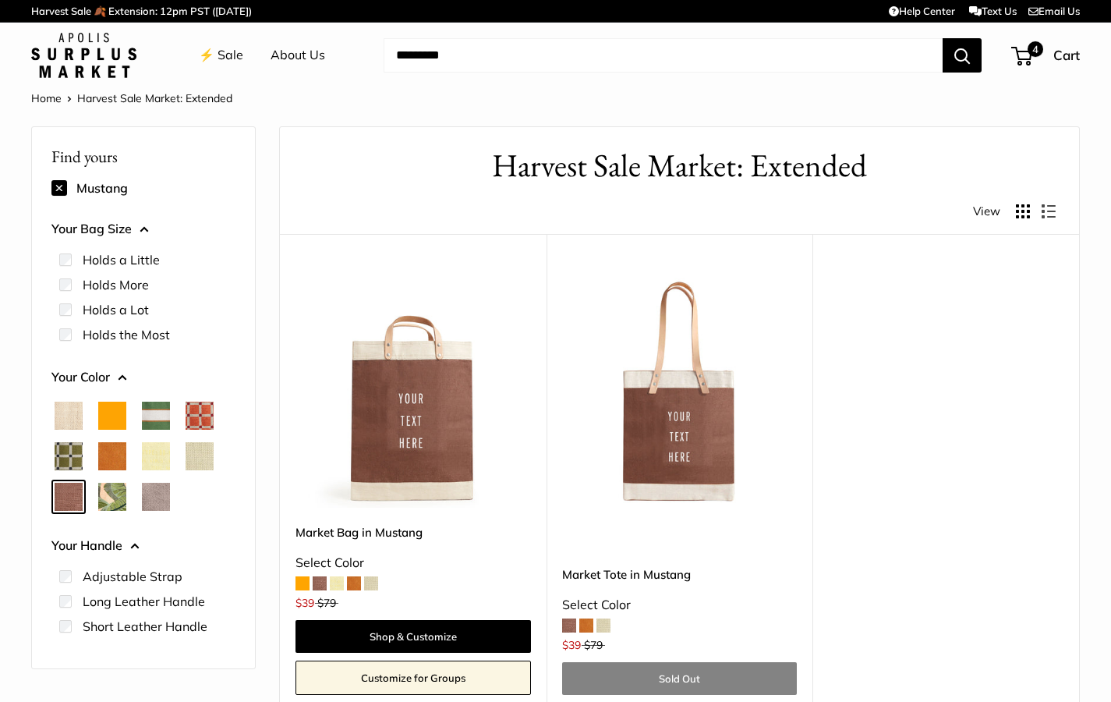
click at [156, 498] on span "Taupe" at bounding box center [156, 497] width 28 height 28
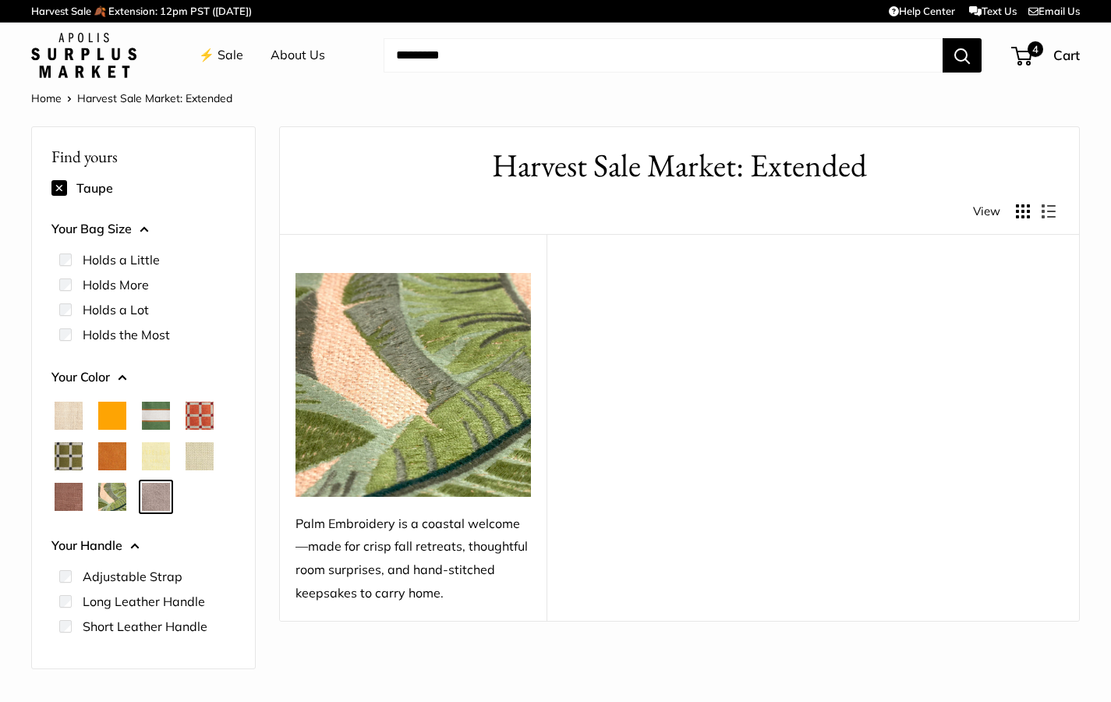
click at [72, 496] on span "Mustang" at bounding box center [69, 497] width 28 height 28
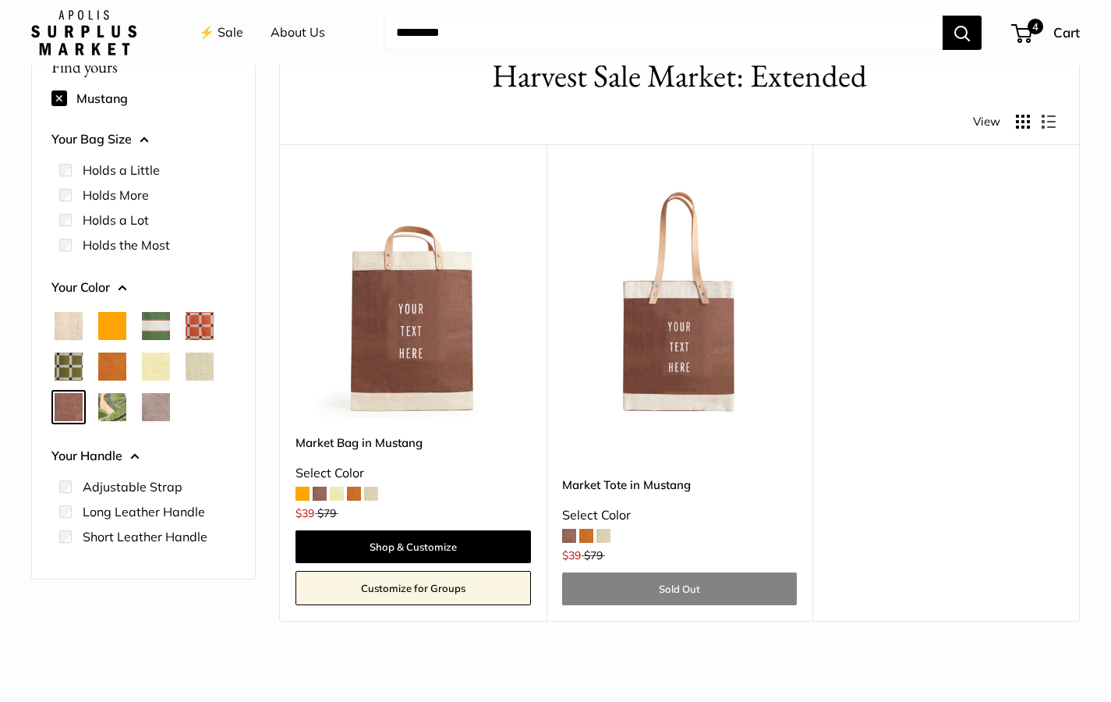
scroll to position [161, 0]
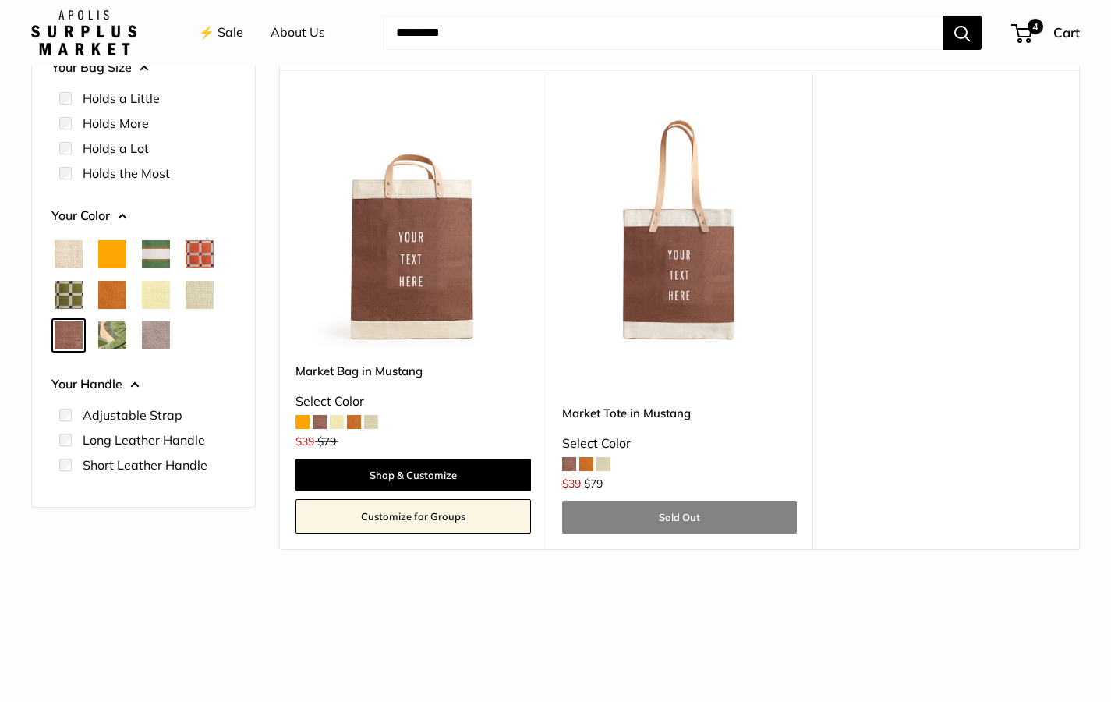
click at [0, 0] on img at bounding box center [0, 0] width 0 height 0
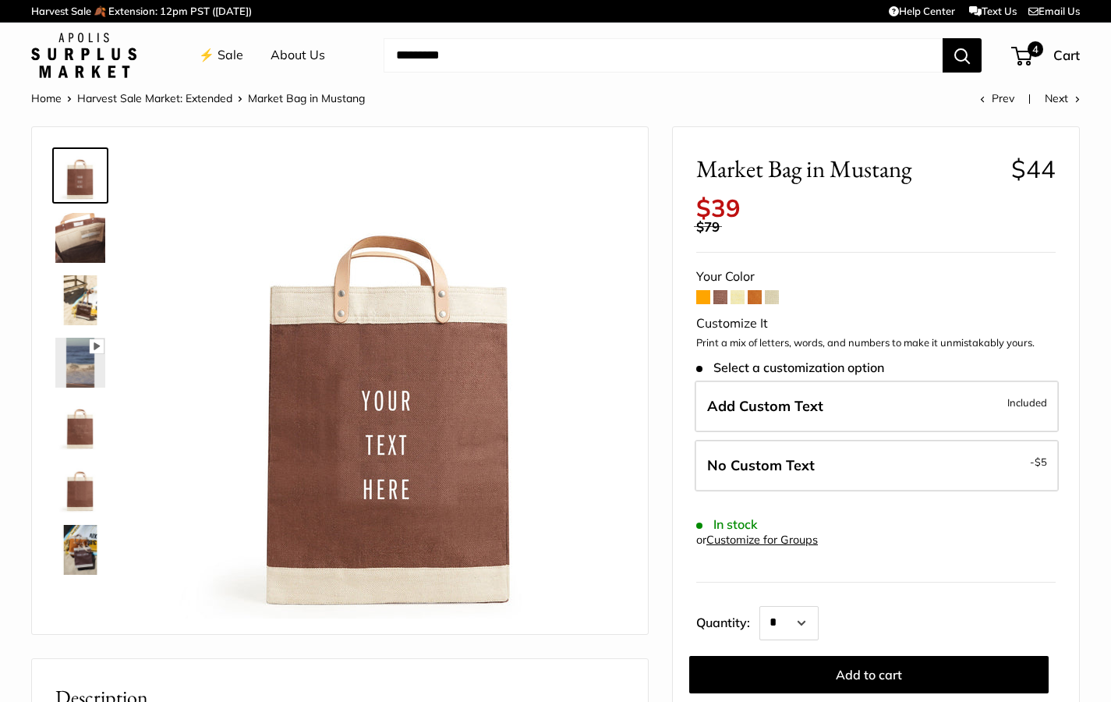
scroll to position [0, 1]
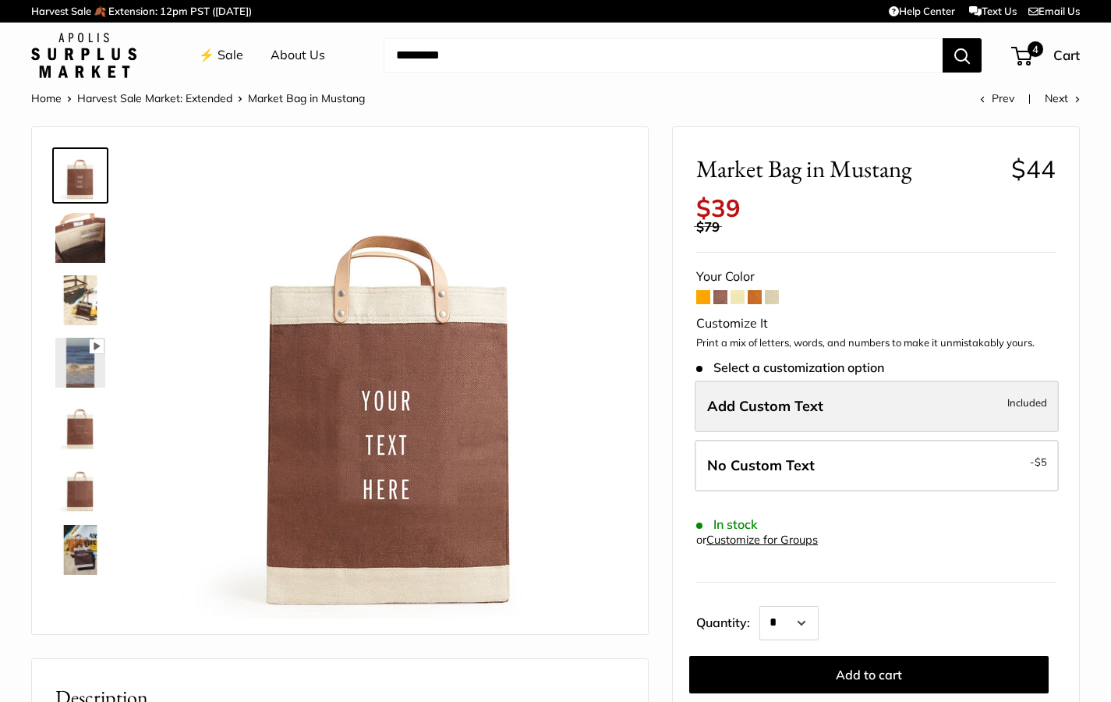
click at [784, 406] on label "Add Custom Text Included" at bounding box center [877, 406] width 364 height 51
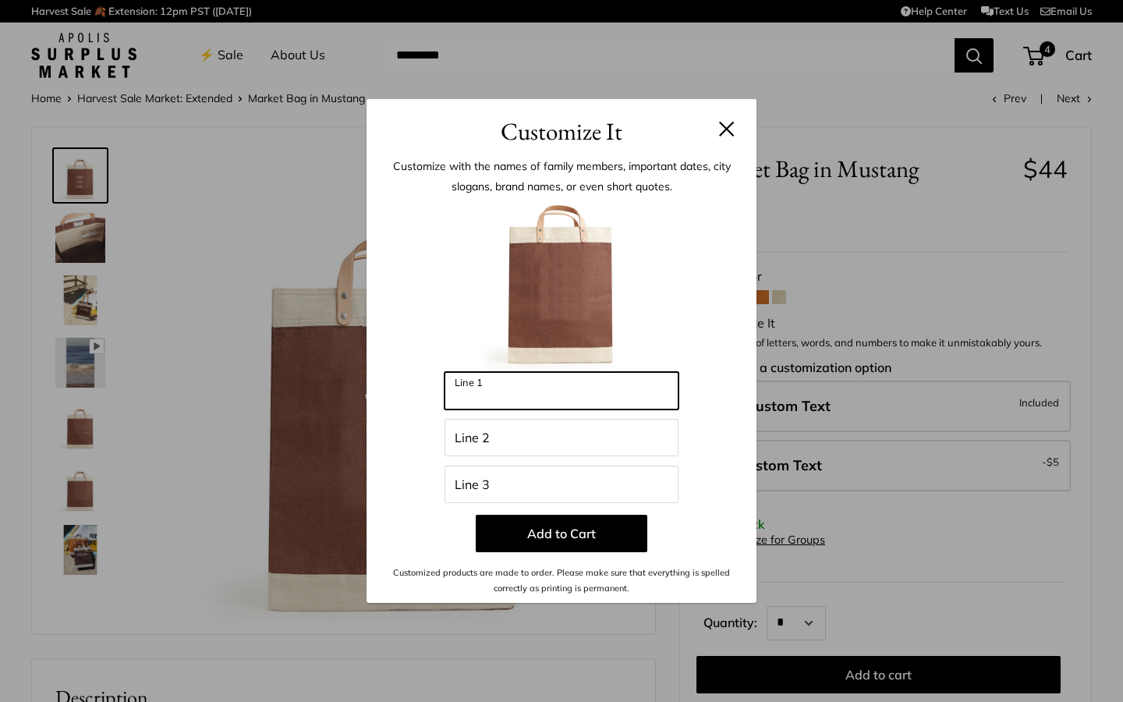
click at [484, 395] on input "Line 1" at bounding box center [561, 390] width 234 height 37
type input "**********"
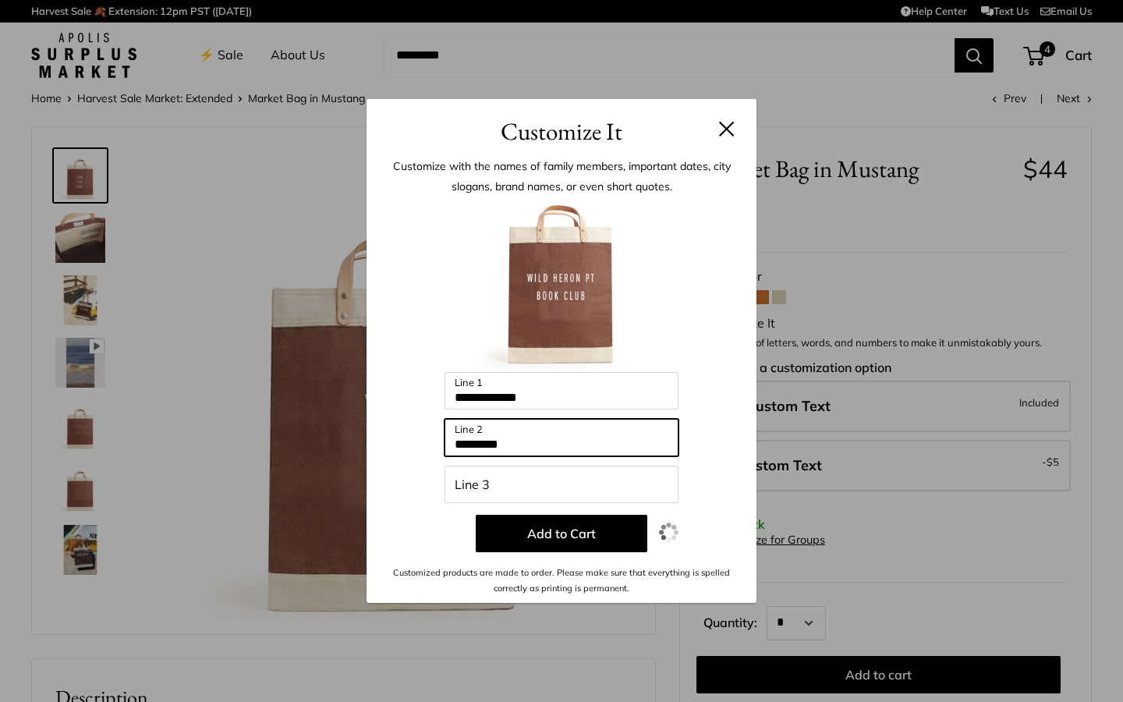
type input "*********"
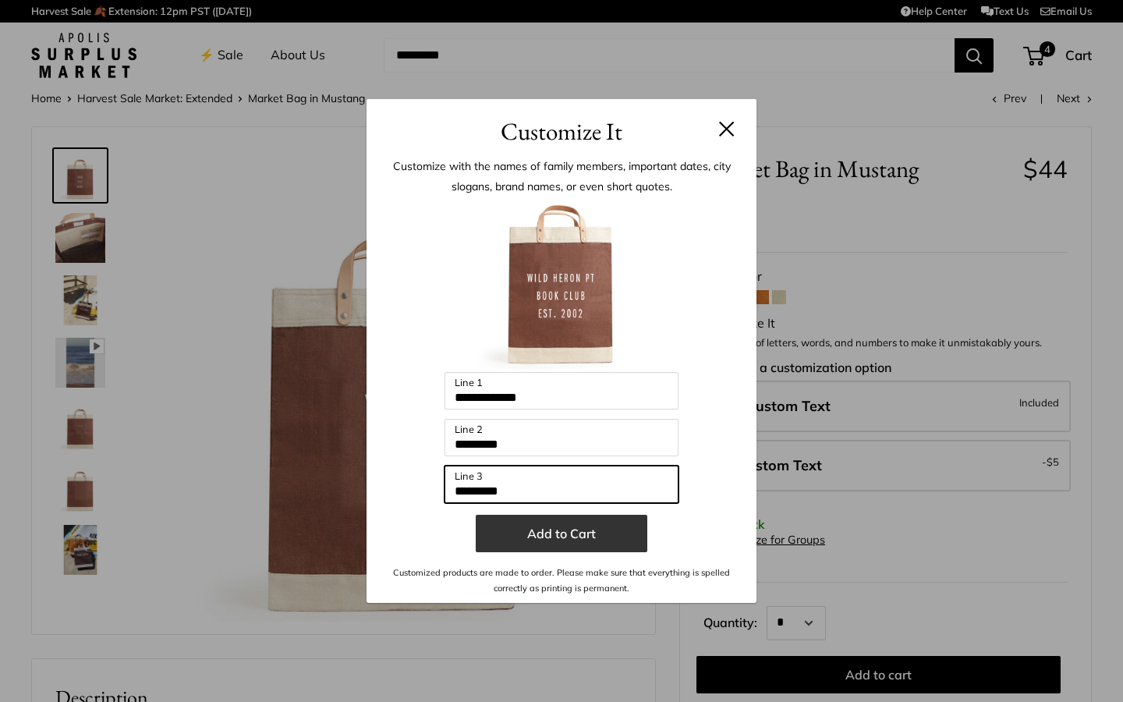
type input "*********"
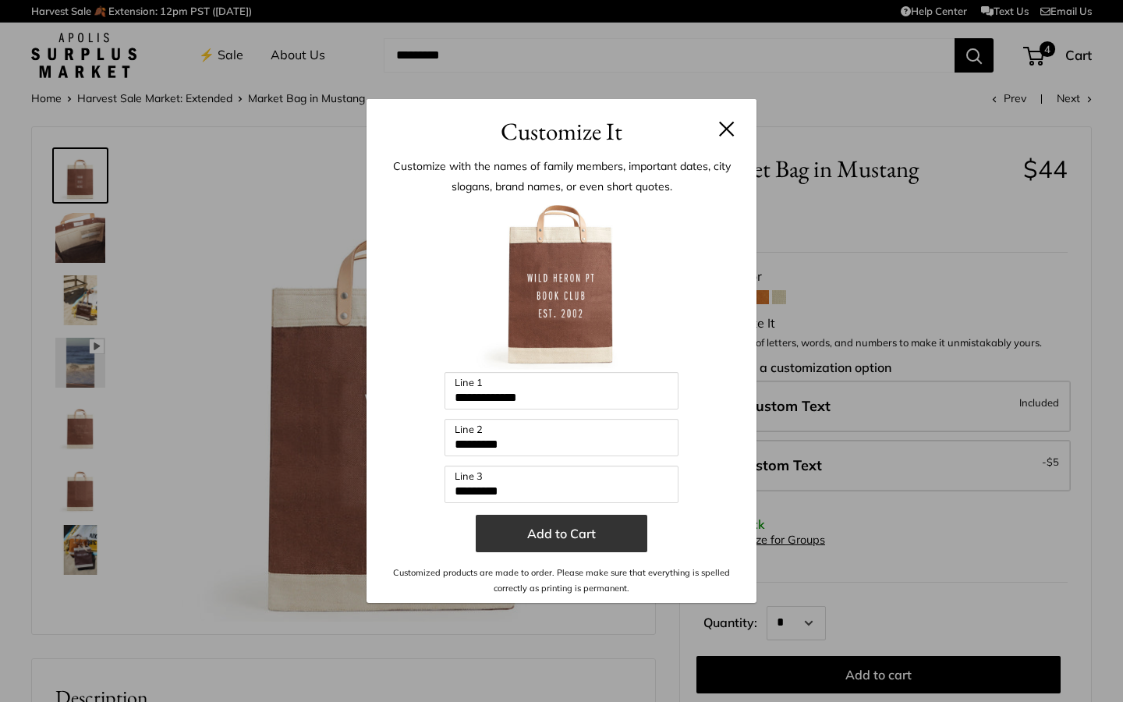
click at [570, 537] on button "Add to Cart" at bounding box center [562, 533] width 172 height 37
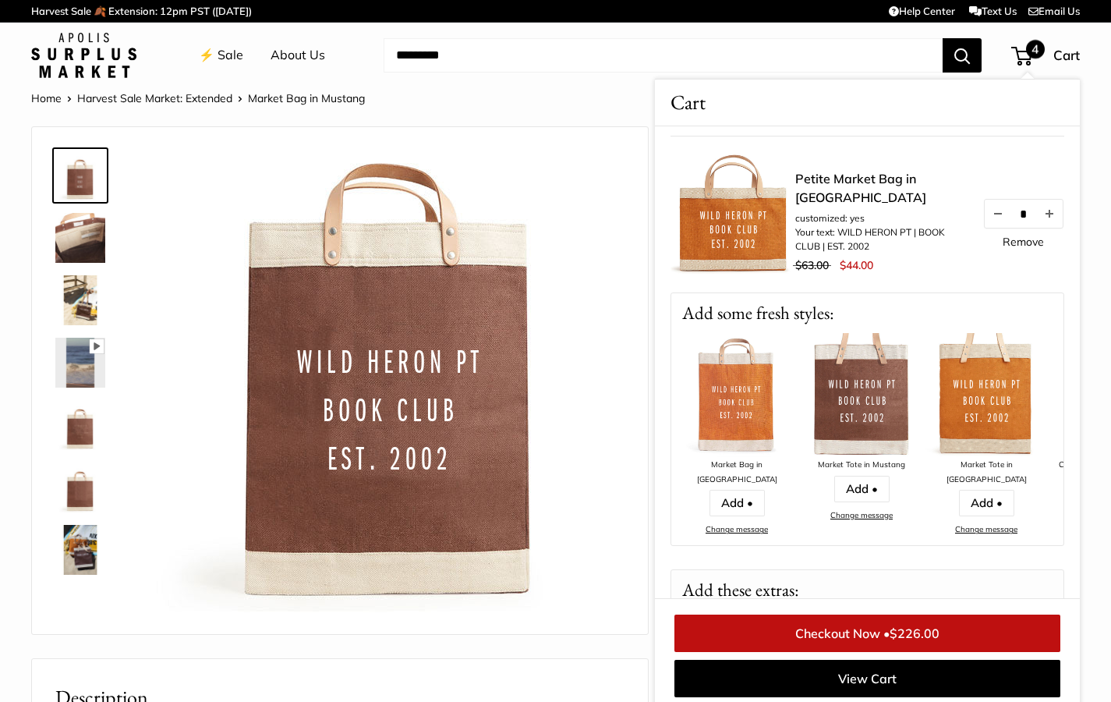
scroll to position [461, 0]
click at [864, 413] on img at bounding box center [861, 394] width 125 height 125
click at [859, 492] on link "Add •" at bounding box center [861, 488] width 55 height 27
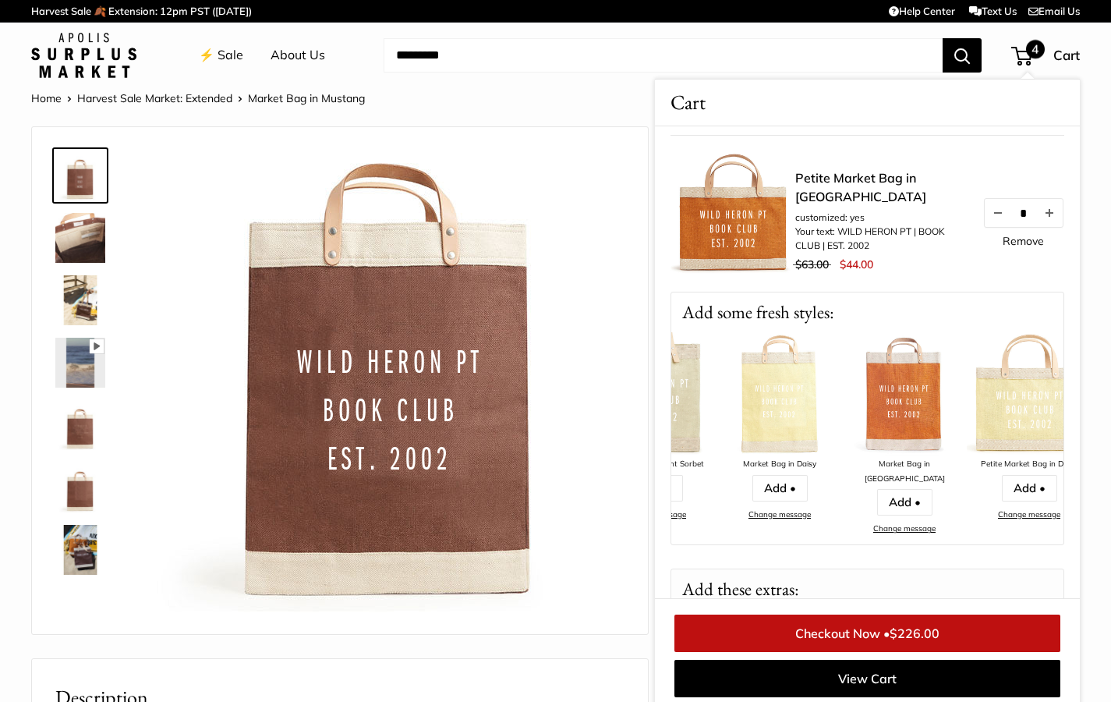
scroll to position [0, 625]
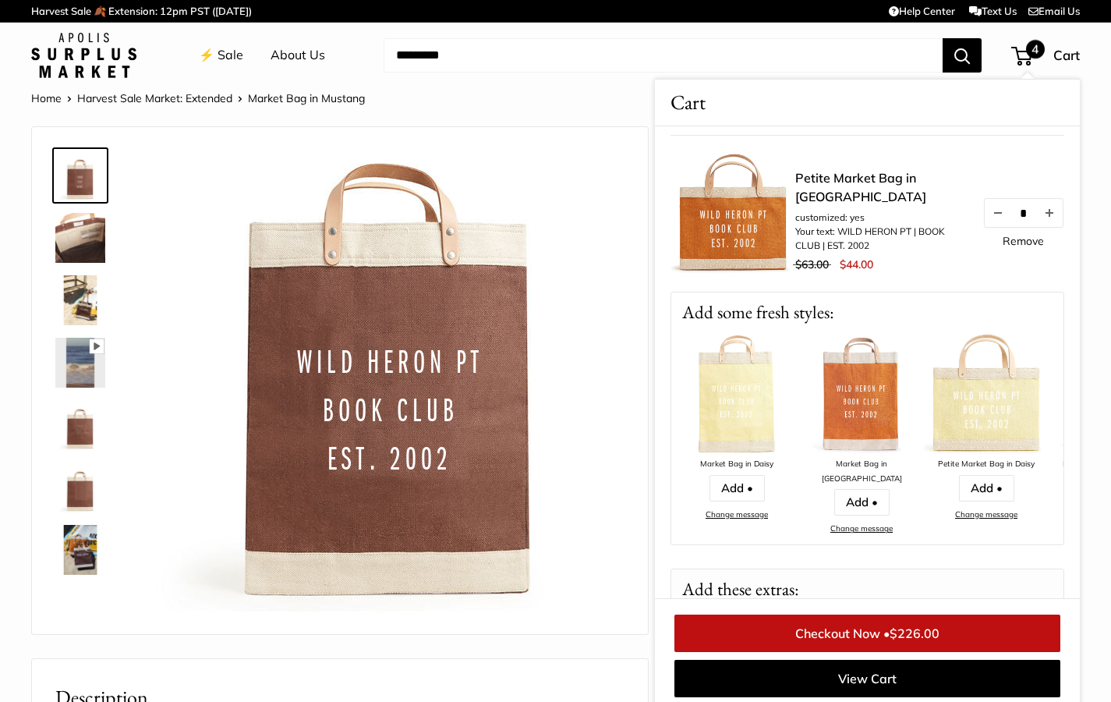
click at [221, 54] on link "⚡️ Sale" at bounding box center [221, 55] width 44 height 23
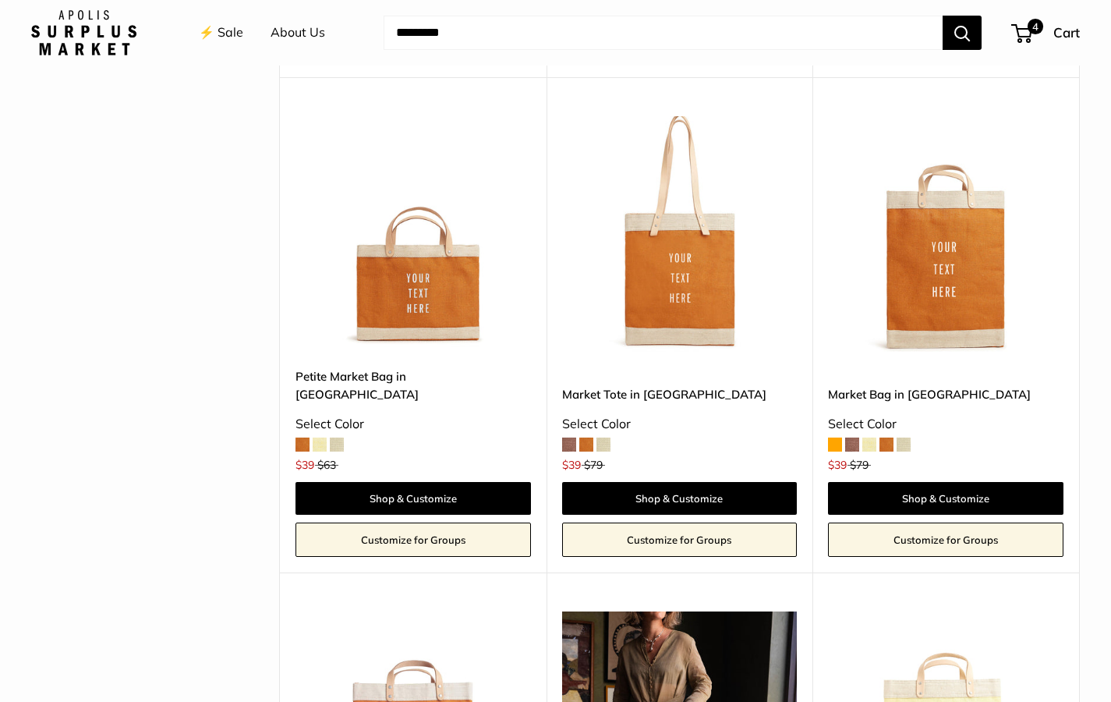
scroll to position [1582, 0]
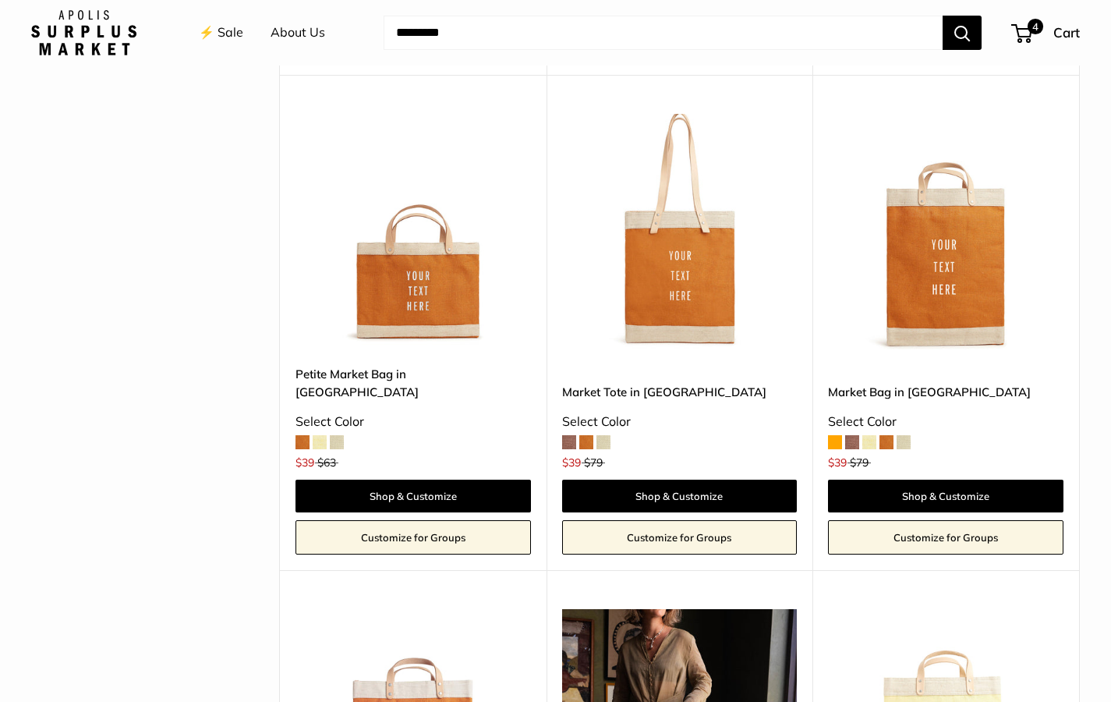
click at [905, 435] on span at bounding box center [904, 442] width 14 height 14
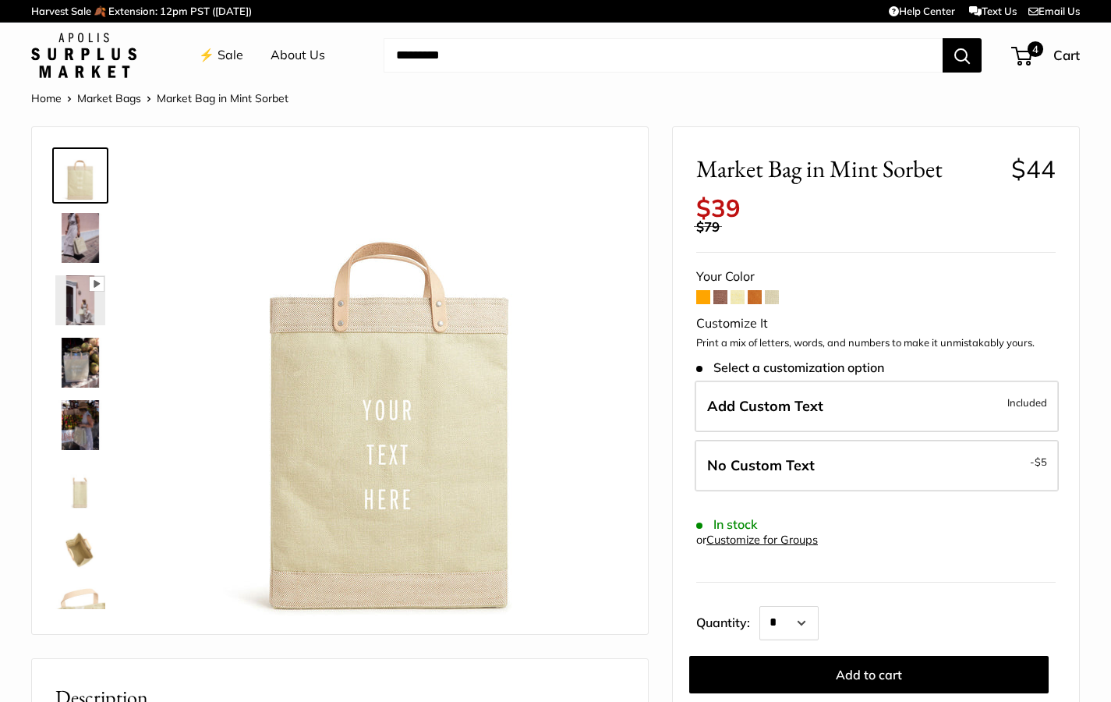
click at [756, 290] on span at bounding box center [755, 297] width 14 height 14
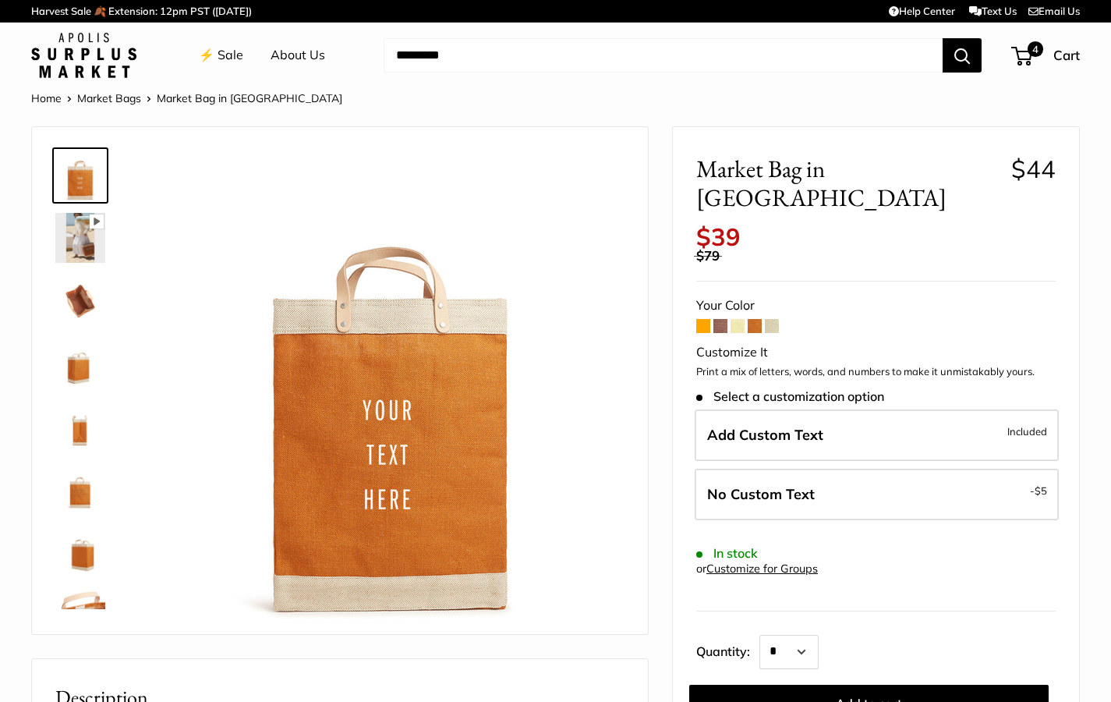
click at [707, 319] on span at bounding box center [703, 326] width 14 height 14
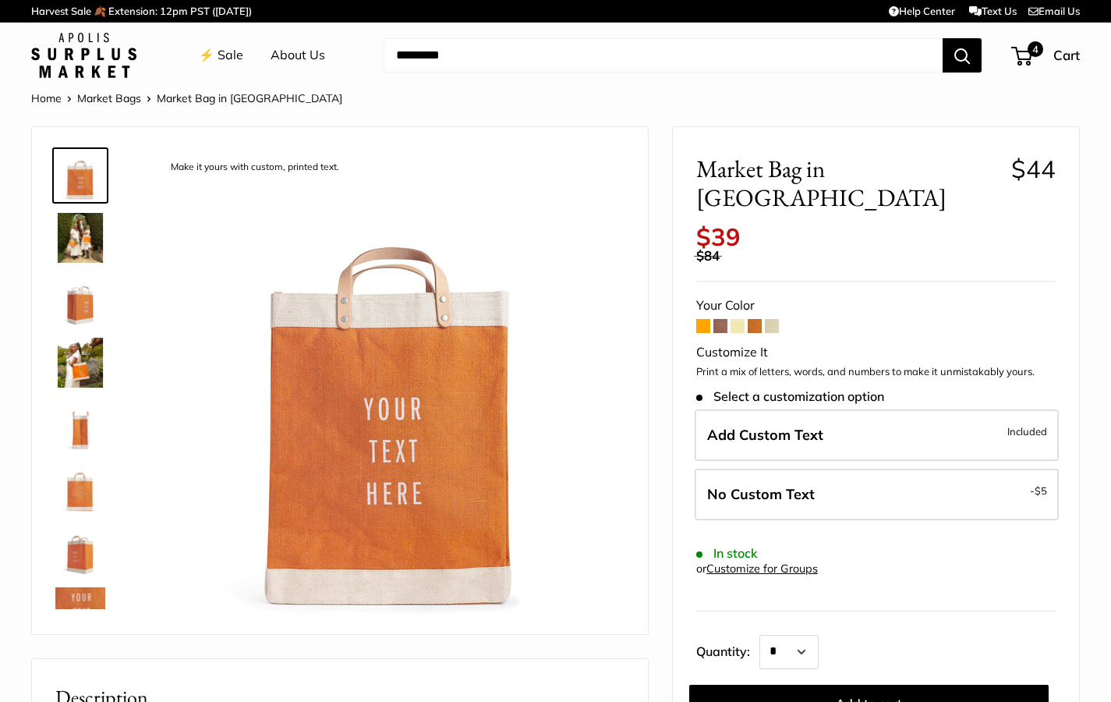
scroll to position [0, 1]
click at [723, 319] on span at bounding box center [721, 326] width 14 height 14
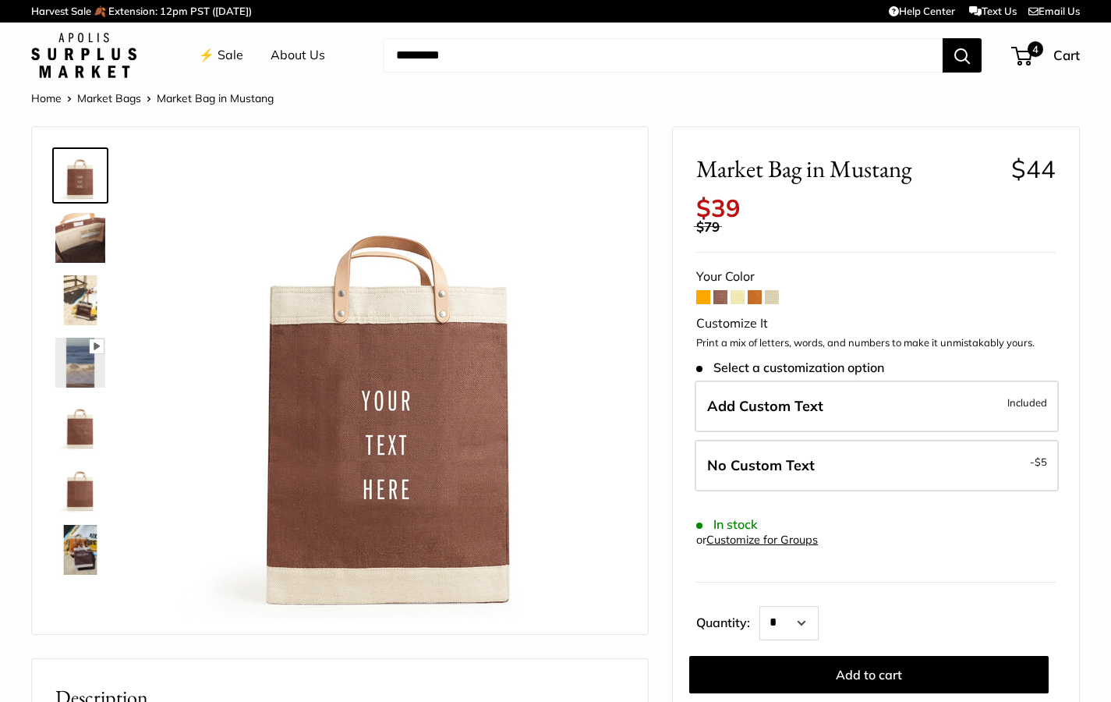
scroll to position [0, 1]
click at [1022, 55] on span "4" at bounding box center [1021, 56] width 21 height 19
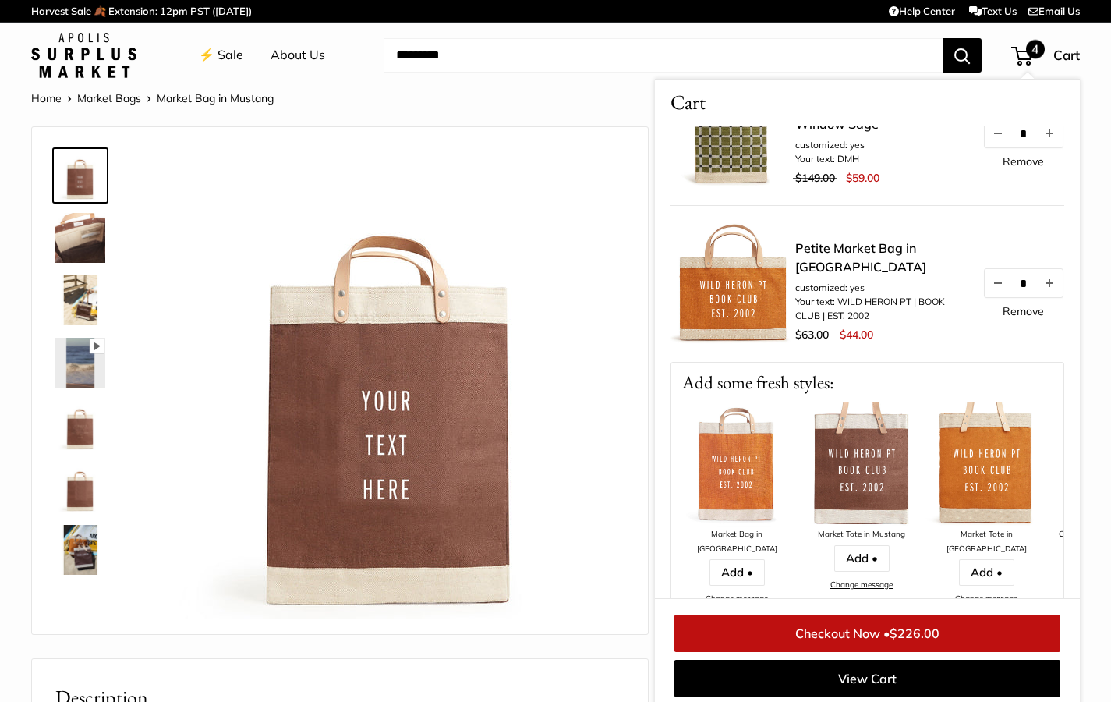
click at [990, 480] on img at bounding box center [986, 464] width 125 height 125
click at [79, 236] on img at bounding box center [80, 238] width 50 height 50
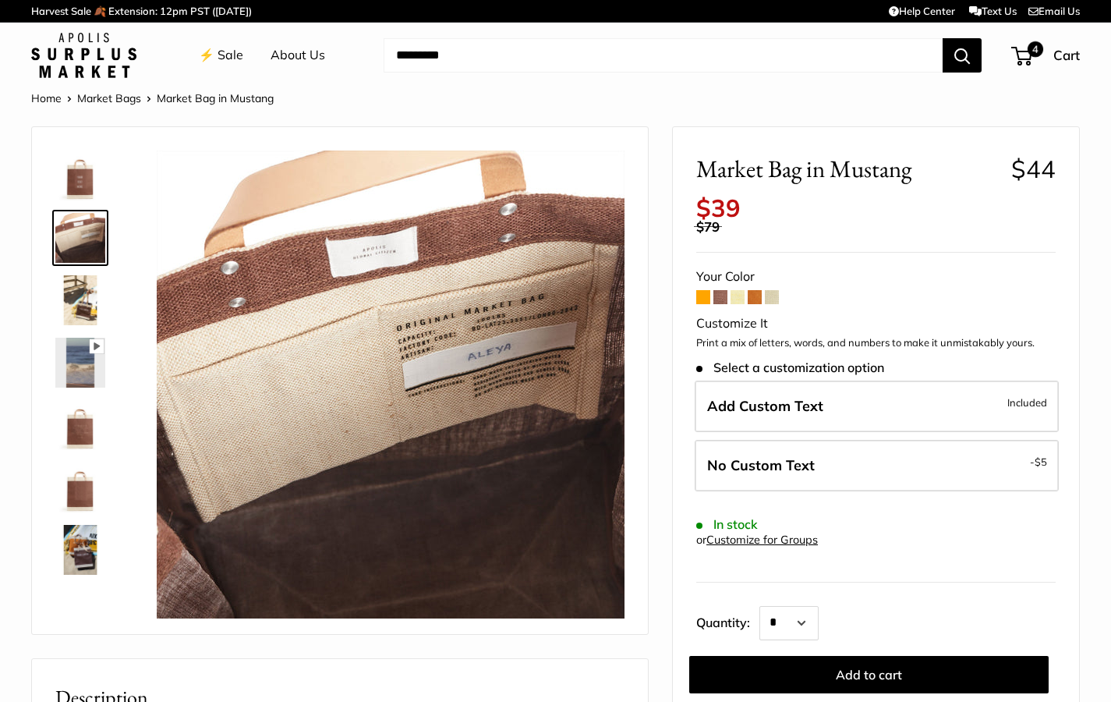
click at [84, 308] on img at bounding box center [80, 300] width 50 height 50
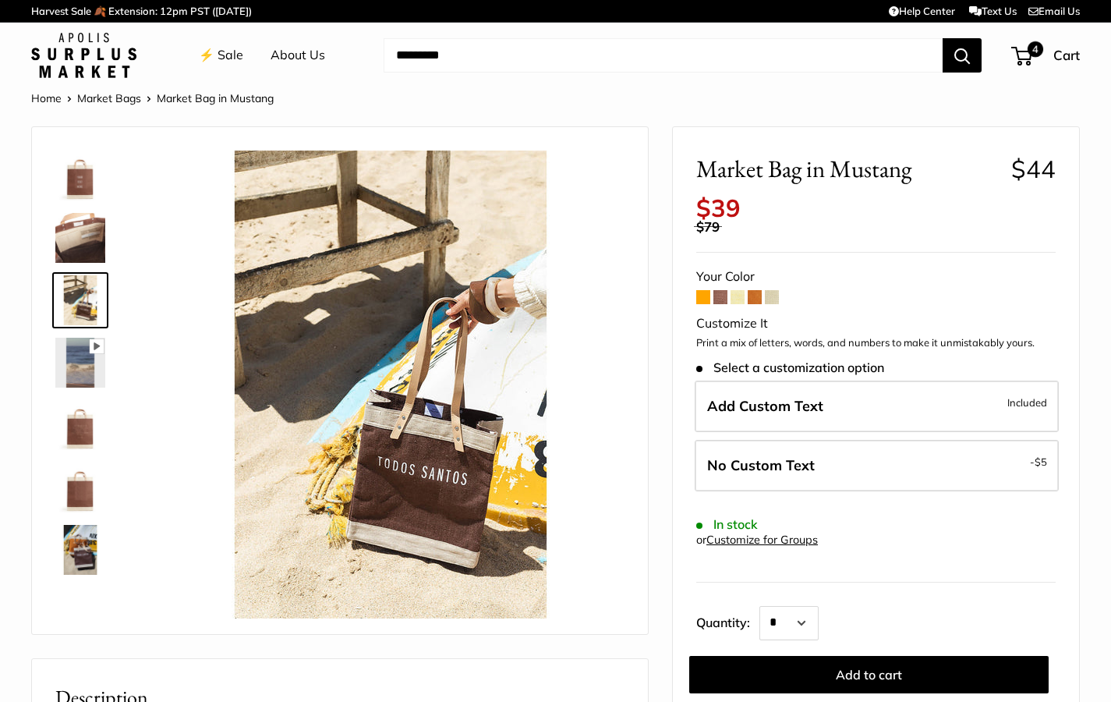
click at [224, 60] on link "⚡️ Sale" at bounding box center [221, 55] width 44 height 23
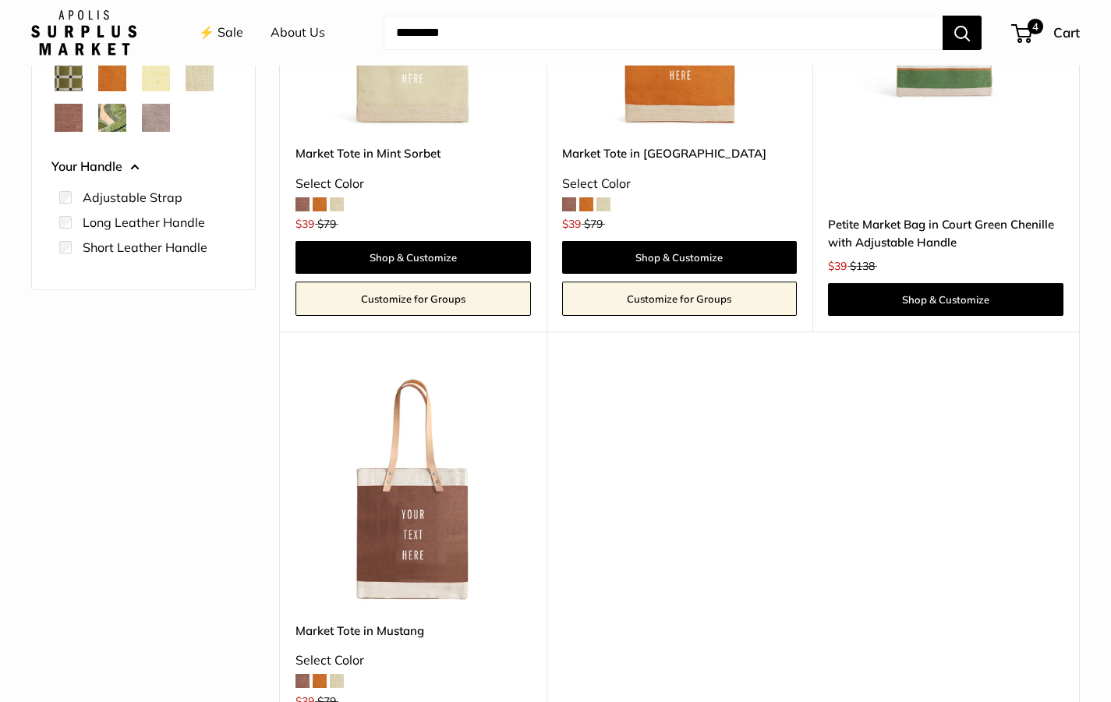
scroll to position [433, 0]
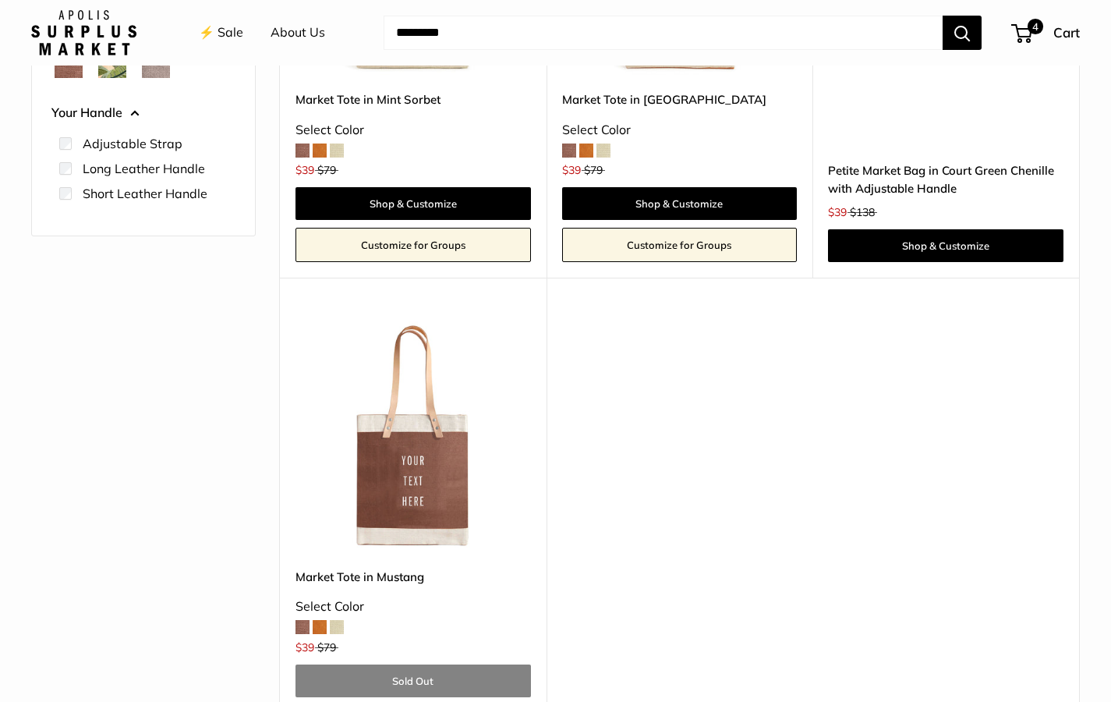
click at [0, 0] on img at bounding box center [0, 0] width 0 height 0
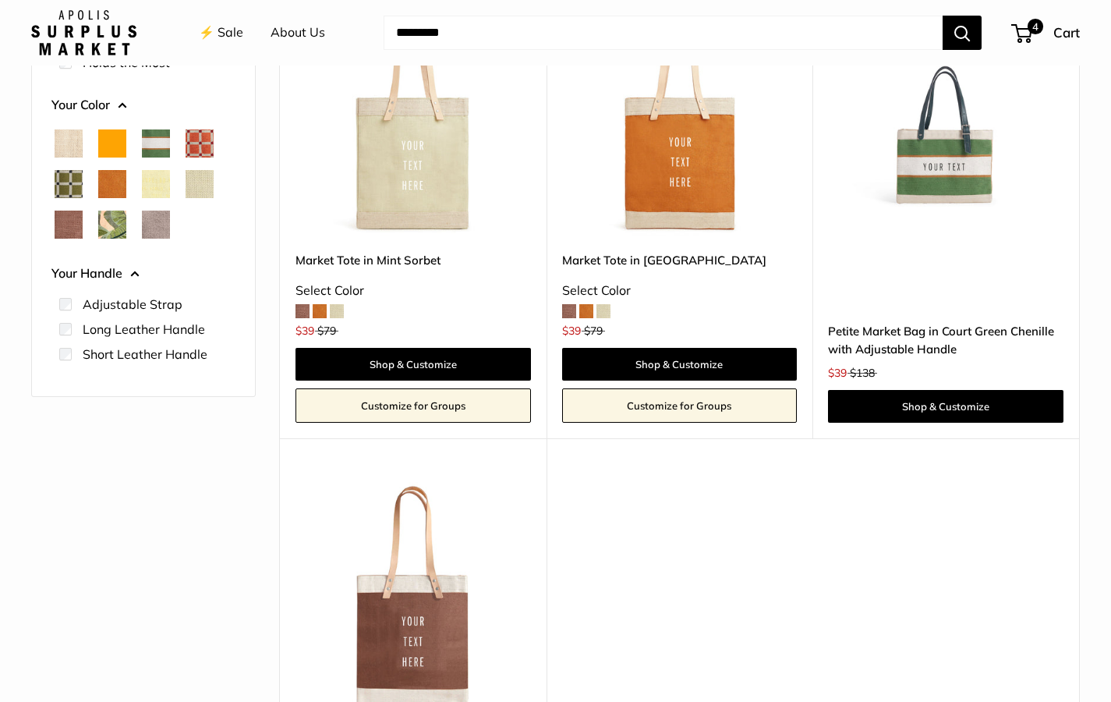
scroll to position [229, 0]
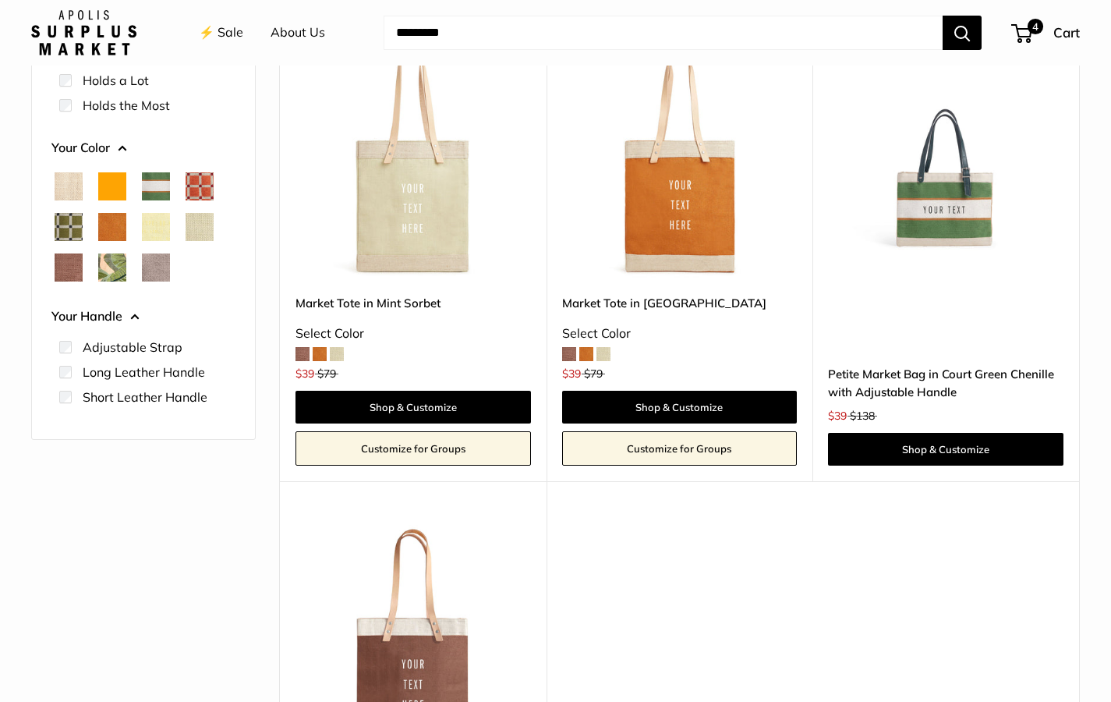
click at [0, 0] on img at bounding box center [0, 0] width 0 height 0
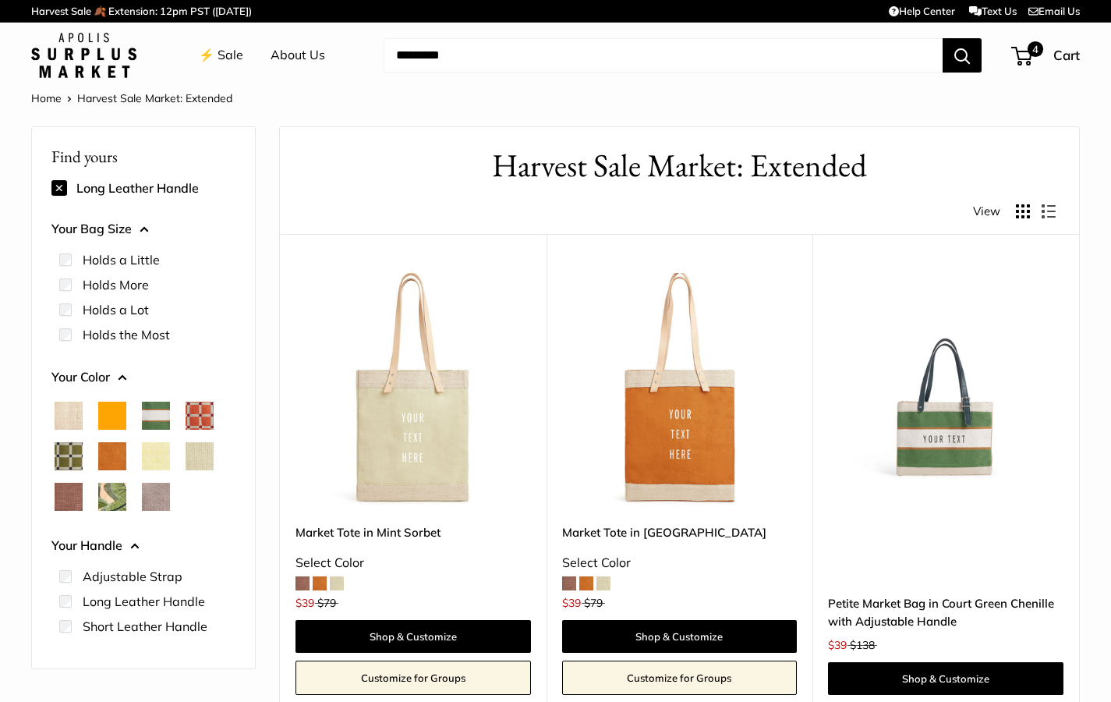
scroll to position [0, 0]
click at [0, 0] on img at bounding box center [0, 0] width 0 height 0
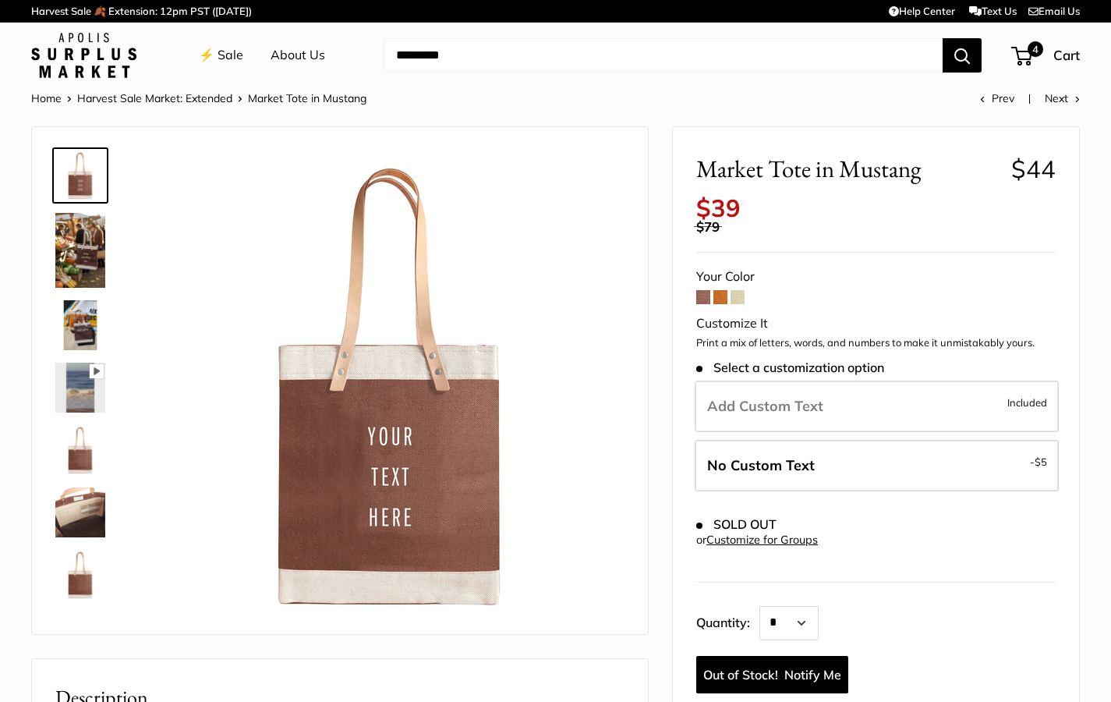
scroll to position [0, 1]
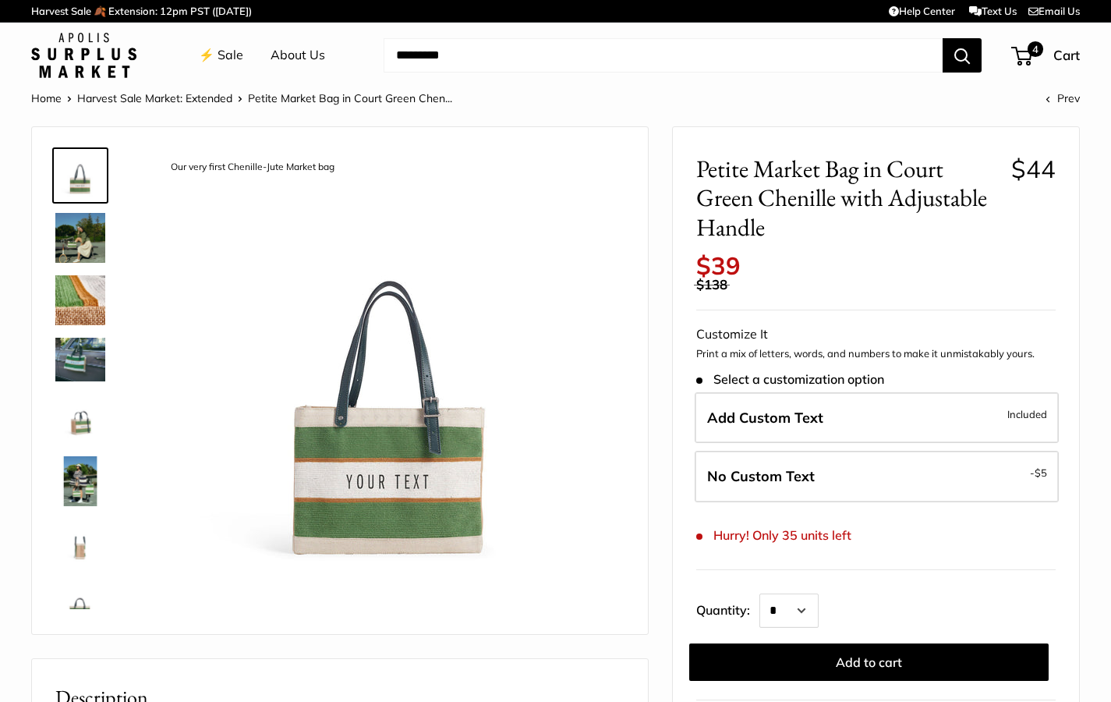
scroll to position [0, 1]
click at [86, 257] on img at bounding box center [80, 238] width 50 height 50
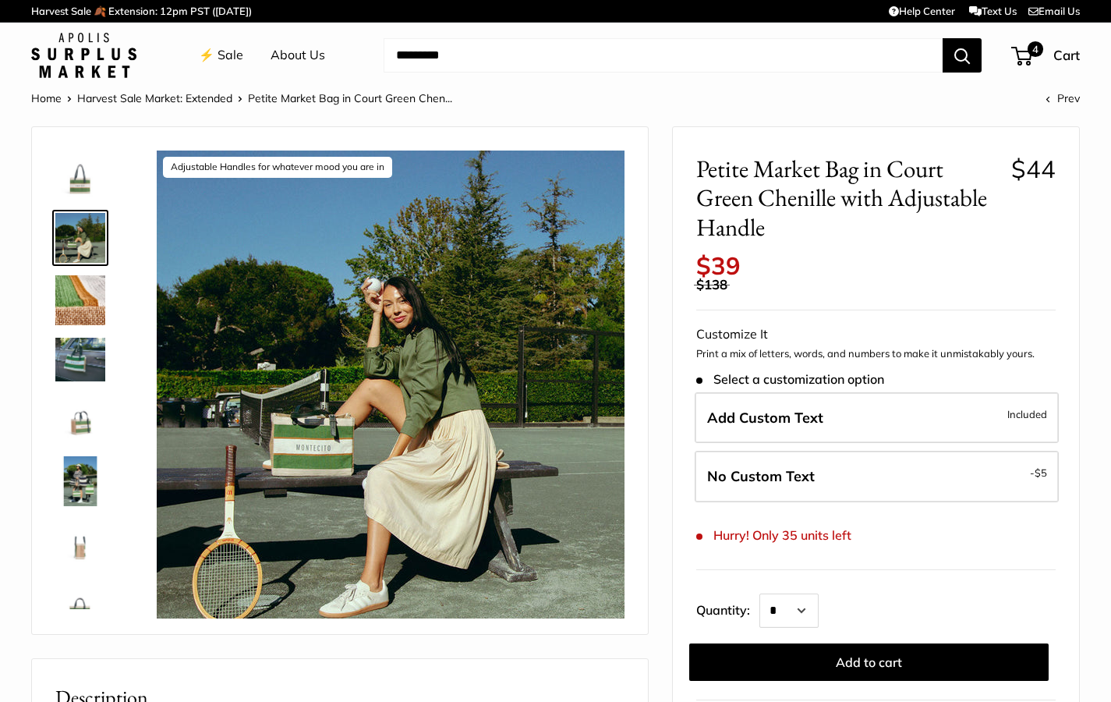
click at [80, 302] on img at bounding box center [80, 300] width 50 height 50
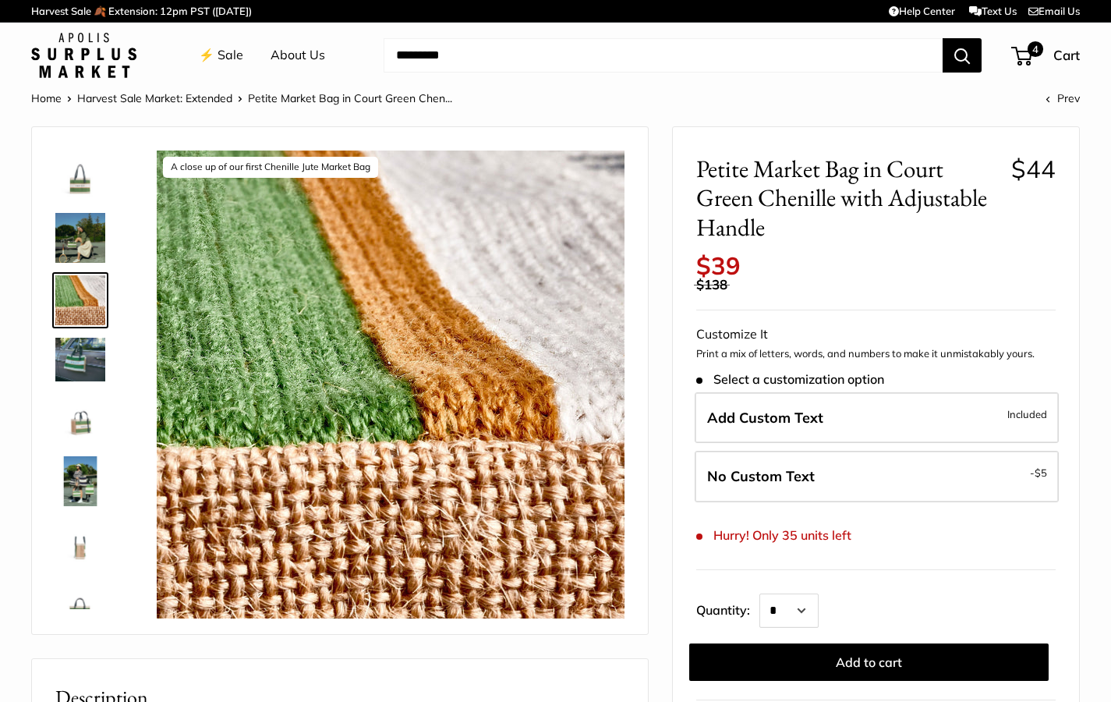
click at [74, 355] on img at bounding box center [80, 359] width 50 height 43
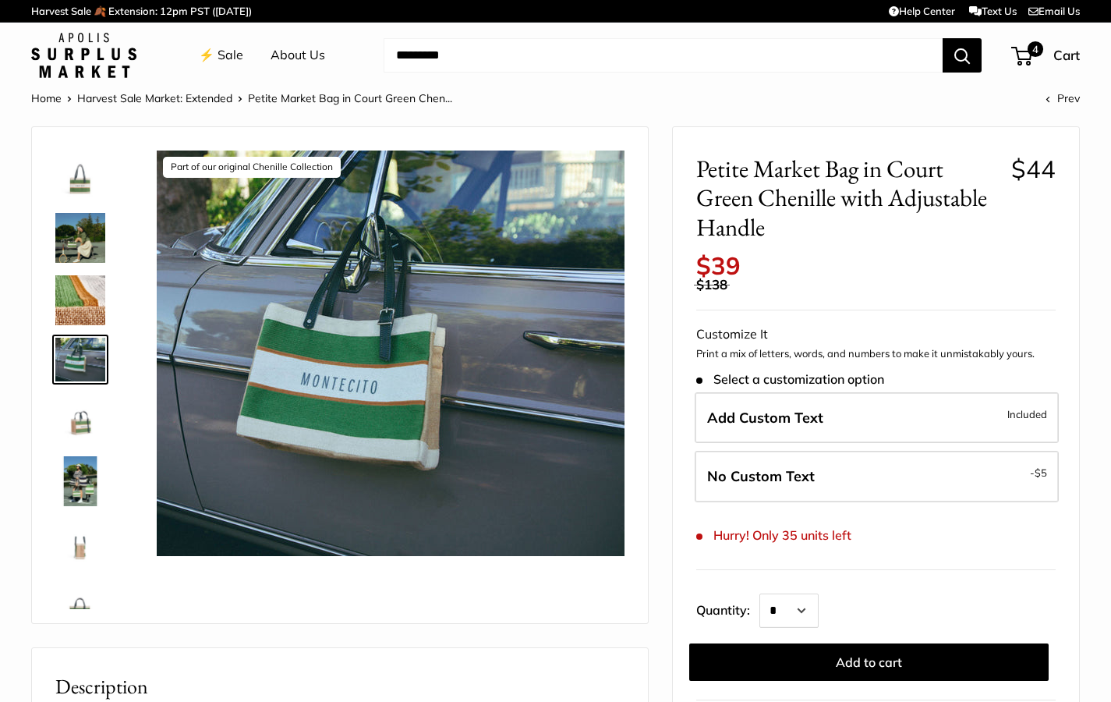
click at [85, 396] on img at bounding box center [80, 419] width 50 height 50
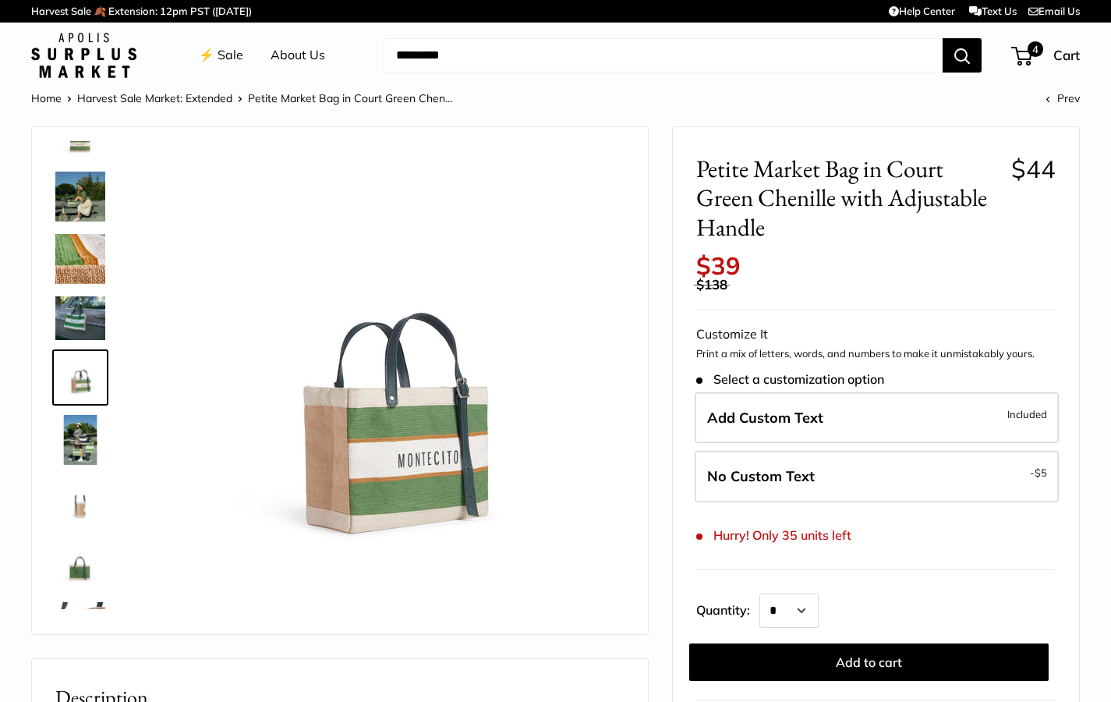
click at [84, 445] on img at bounding box center [80, 440] width 50 height 50
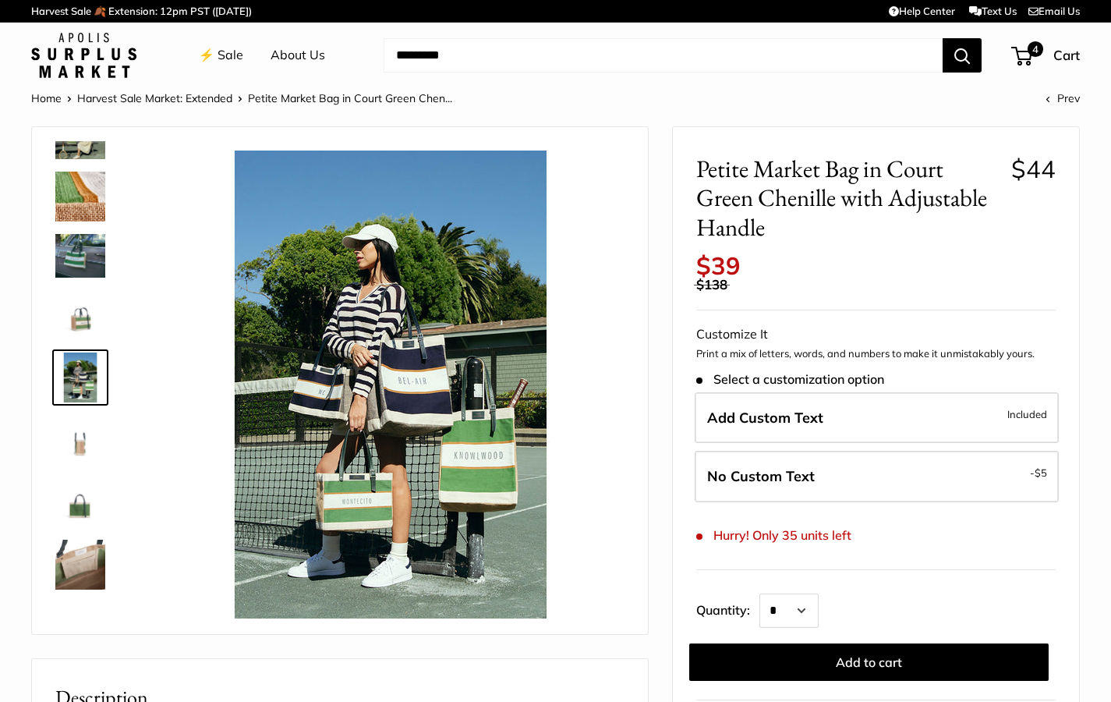
click at [90, 506] on img at bounding box center [80, 502] width 50 height 50
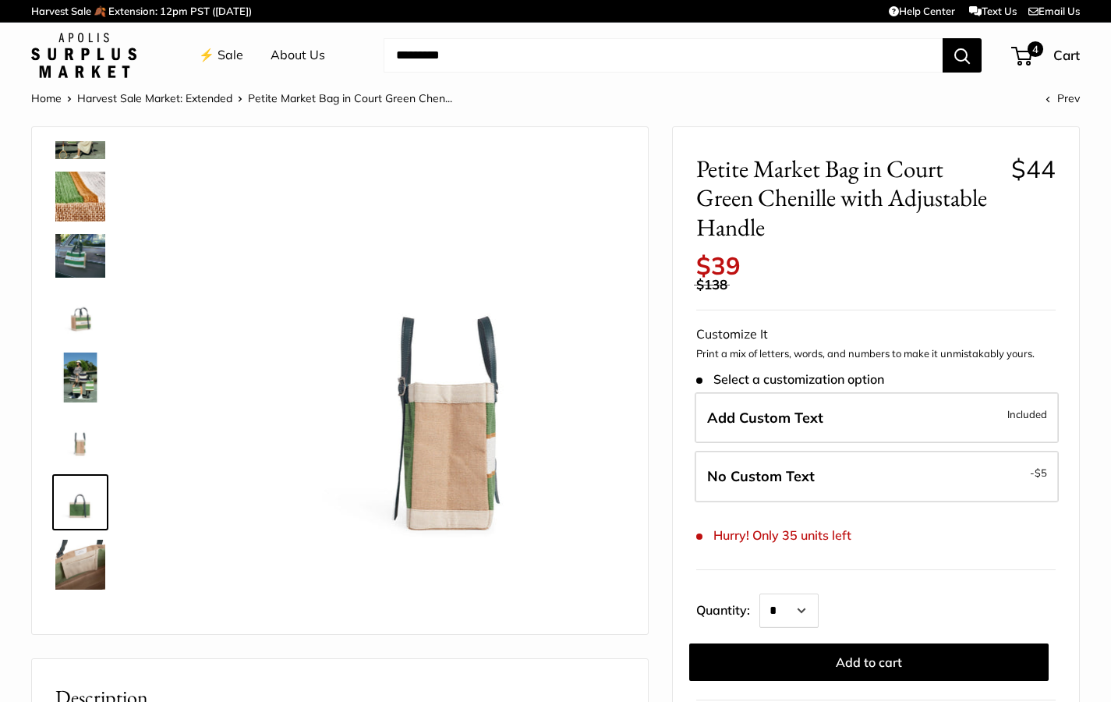
scroll to position [155, 0]
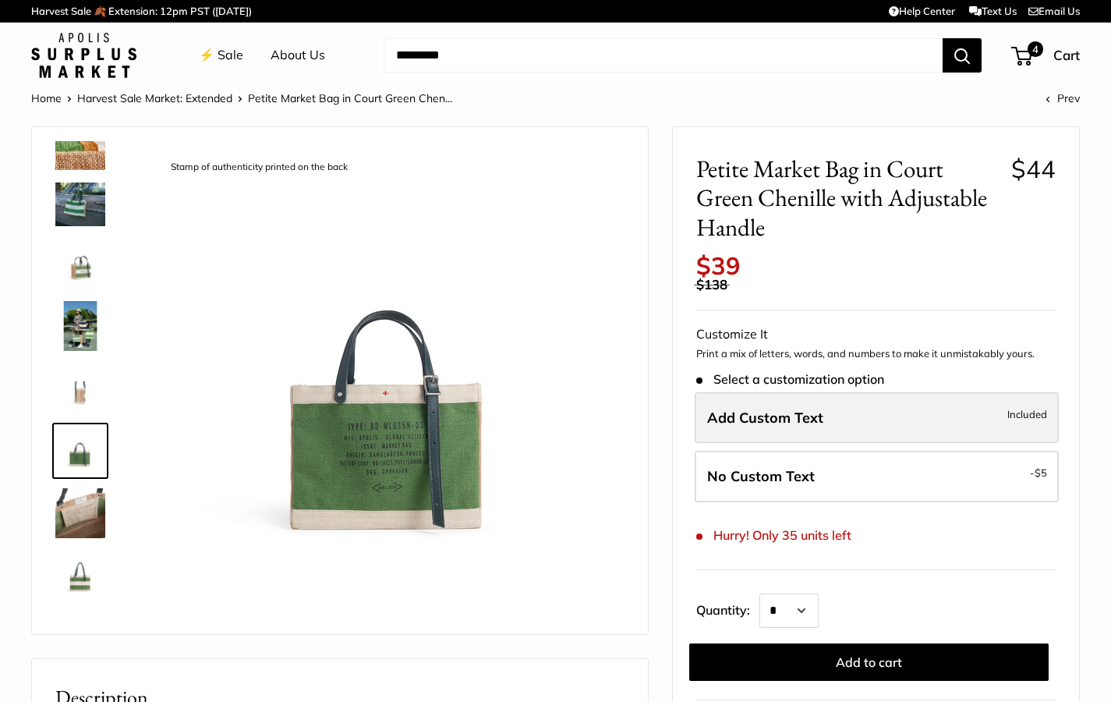
click at [822, 409] on span "Add Custom Text" at bounding box center [765, 418] width 116 height 18
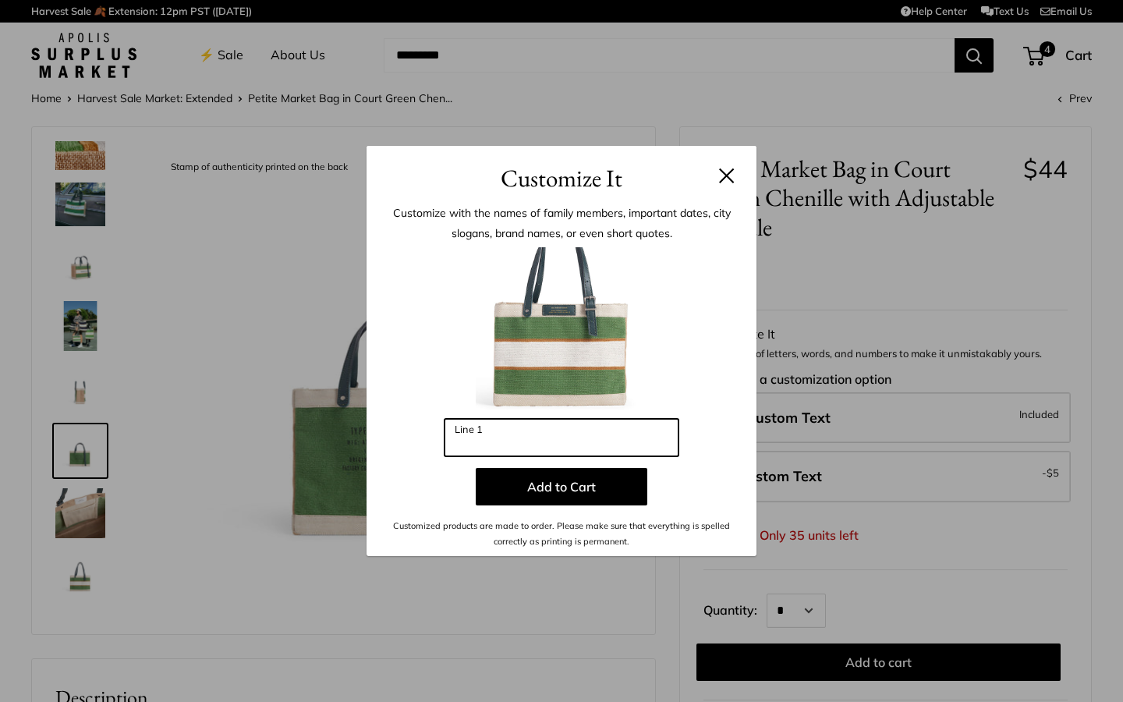
click at [510, 431] on input "Line 1" at bounding box center [561, 437] width 234 height 37
drag, startPoint x: 505, startPoint y: 438, endPoint x: 423, endPoint y: 437, distance: 82.7
click at [423, 437] on div "Enter 10 letters ***** Line 1 Add to Cart Customized products are made to order…" at bounding box center [561, 398] width 343 height 303
type input "*"
type input "*****"
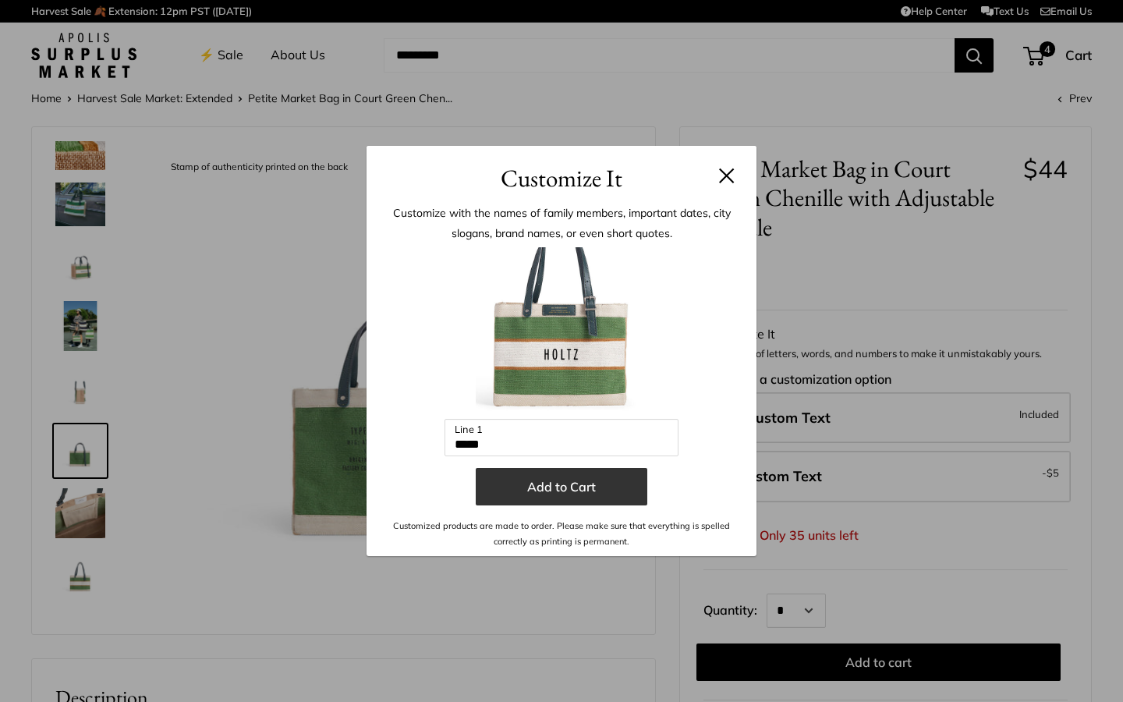
click at [564, 493] on button "Add to Cart" at bounding box center [562, 486] width 172 height 37
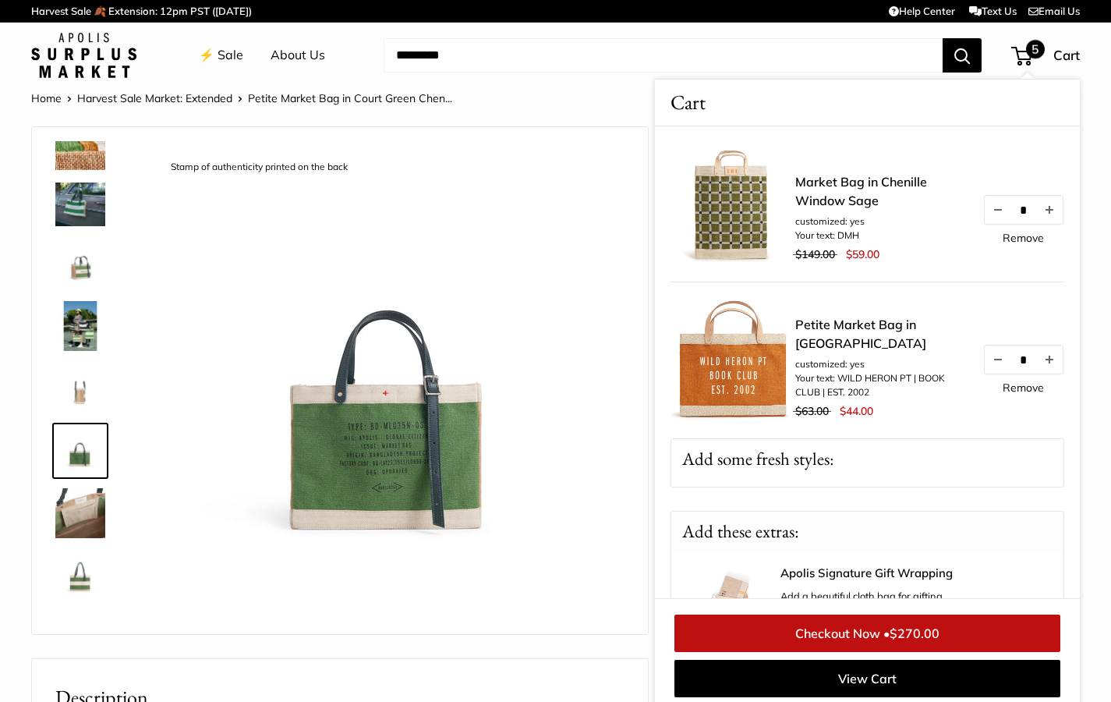
scroll to position [480, 0]
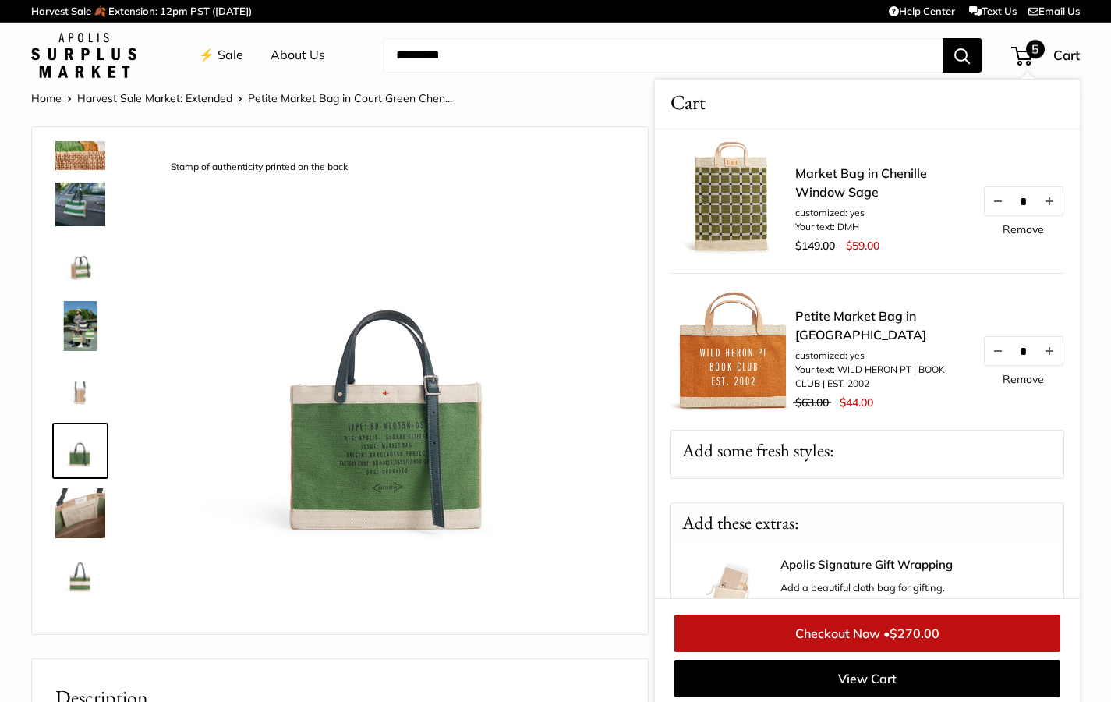
click at [730, 375] on img at bounding box center [733, 351] width 125 height 125
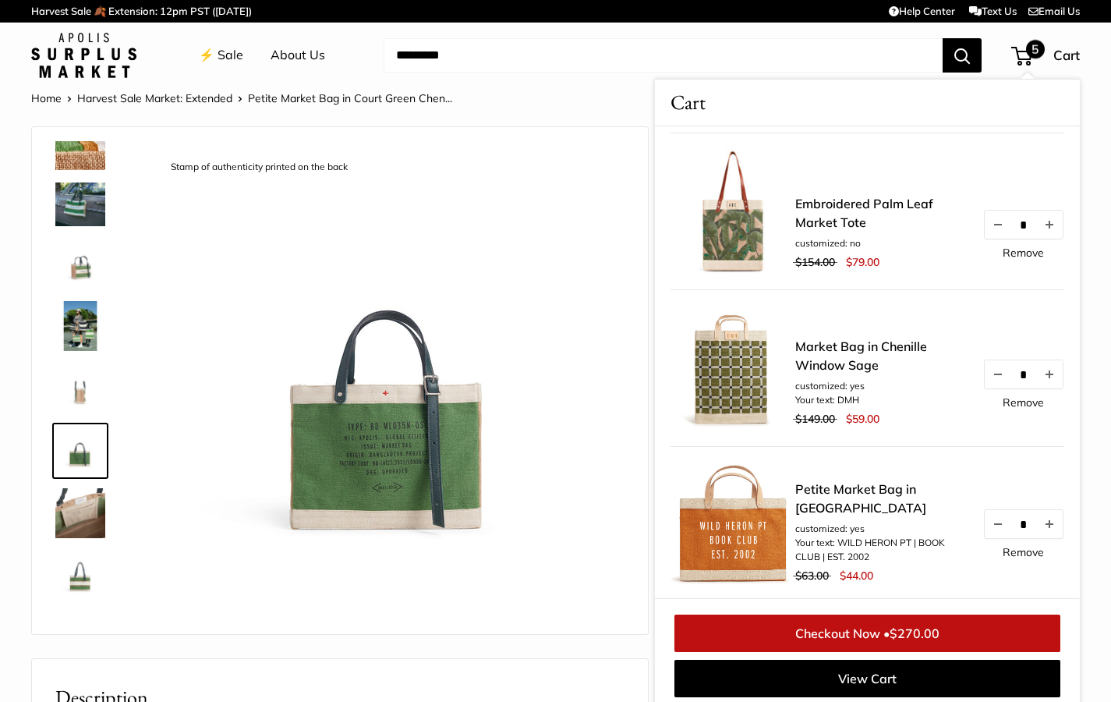
scroll to position [0, 0]
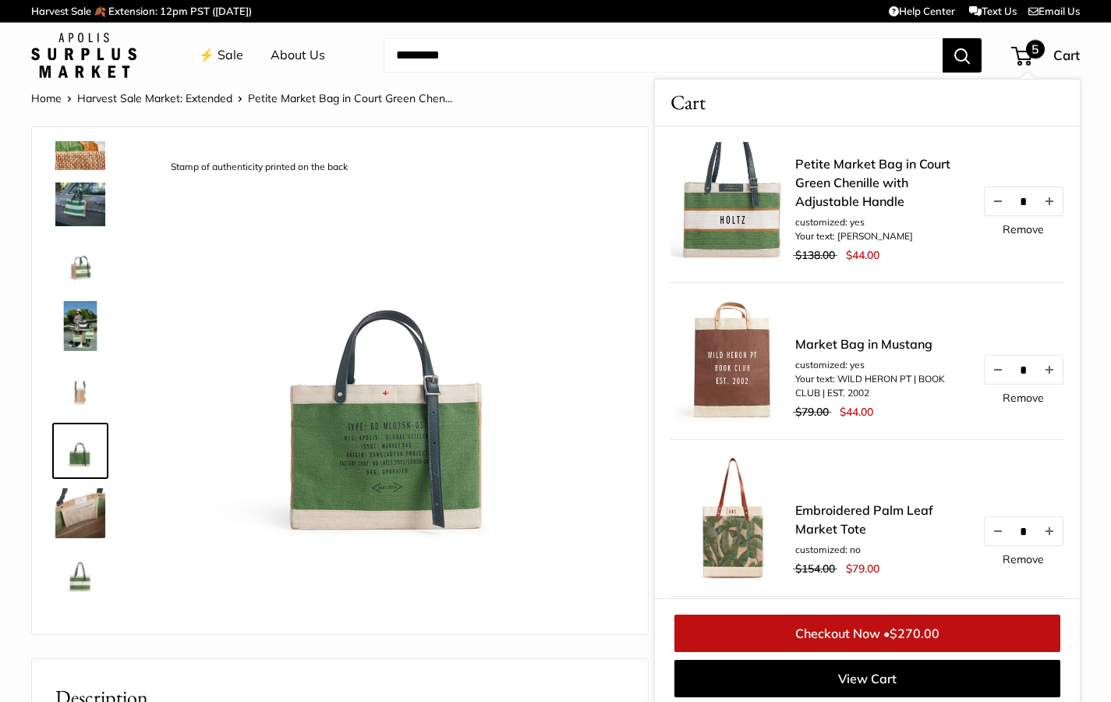
click at [225, 60] on link "⚡️ Sale" at bounding box center [221, 55] width 44 height 23
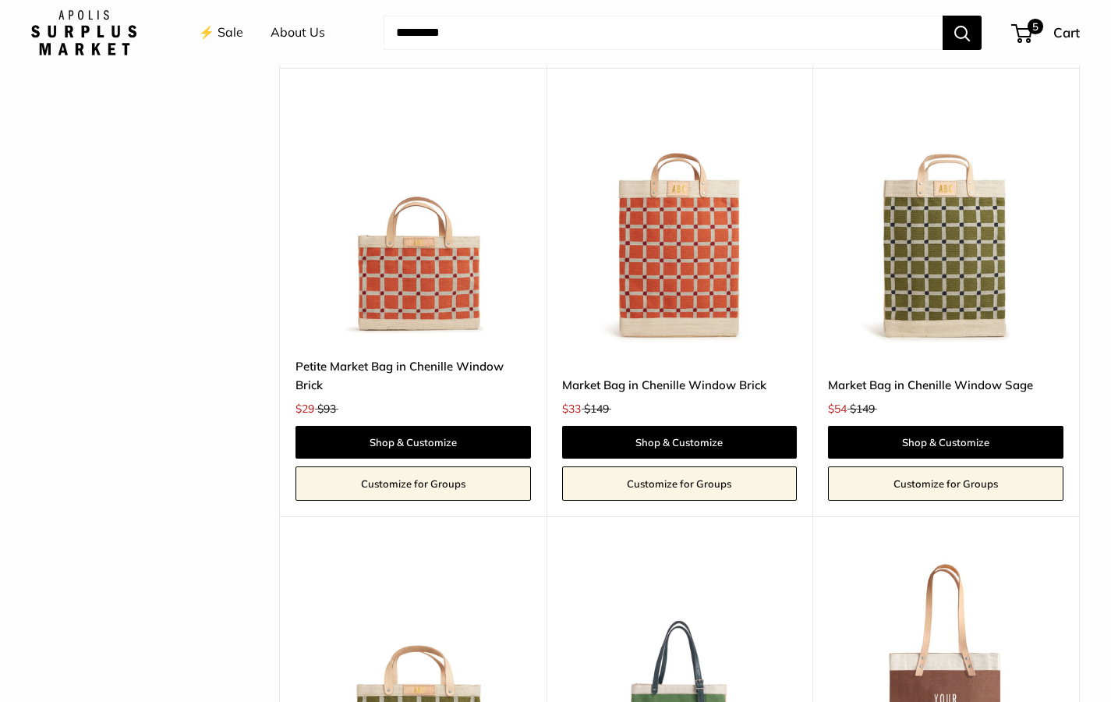
scroll to position [3055, 0]
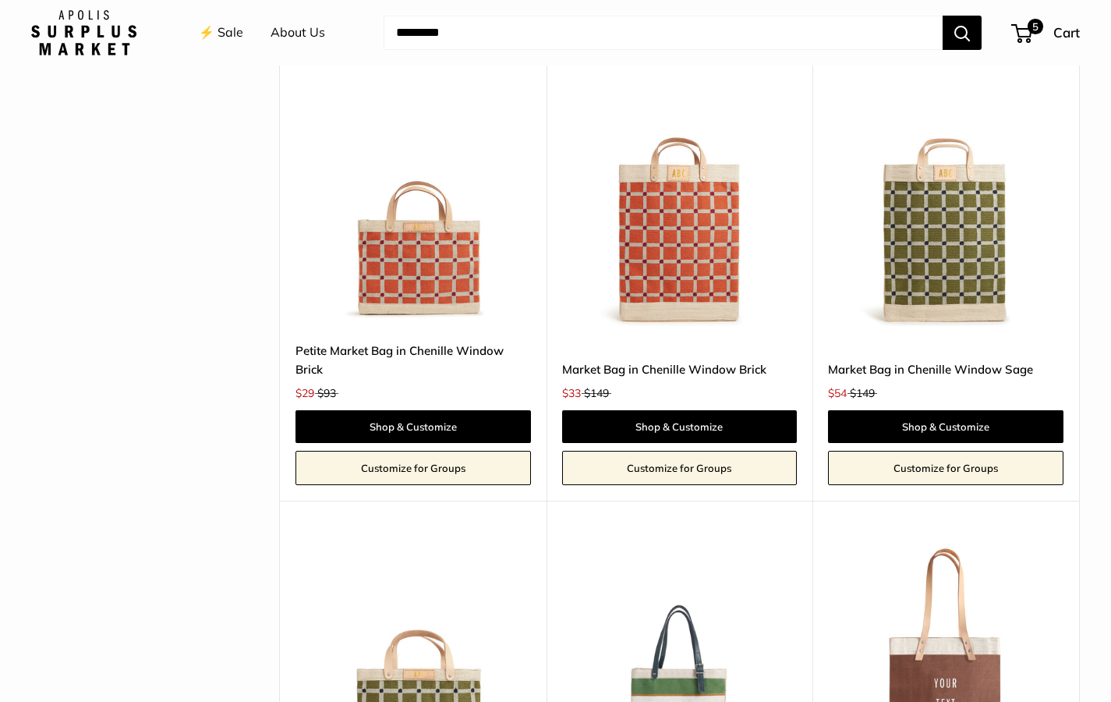
click at [0, 0] on img at bounding box center [0, 0] width 0 height 0
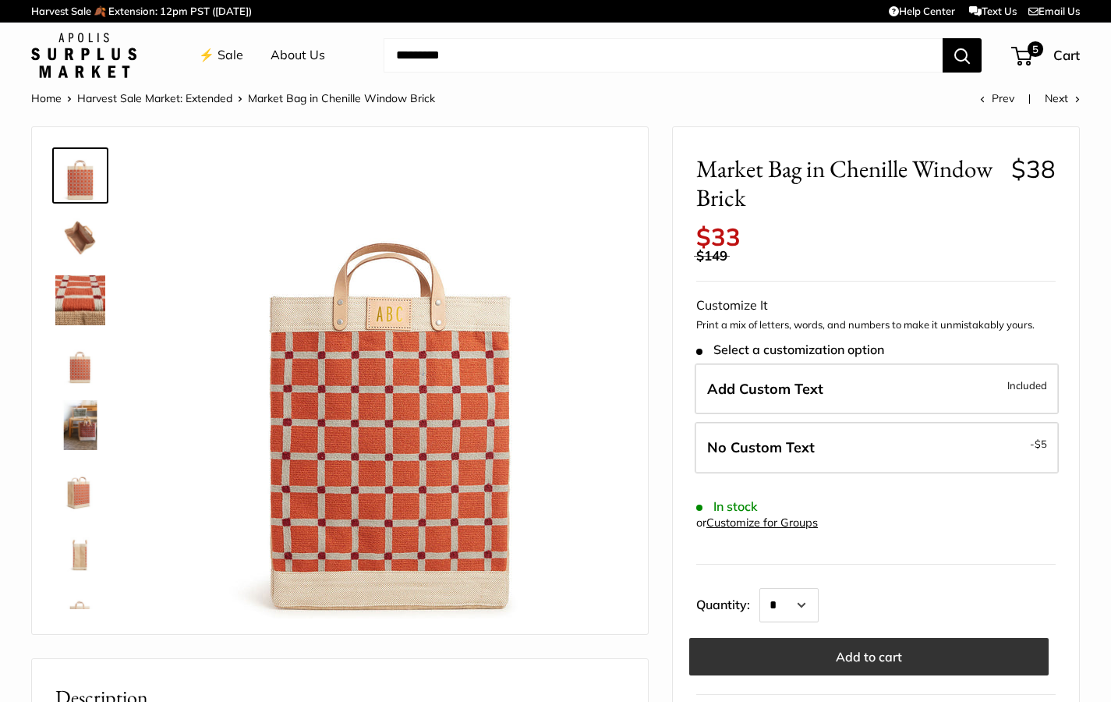
click at [869, 645] on button "Add to cart" at bounding box center [868, 656] width 359 height 37
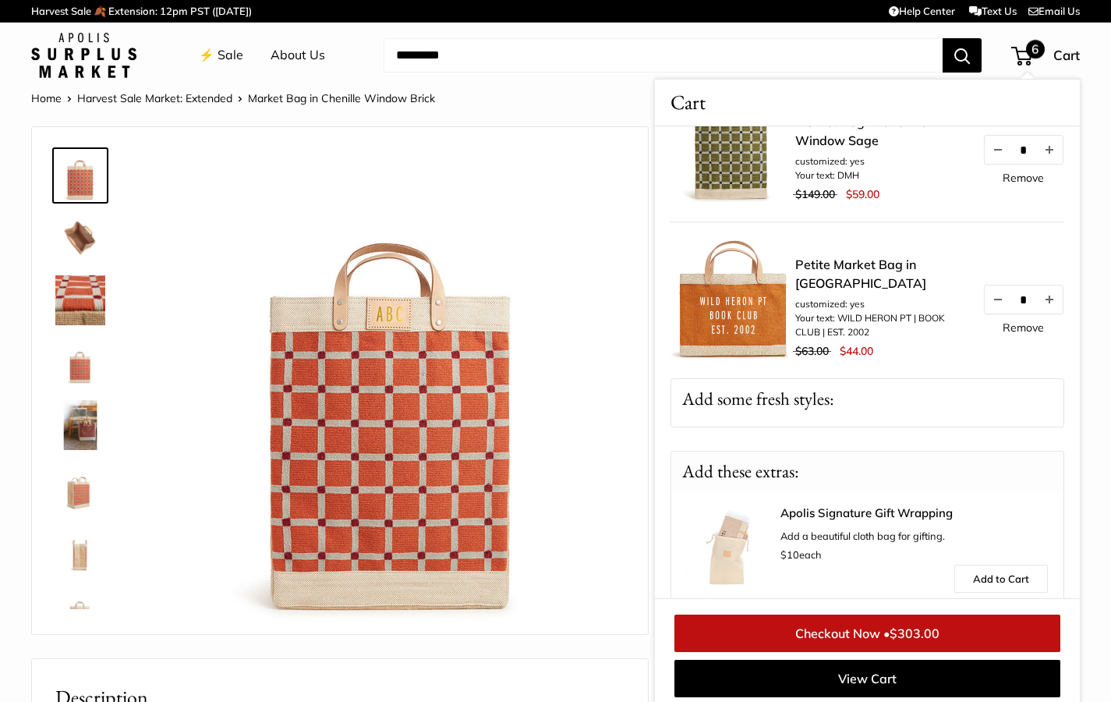
scroll to position [715, 0]
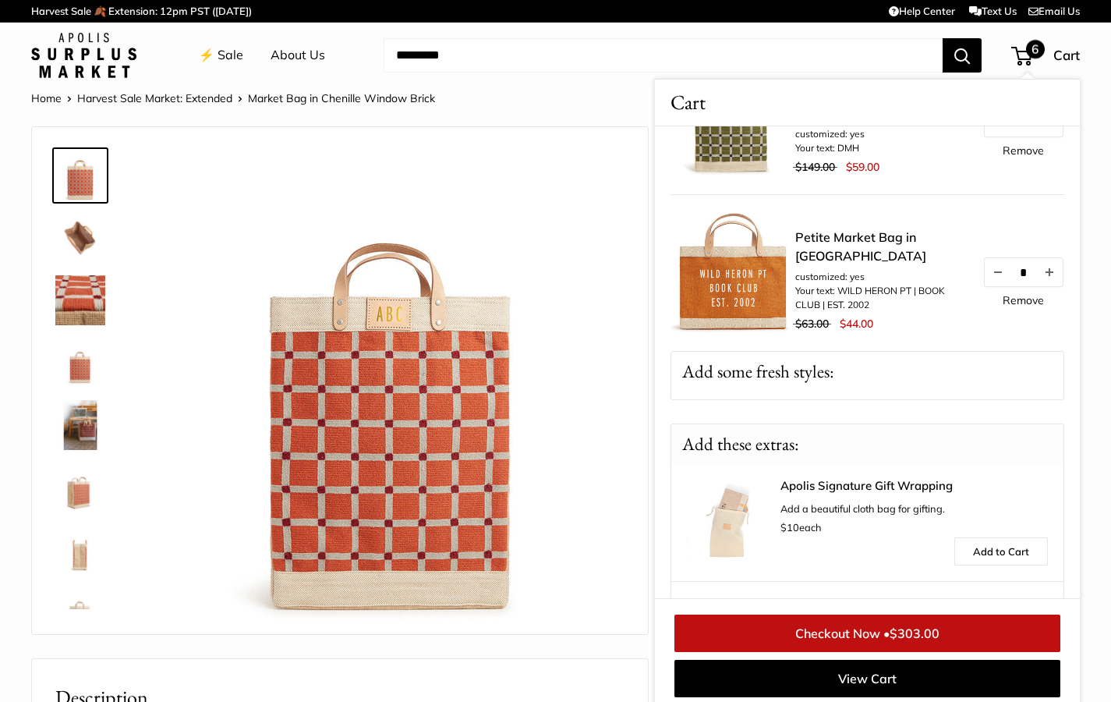
click at [837, 641] on link "Checkout Now • $303.00" at bounding box center [868, 632] width 386 height 37
